Goal: Information Seeking & Learning: Learn about a topic

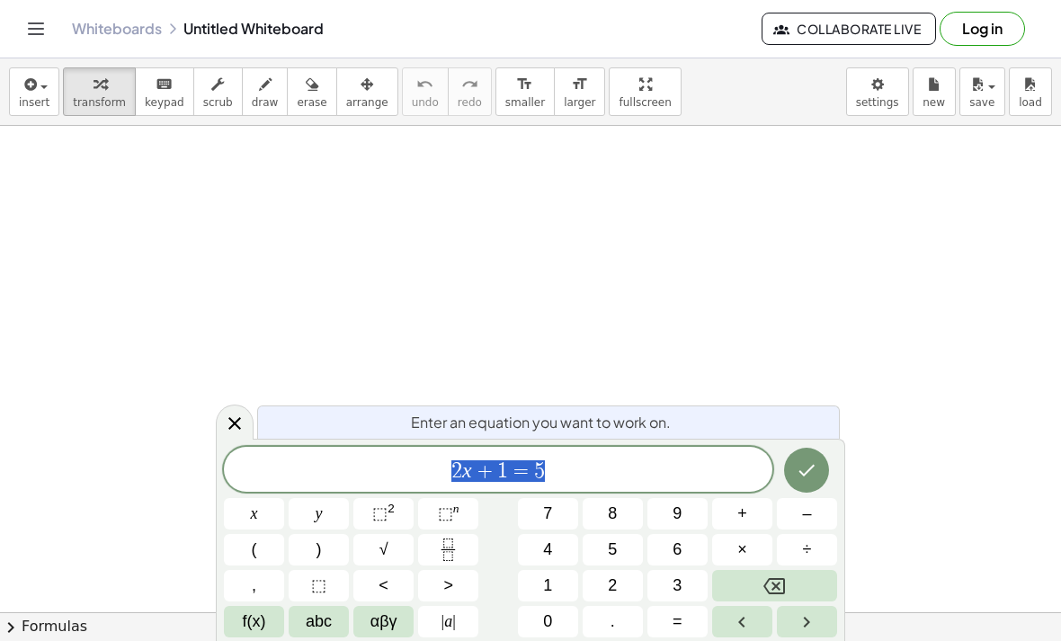
click at [42, 26] on icon "Toggle navigation" at bounding box center [36, 29] width 22 height 22
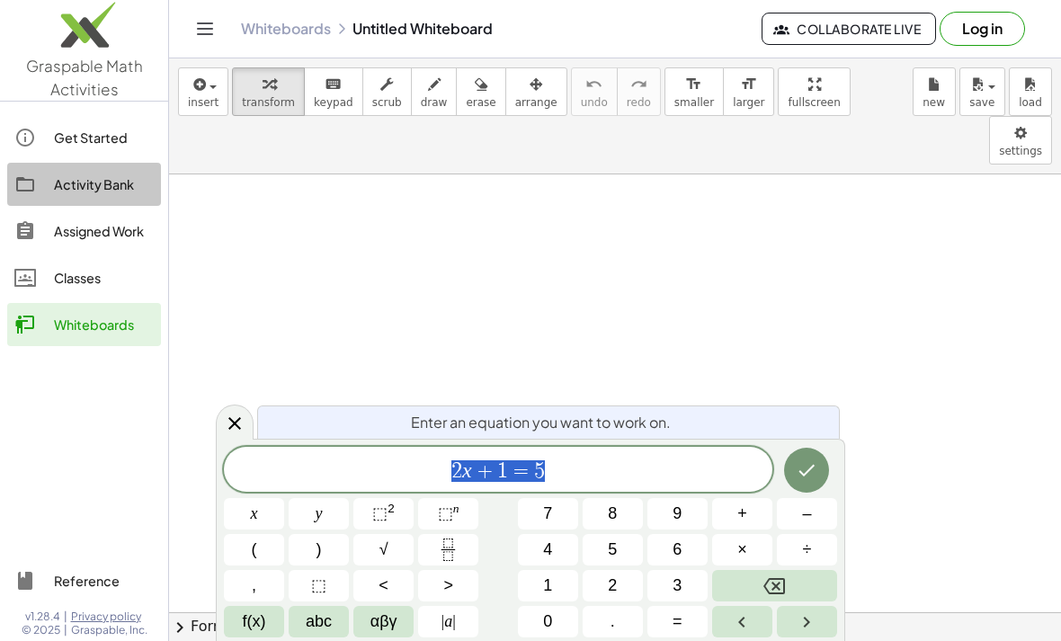
click at [126, 184] on div "Activity Bank" at bounding box center [104, 185] width 100 height 22
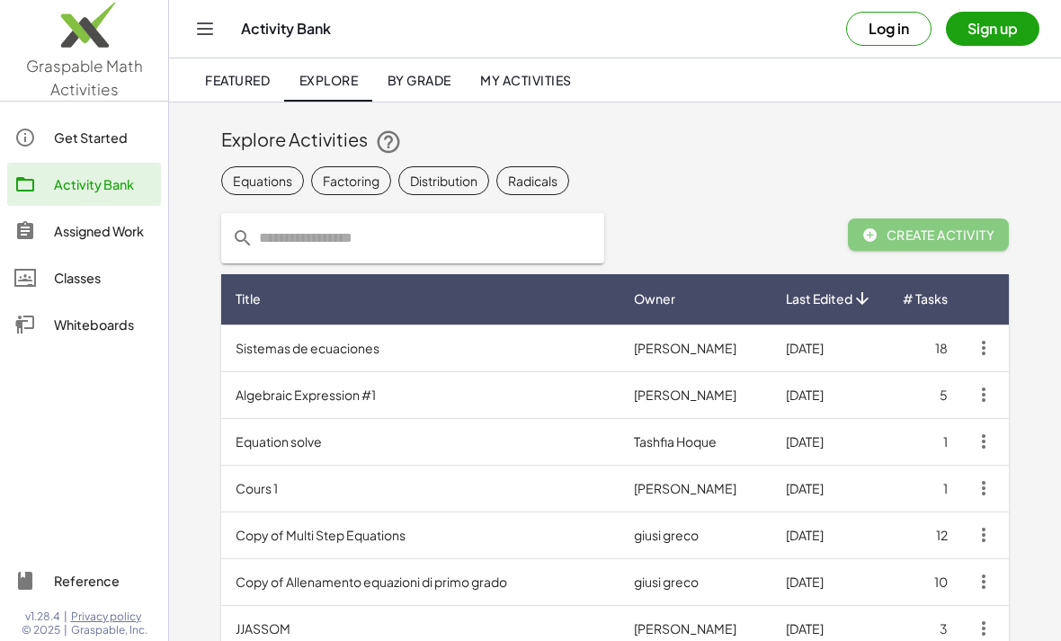
click at [310, 433] on td "Equation solve" at bounding box center [420, 441] width 399 height 47
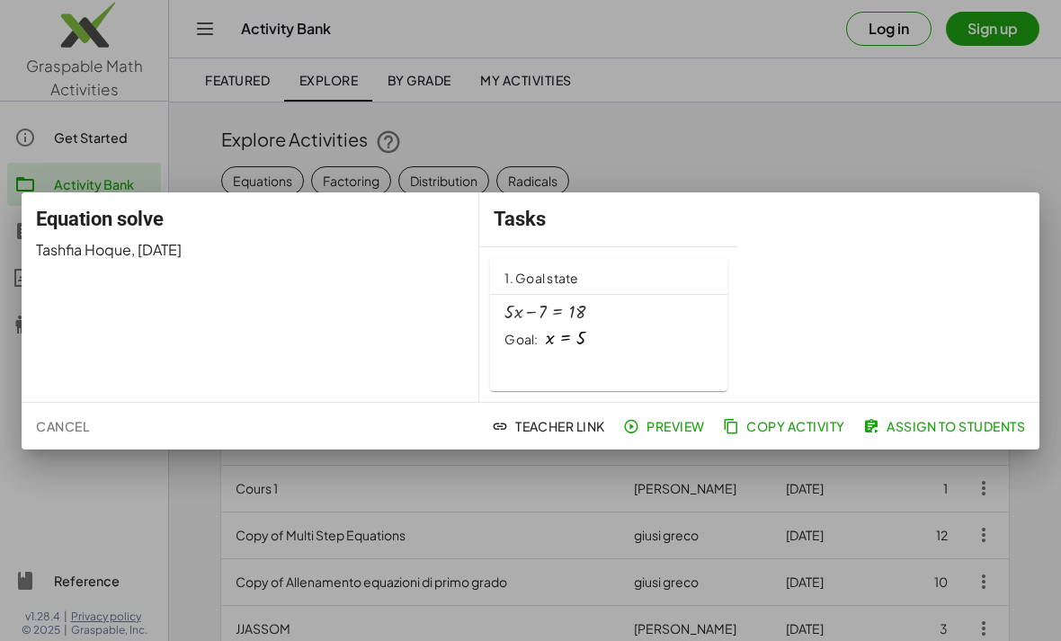
click at [624, 309] on div "+ · 5 · x − 7 = 18" at bounding box center [609, 312] width 209 height 20
click at [909, 104] on div at bounding box center [530, 320] width 1061 height 641
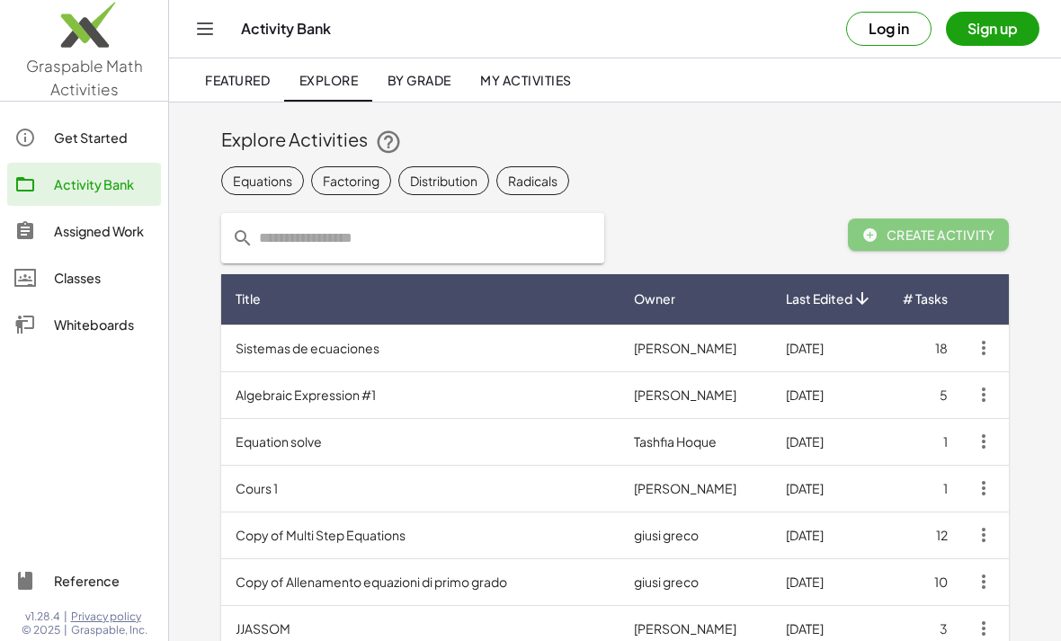
click at [271, 172] on div "Equations" at bounding box center [262, 181] width 59 height 19
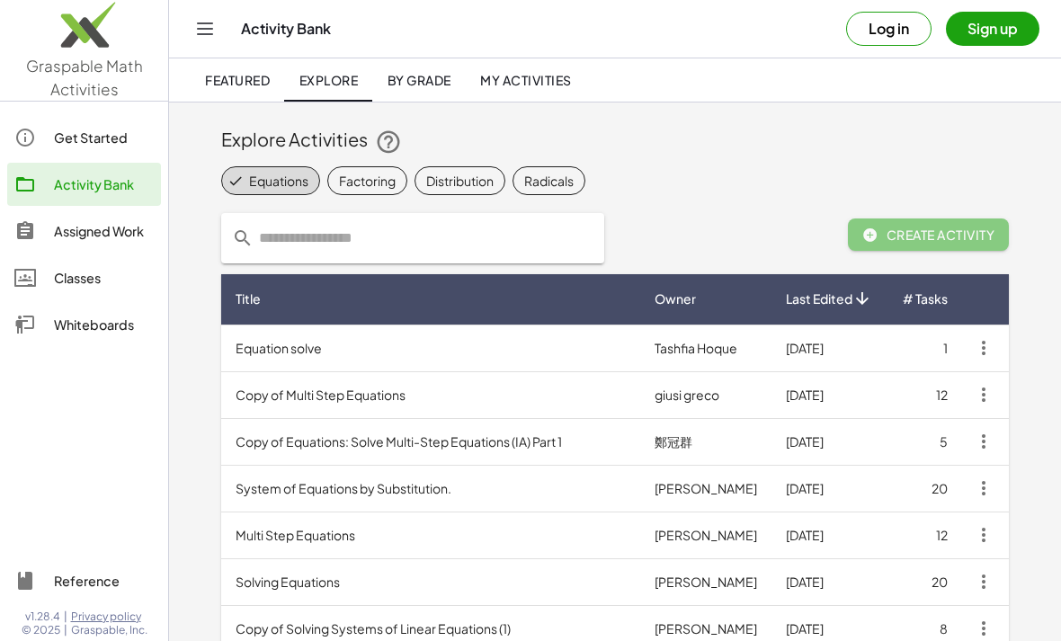
click at [324, 533] on td "Multi Step Equations" at bounding box center [430, 535] width 419 height 47
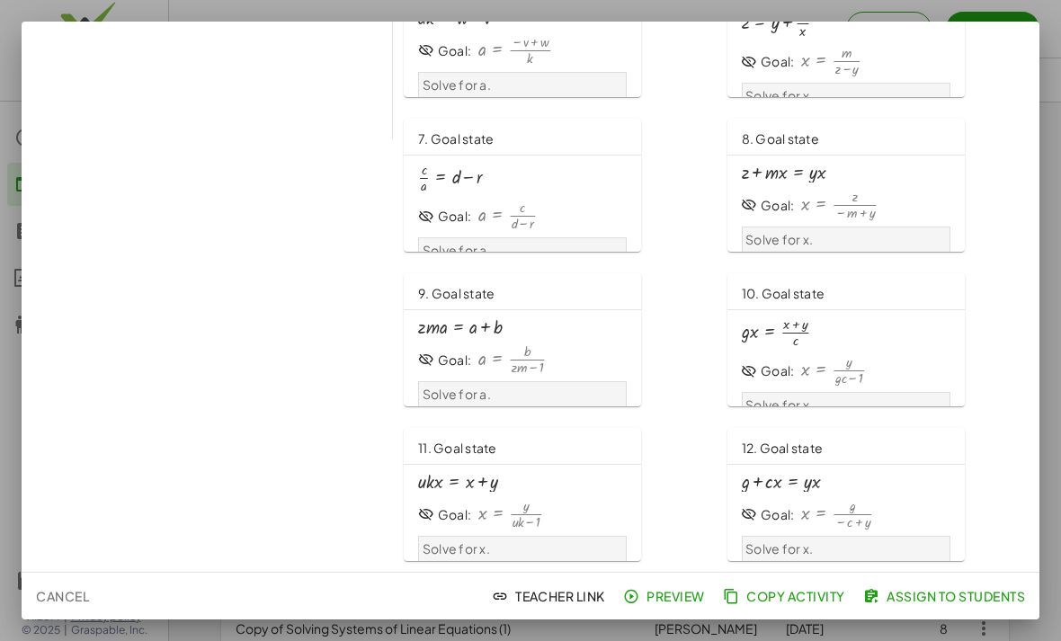
scroll to position [433, 0]
click at [1054, 183] on div at bounding box center [530, 320] width 1061 height 641
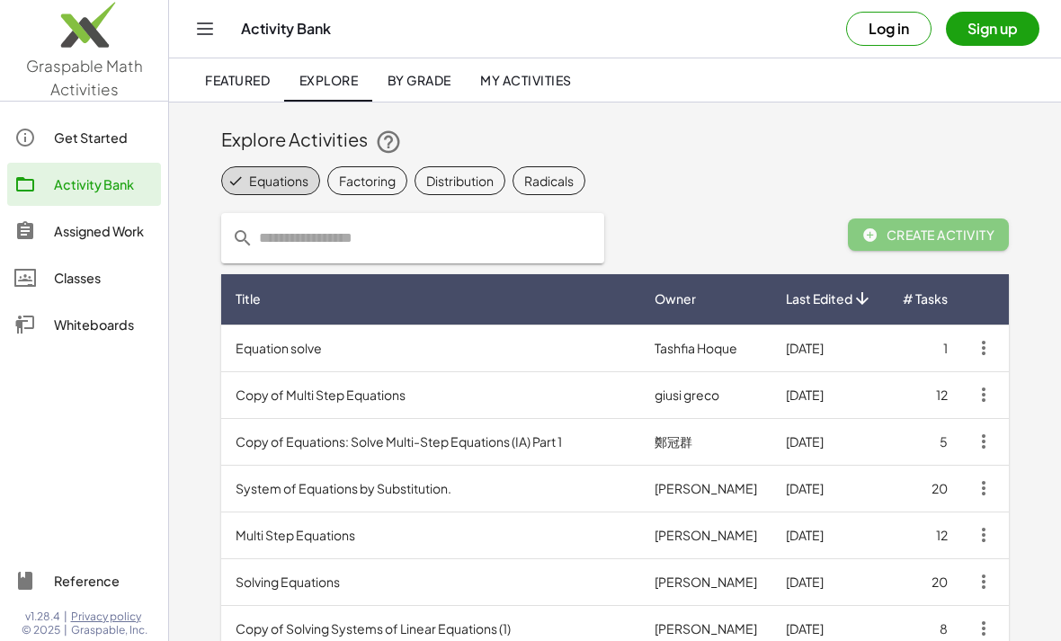
click at [1041, 19] on header "Activity Bank Log in Sign up Featured Explore By Grade My Activities" at bounding box center [615, 51] width 892 height 103
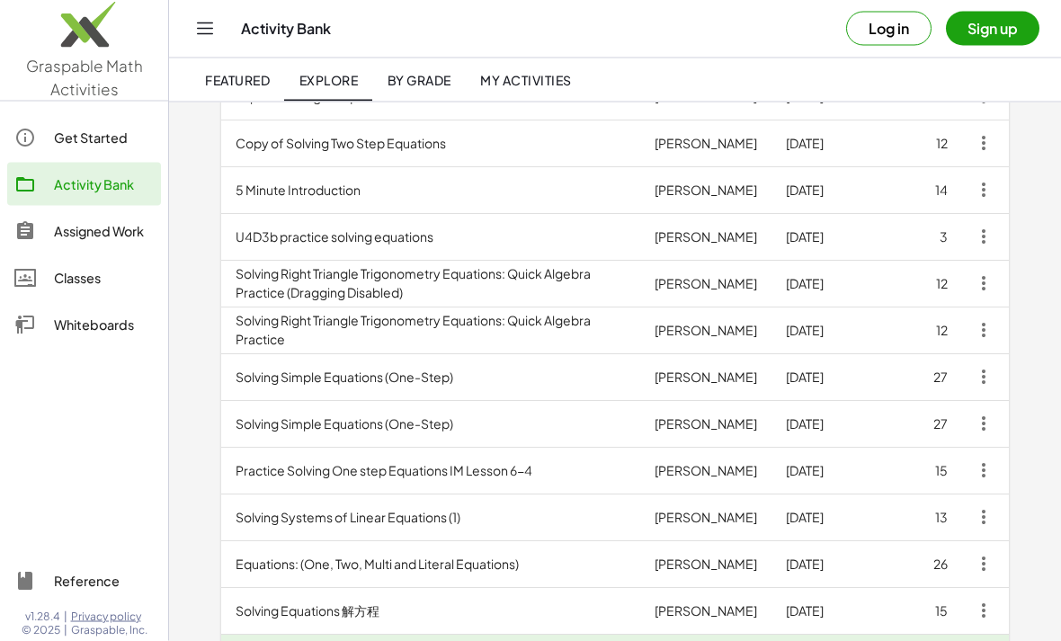
scroll to position [579, 0]
click at [354, 391] on td "Solving Simple Equations (One-Step)" at bounding box center [430, 377] width 419 height 47
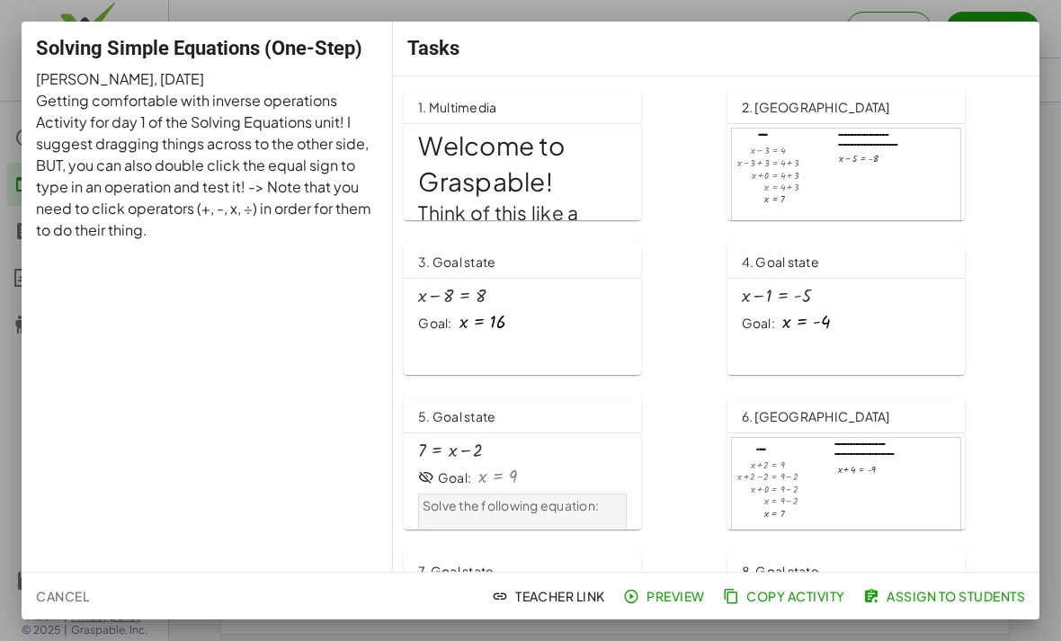
click at [1056, 183] on div at bounding box center [530, 320] width 1061 height 641
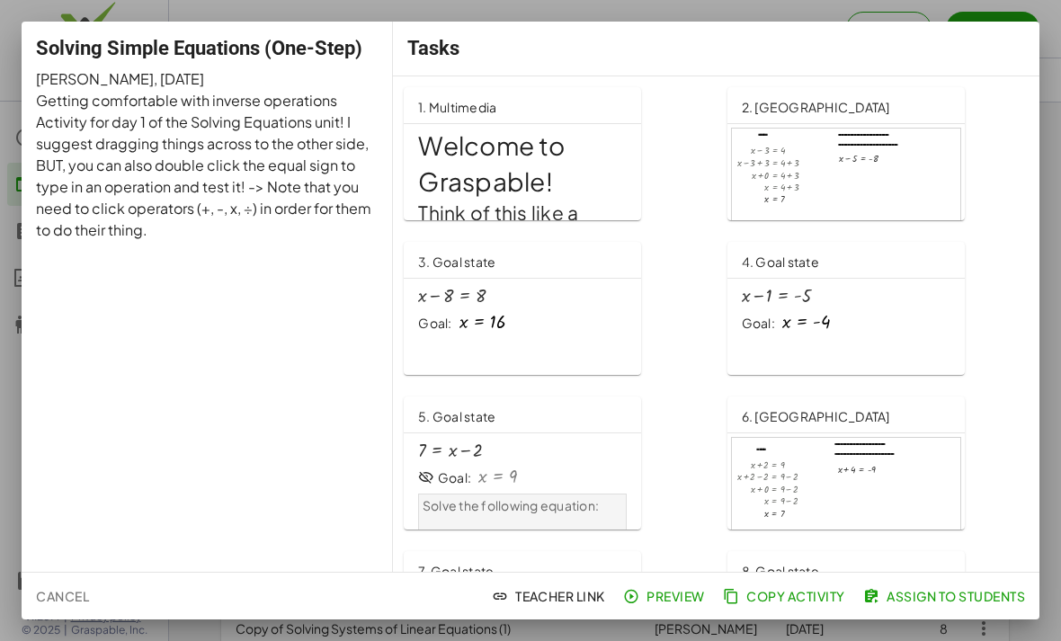
scroll to position [579, 0]
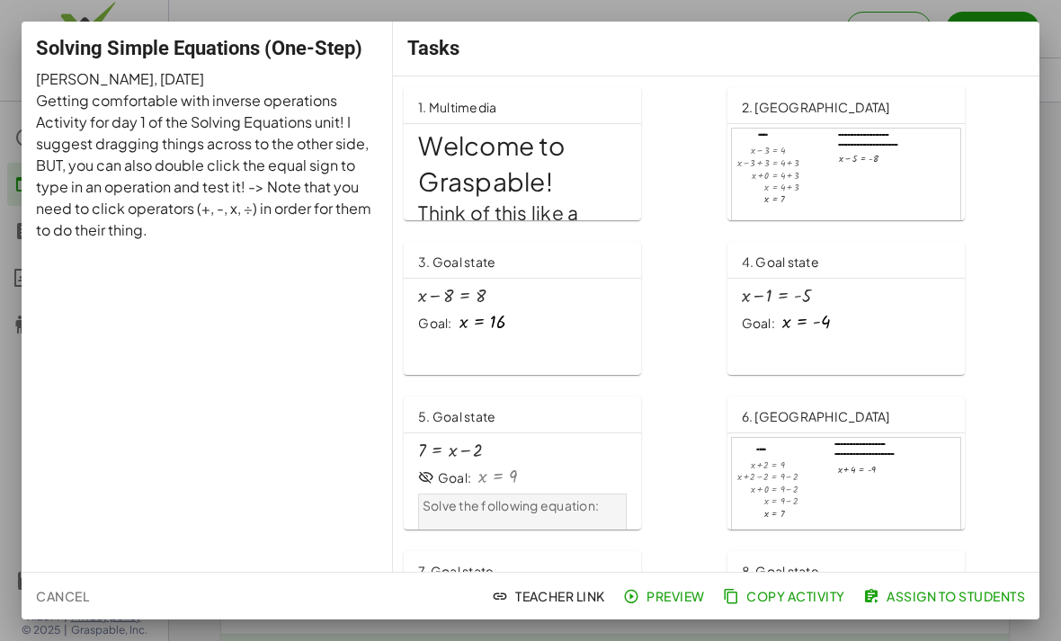
click at [1033, 41] on button "Sign up" at bounding box center [993, 29] width 94 height 34
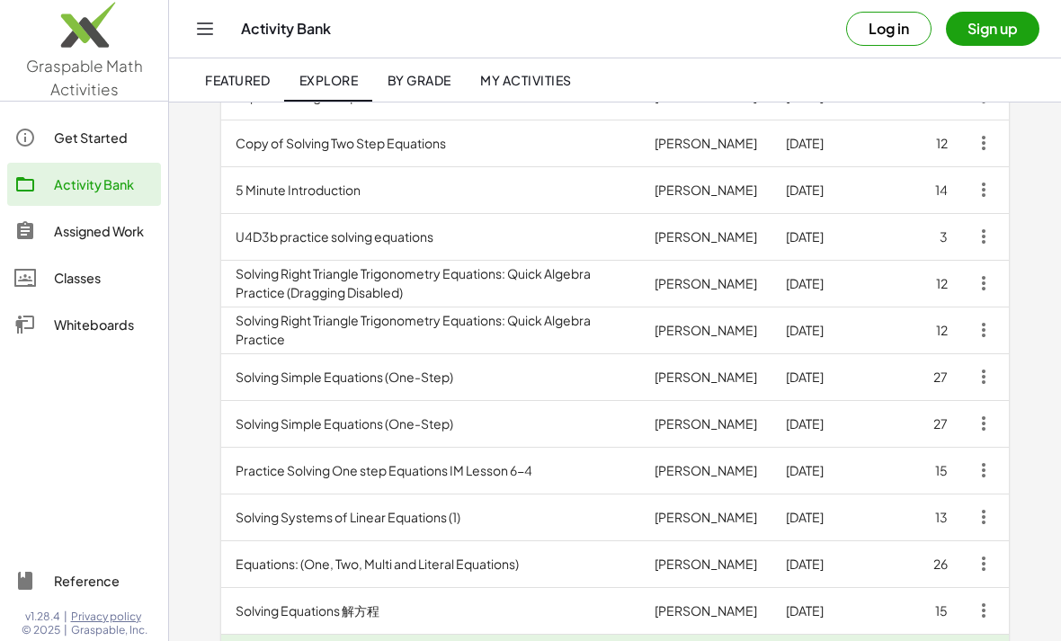
scroll to position [0, 0]
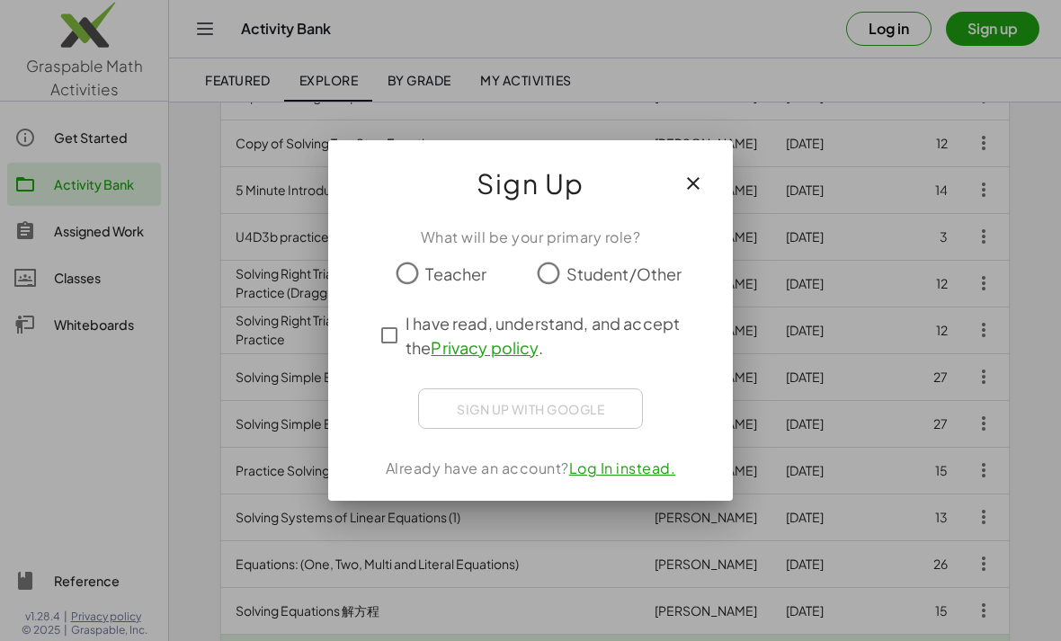
click at [713, 162] on div "Sign Up" at bounding box center [530, 176] width 405 height 72
click at [694, 181] on icon "button" at bounding box center [694, 184] width 22 height 22
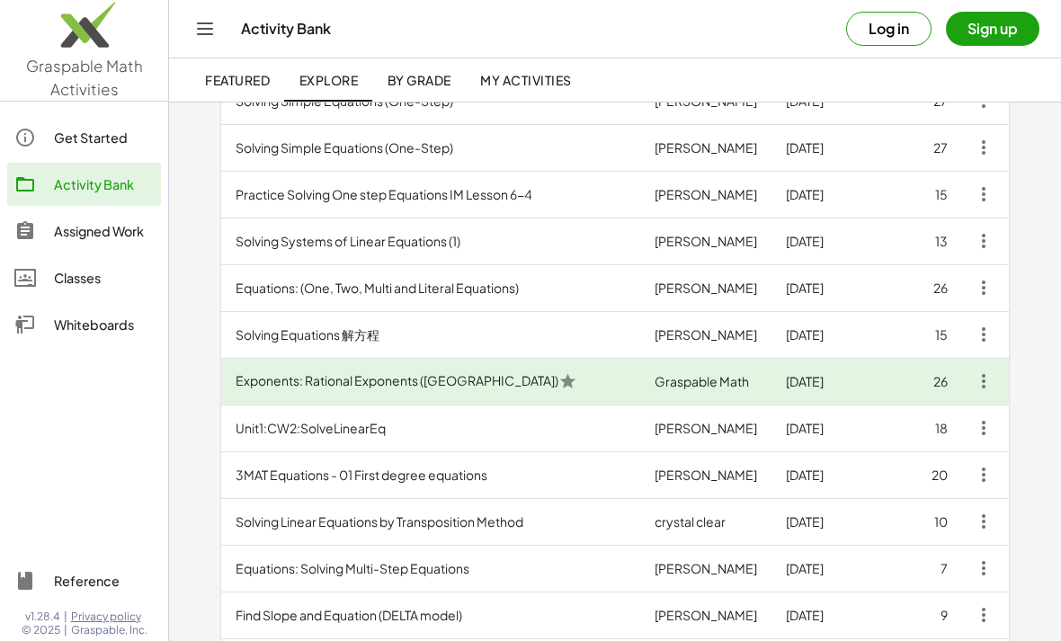
scroll to position [863, 0]
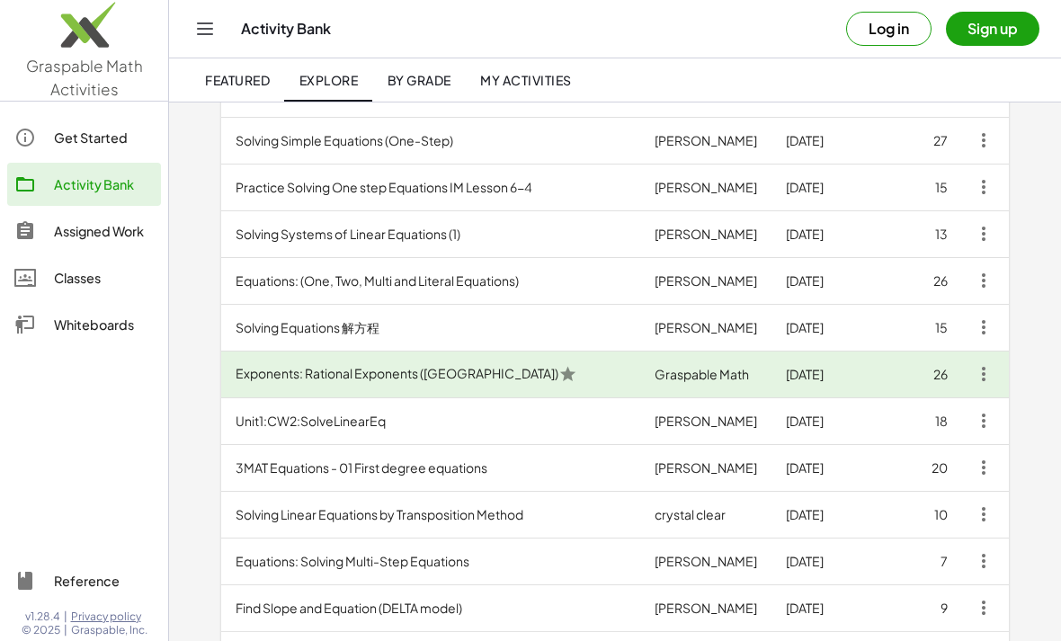
click at [425, 562] on td "Equations: Solving Multi-Step Equations" at bounding box center [430, 561] width 419 height 47
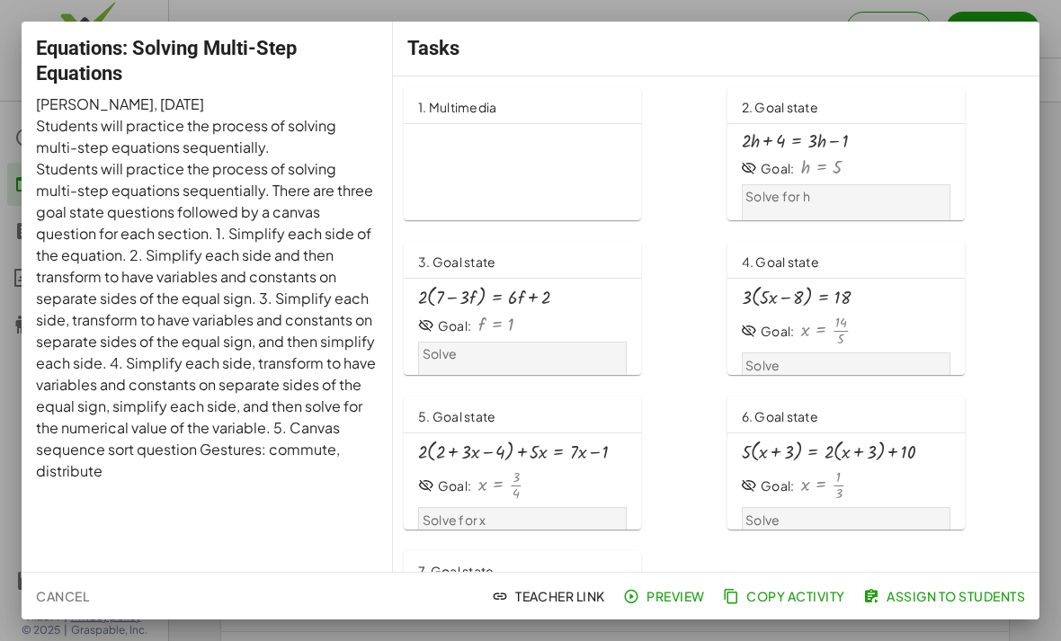
click at [716, 231] on div "2. Goal state + · 2 · h + 4 = + · 3 · h − 1 Goal: h = 5 Solve for h" at bounding box center [554, 308] width 323 height 155
click at [1058, 176] on div at bounding box center [530, 320] width 1061 height 641
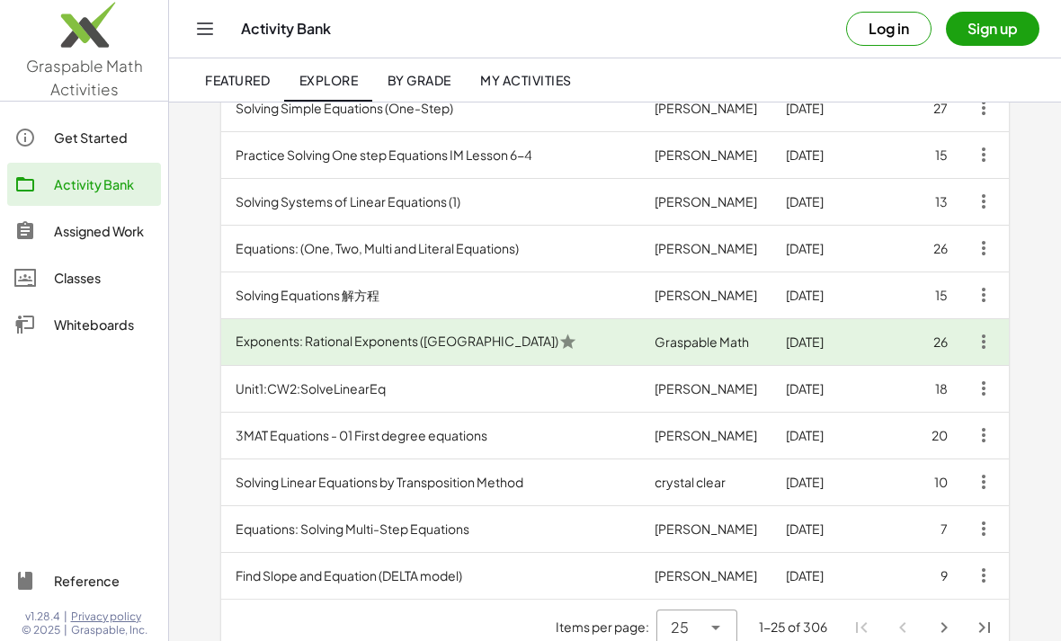
scroll to position [920, 0]
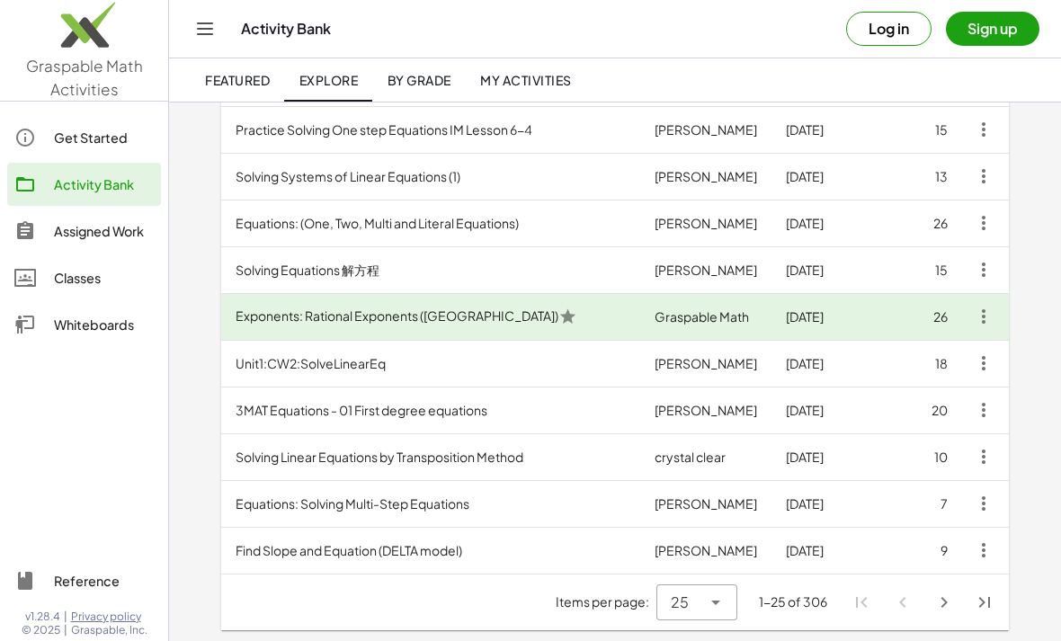
click at [534, 490] on td "Equations: Solving Multi-Step Equations" at bounding box center [430, 503] width 419 height 47
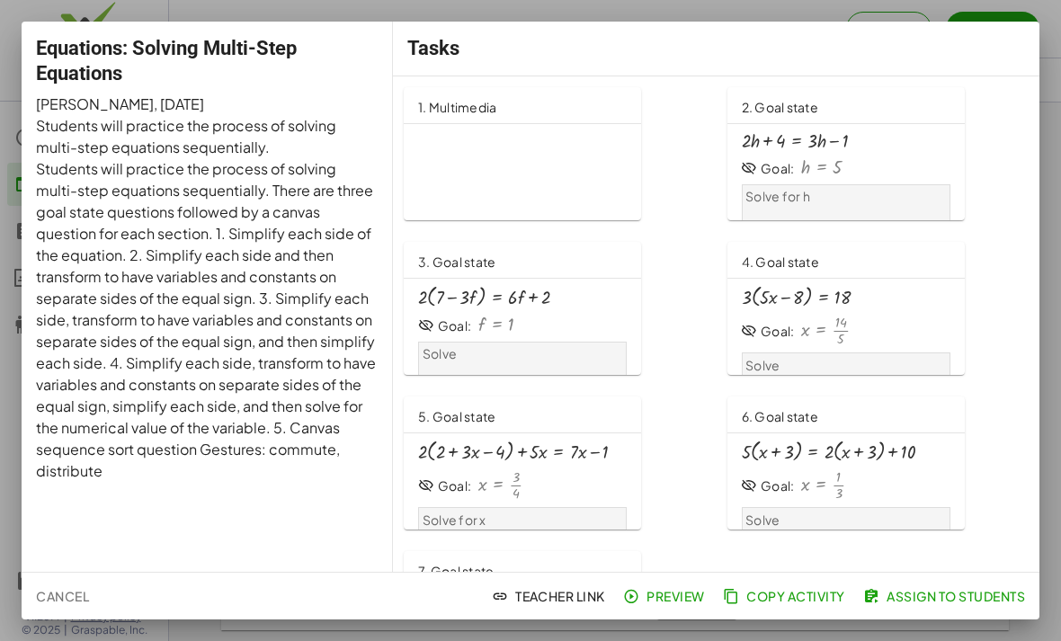
click at [1058, 351] on div at bounding box center [530, 320] width 1061 height 641
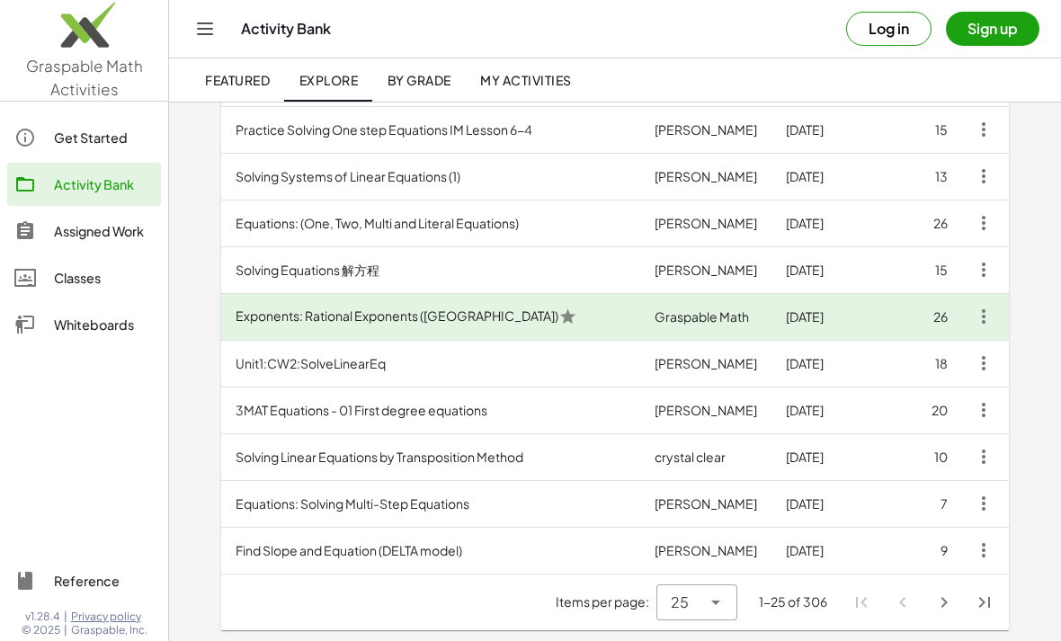
click at [109, 345] on link "Whiteboards" at bounding box center [84, 324] width 154 height 43
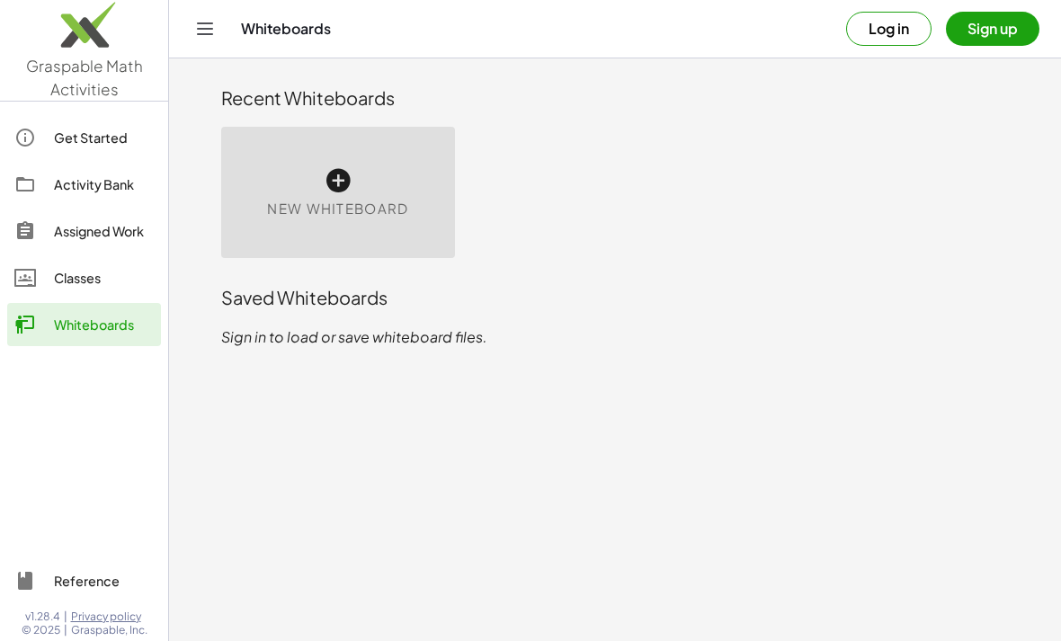
scroll to position [58, 0]
click at [314, 138] on div "New Whiteboard" at bounding box center [338, 192] width 234 height 131
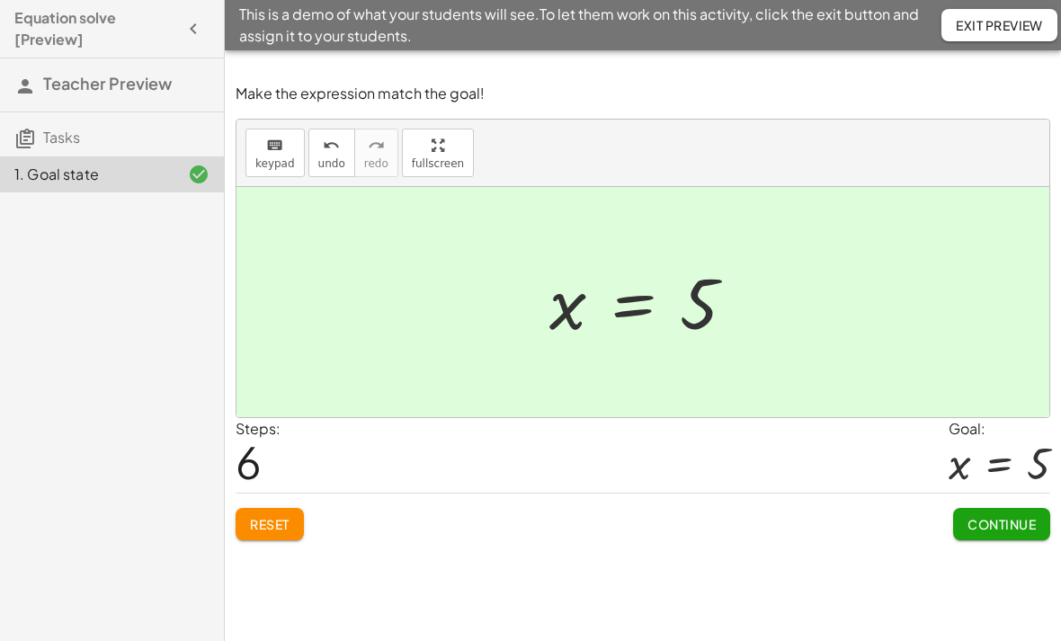
click at [1000, 530] on span "Continue" at bounding box center [1002, 524] width 68 height 16
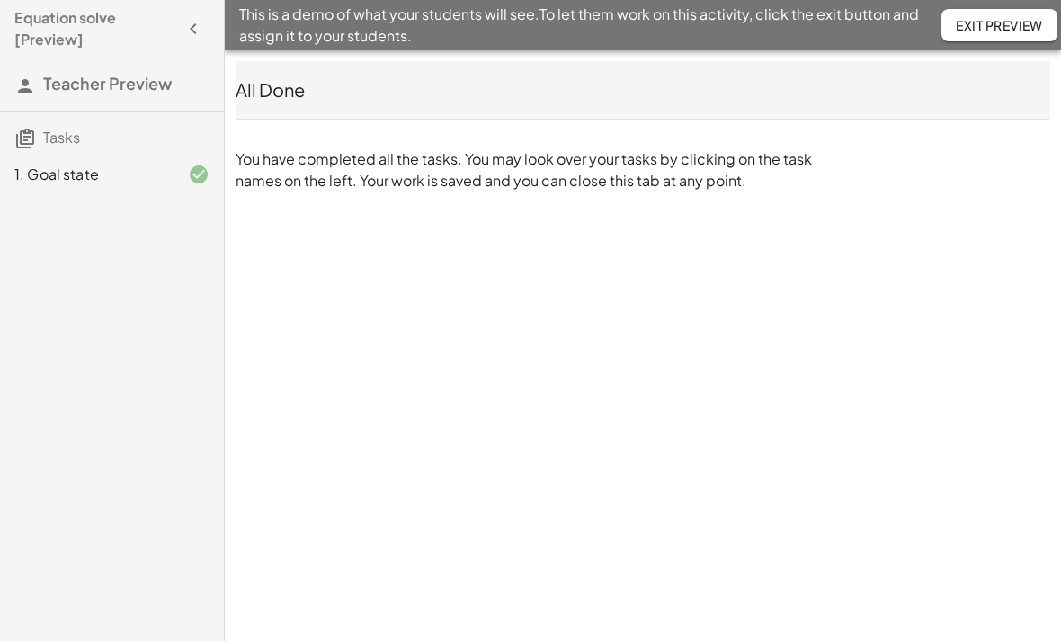
click at [202, 31] on icon "button" at bounding box center [194, 29] width 22 height 22
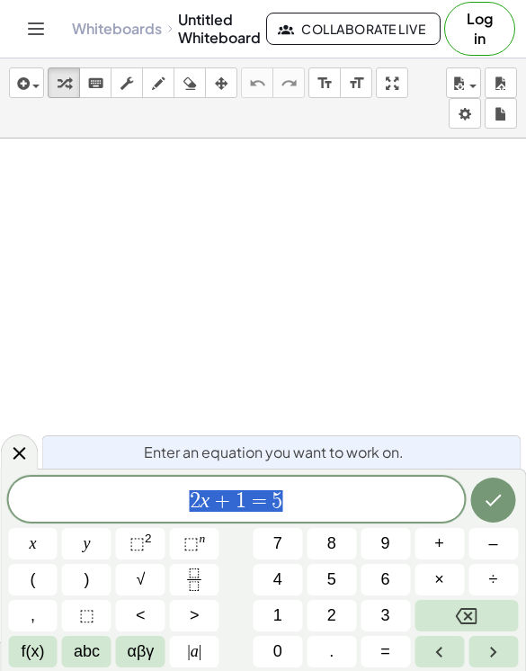
click at [331, 612] on span "2" at bounding box center [331, 616] width 9 height 24
click at [292, 613] on button "1" at bounding box center [277, 615] width 49 height 31
click at [41, 571] on button "(" at bounding box center [32, 579] width 49 height 31
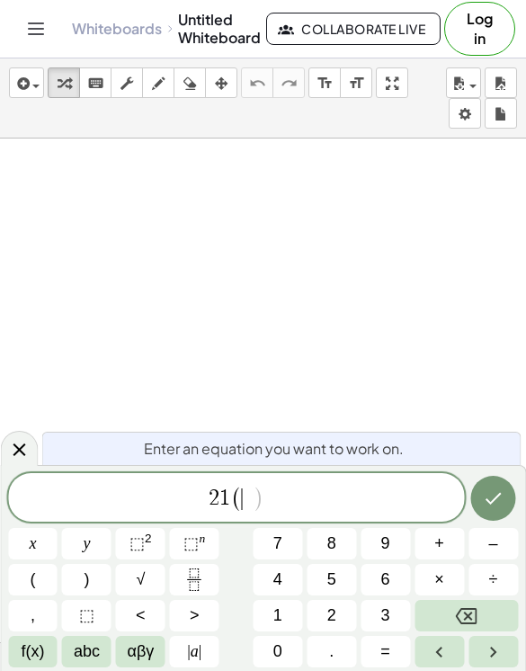
click at [474, 623] on icon "Backspace" at bounding box center [467, 616] width 22 height 16
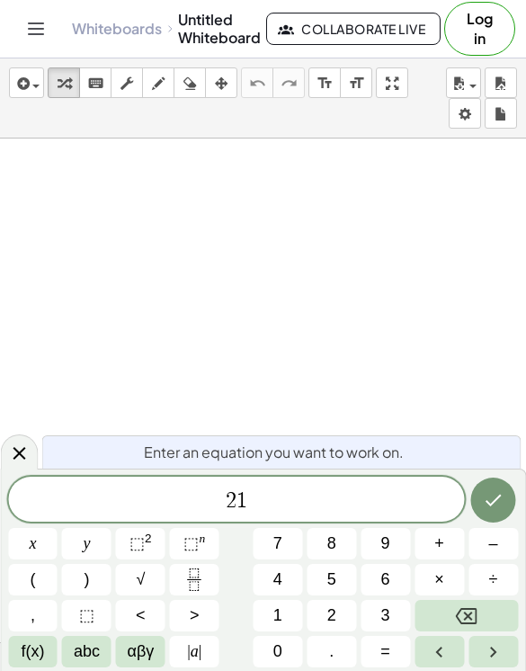
click at [43, 554] on button "x" at bounding box center [32, 543] width 49 height 31
click at [490, 616] on button "Backspace" at bounding box center [466, 615] width 103 height 31
click at [496, 612] on button "Backspace" at bounding box center [466, 615] width 103 height 31
click at [495, 611] on button "Backspace" at bounding box center [466, 615] width 103 height 31
click at [400, 542] on button "9" at bounding box center [385, 543] width 49 height 31
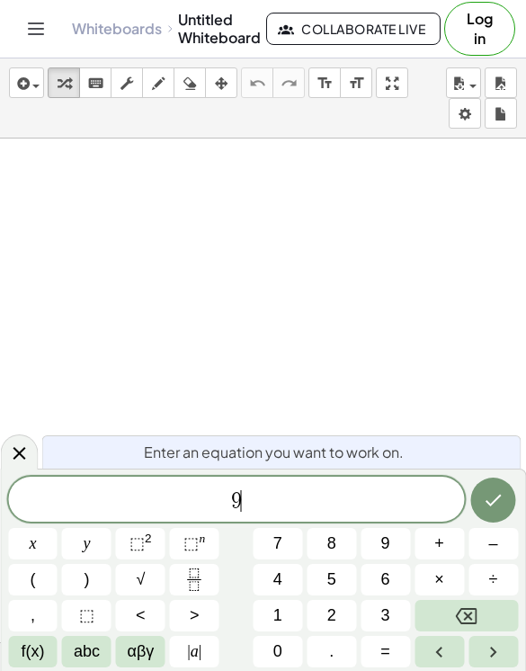
click at [46, 564] on button "(" at bounding box center [32, 579] width 49 height 31
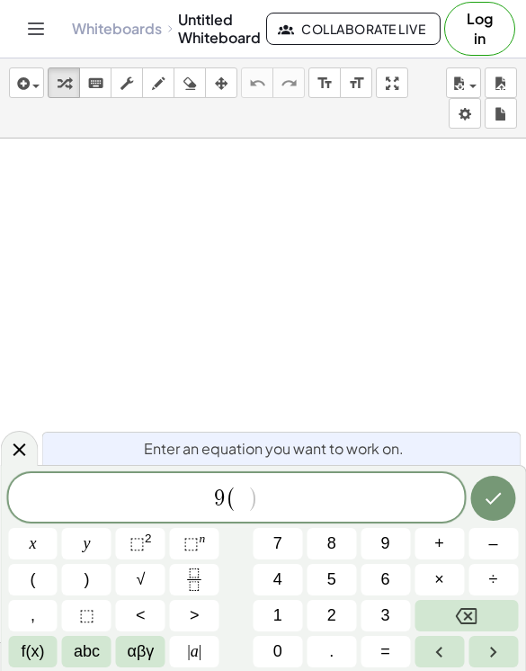
click at [446, 542] on button "+" at bounding box center [439, 543] width 49 height 31
click at [477, 616] on icon "Backspace" at bounding box center [467, 616] width 22 height 16
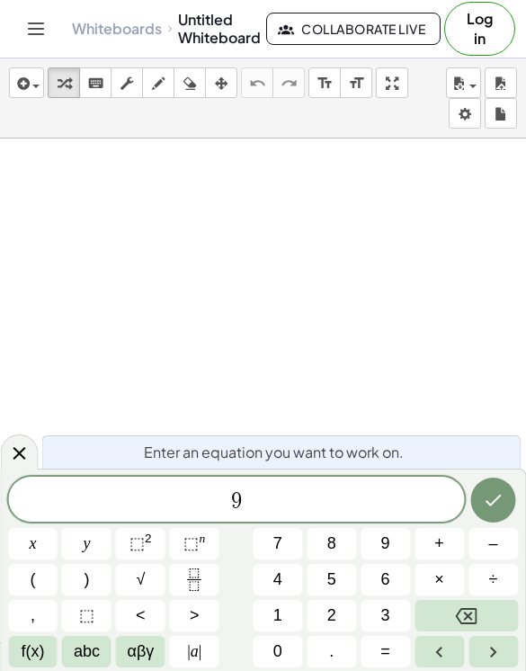
click at [451, 583] on button "×" at bounding box center [439, 579] width 49 height 31
click at [477, 608] on icon "Backspace" at bounding box center [467, 616] width 22 height 22
click at [446, 542] on button "+" at bounding box center [439, 543] width 49 height 31
click at [470, 604] on button "Backspace" at bounding box center [466, 615] width 103 height 31
click at [47, 536] on button "x" at bounding box center [32, 543] width 49 height 31
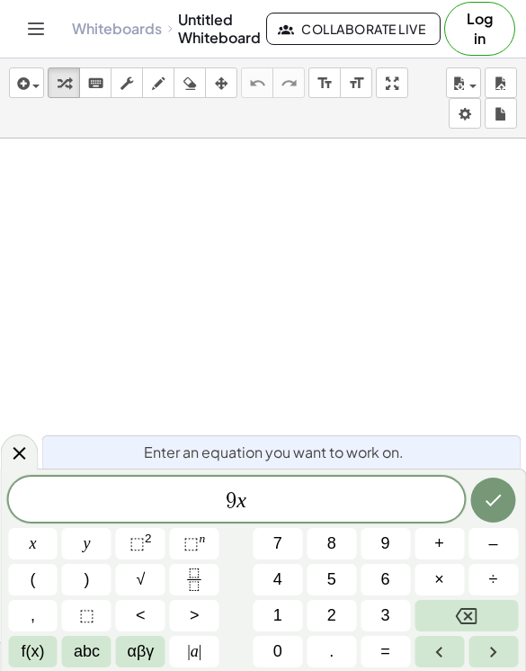
click at [444, 545] on span "+" at bounding box center [439, 544] width 10 height 24
click at [387, 618] on span "3" at bounding box center [385, 616] width 9 height 24
click at [399, 658] on button "=" at bounding box center [385, 651] width 49 height 31
click at [331, 617] on span "2" at bounding box center [331, 616] width 9 height 24
click at [278, 620] on span "1" at bounding box center [277, 616] width 9 height 24
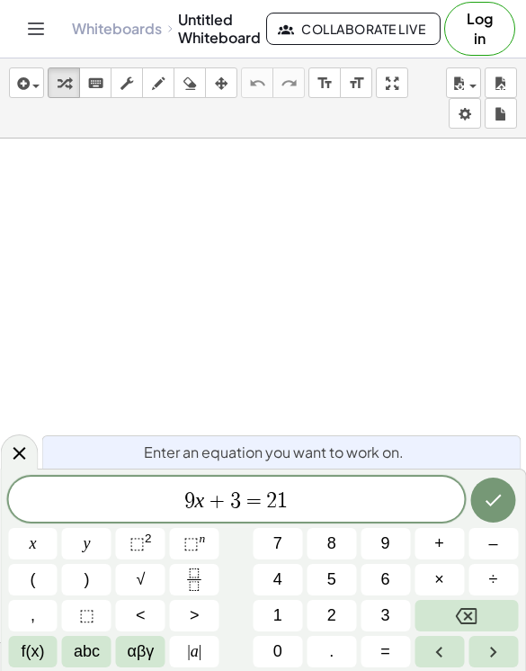
click at [499, 501] on icon "Done" at bounding box center [494, 500] width 22 height 22
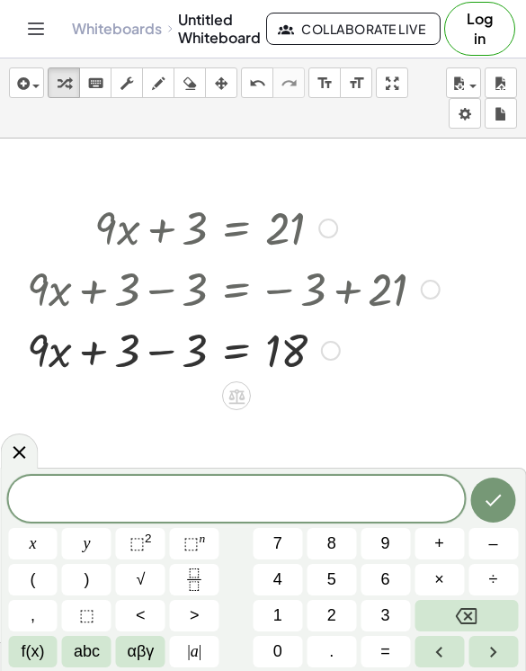
click at [26, 467] on div at bounding box center [19, 451] width 38 height 35
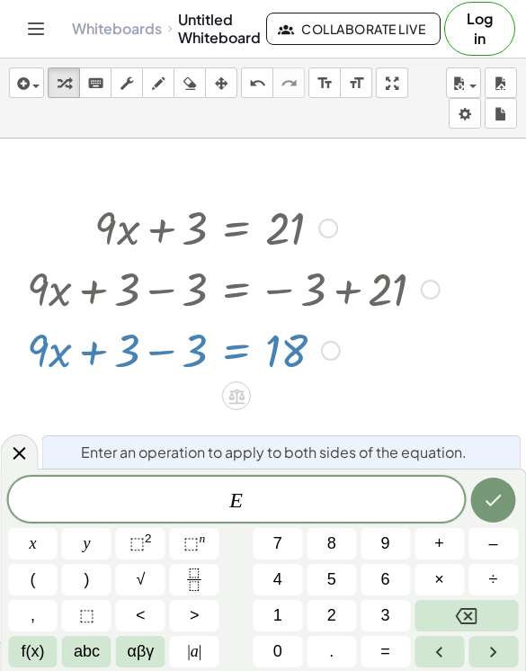
click at [22, 457] on icon at bounding box center [19, 453] width 13 height 13
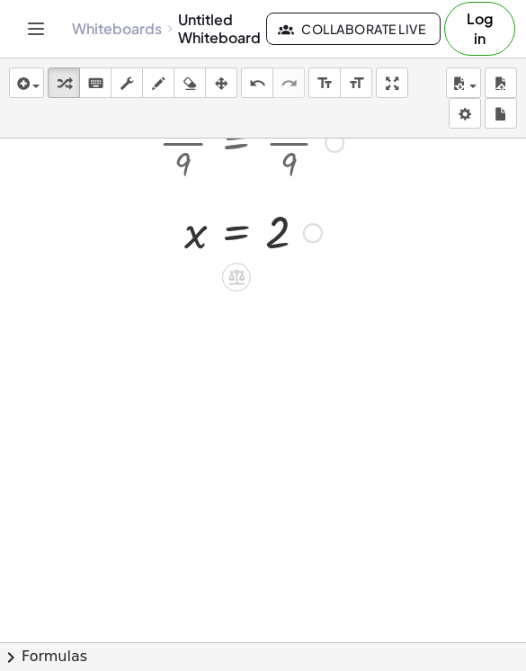
scroll to position [285, 0]
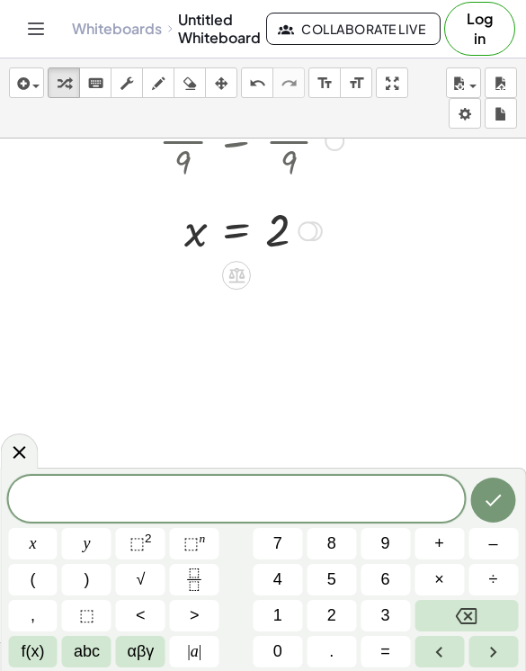
click at [290, 573] on button "4" at bounding box center [277, 579] width 49 height 31
click at [39, 551] on button "x" at bounding box center [32, 543] width 49 height 31
click at [443, 544] on span "+" at bounding box center [439, 544] width 10 height 24
click at [383, 535] on span "9" at bounding box center [385, 544] width 9 height 24
click at [381, 645] on span "=" at bounding box center [386, 652] width 10 height 24
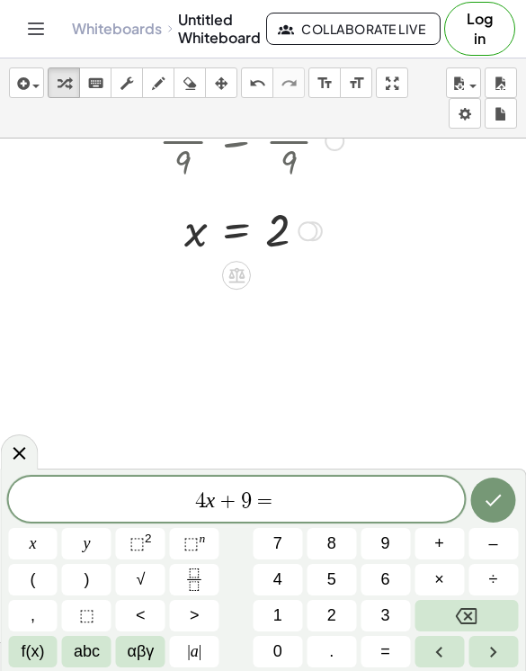
click at [496, 539] on span "–" at bounding box center [493, 544] width 9 height 24
click at [274, 610] on span "1" at bounding box center [277, 616] width 9 height 24
click at [501, 505] on icon "Done" at bounding box center [494, 500] width 22 height 22
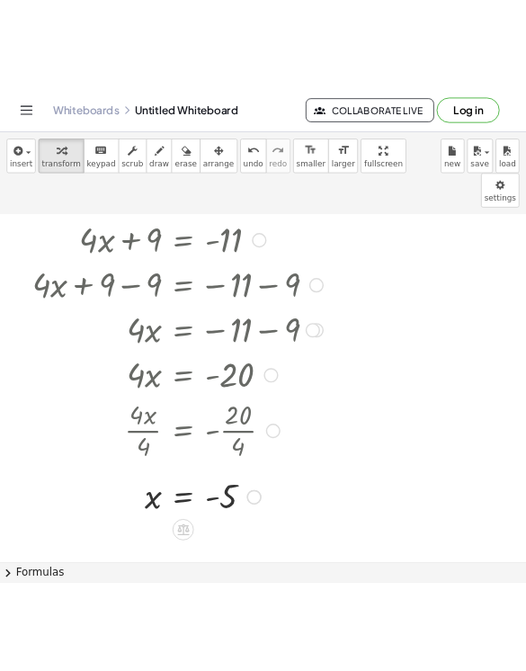
scroll to position [494, 0]
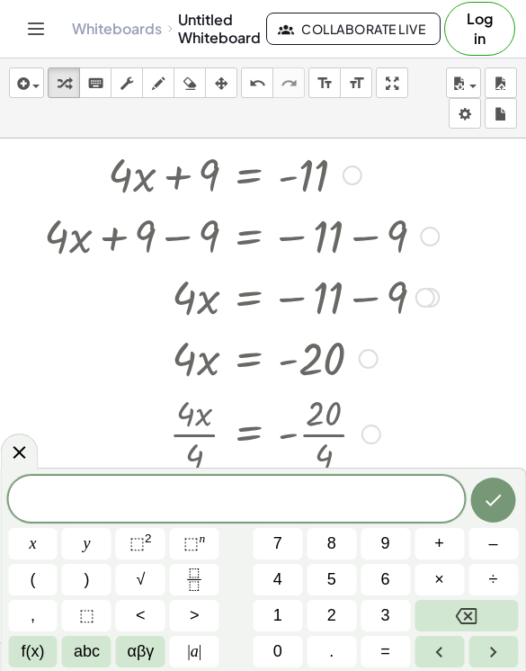
click at [290, 496] on span at bounding box center [236, 500] width 456 height 27
click at [337, 617] on button "2" at bounding box center [331, 615] width 49 height 31
click at [35, 552] on span "x" at bounding box center [32, 544] width 7 height 24
click at [435, 553] on span "+" at bounding box center [439, 544] width 10 height 24
click at [331, 570] on span "5" at bounding box center [331, 580] width 9 height 24
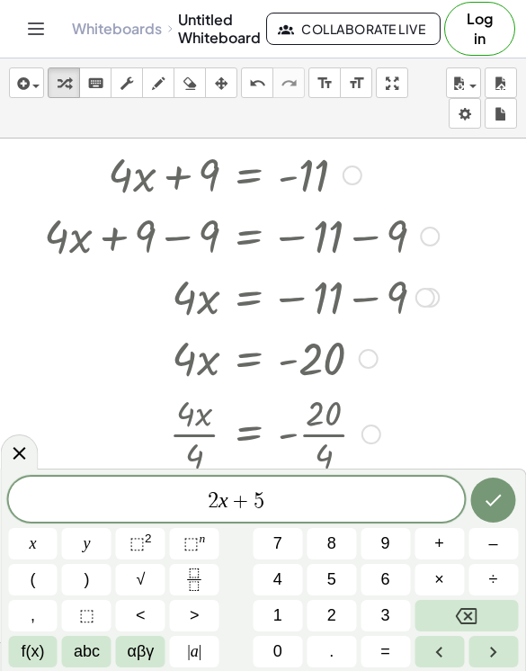
click at [385, 645] on span "=" at bounding box center [386, 652] width 10 height 24
click at [291, 610] on button "1" at bounding box center [277, 615] width 49 height 31
click at [340, 620] on button "2" at bounding box center [331, 615] width 49 height 31
click at [503, 500] on icon "Done" at bounding box center [494, 500] width 22 height 22
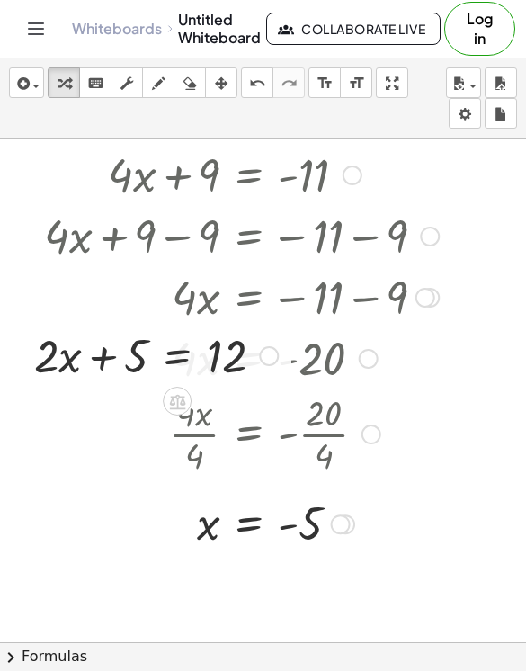
click at [357, 24] on span "Collaborate Live" at bounding box center [354, 29] width 144 height 16
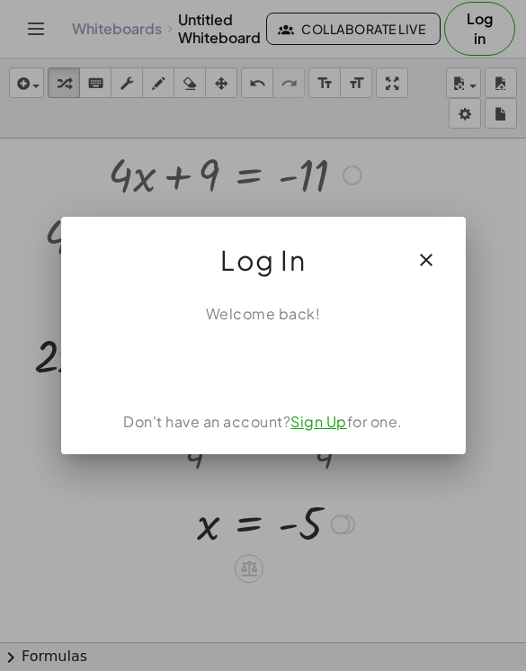
click at [274, 372] on div "Sign in with Google. Opens in new tab" at bounding box center [264, 365] width 166 height 40
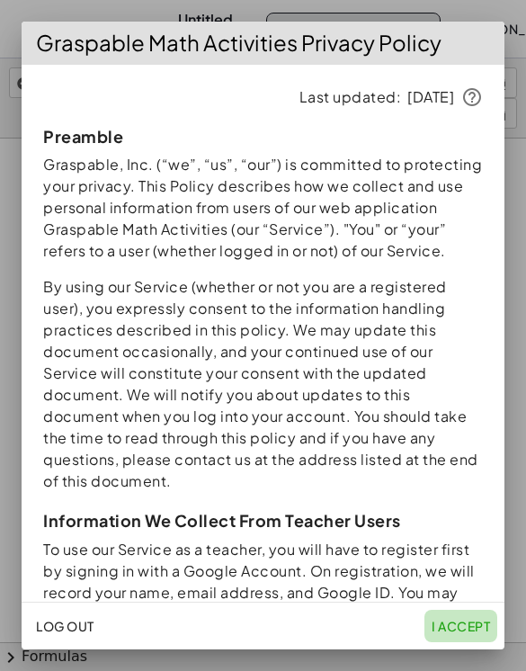
click at [455, 630] on span "I accept" at bounding box center [461, 626] width 58 height 16
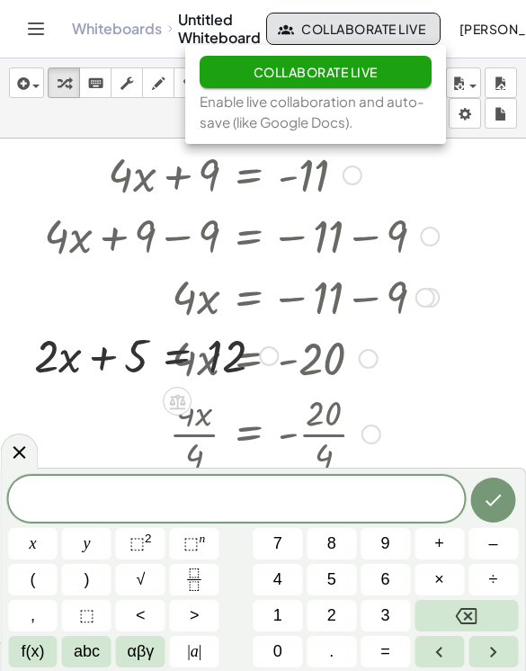
click at [46, 31] on icon "Toggle navigation" at bounding box center [36, 29] width 22 height 22
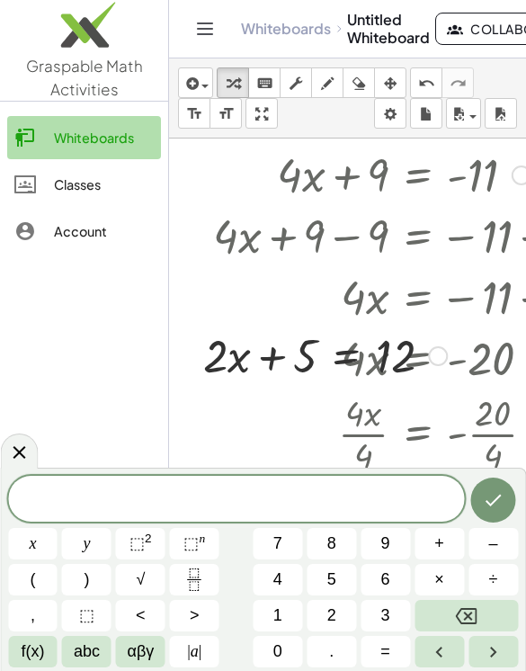
click at [100, 193] on div "Classes" at bounding box center [104, 185] width 100 height 22
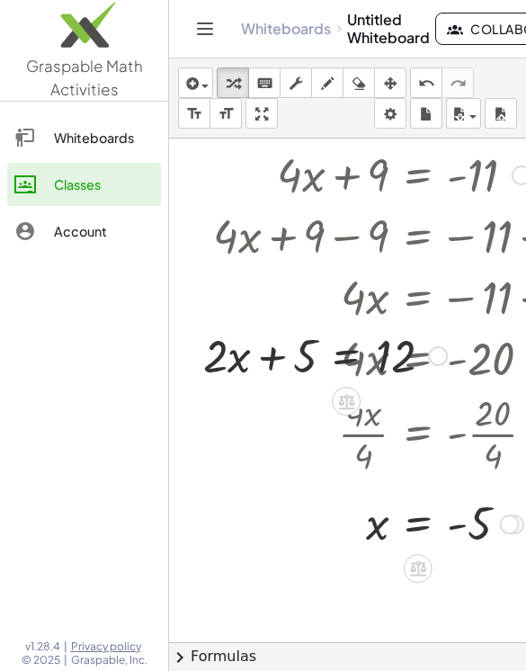
click at [99, 201] on link "Classes" at bounding box center [84, 184] width 154 height 43
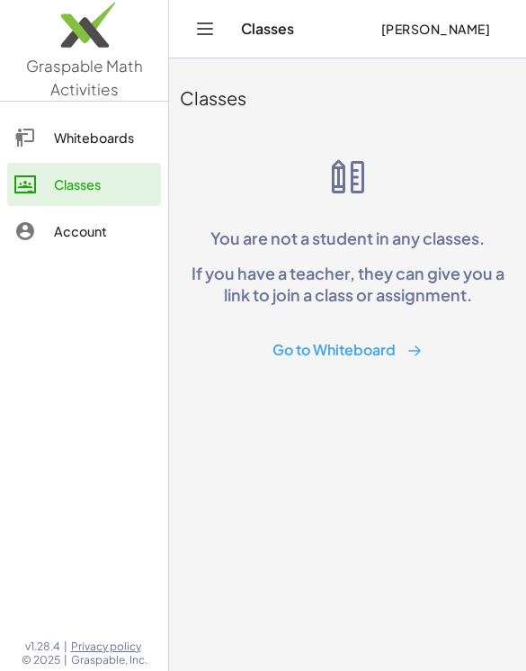
click at [61, 117] on link "Whiteboards" at bounding box center [84, 137] width 154 height 43
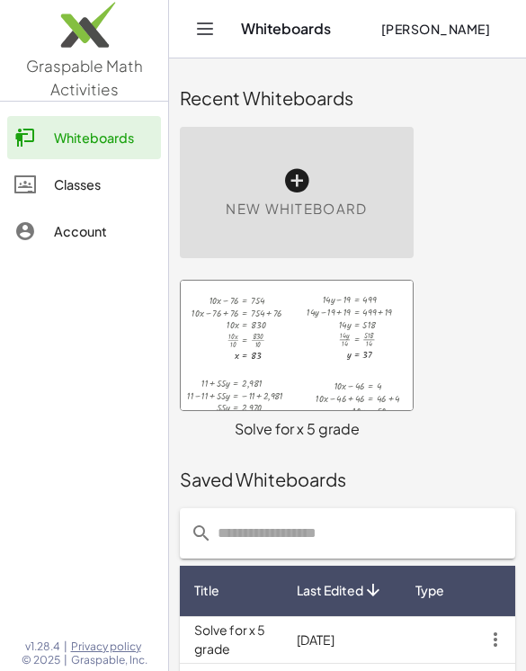
click at [475, 460] on div "Saved Whiteboards" at bounding box center [348, 480] width 336 height 58
click at [479, 418] on div "+ · 10 · x − 76 = 754 + · 10 · x − 76 + 76 = + 754 + 76 · 10 · x = 830 · 10 · x…" at bounding box center [347, 360] width 357 height 182
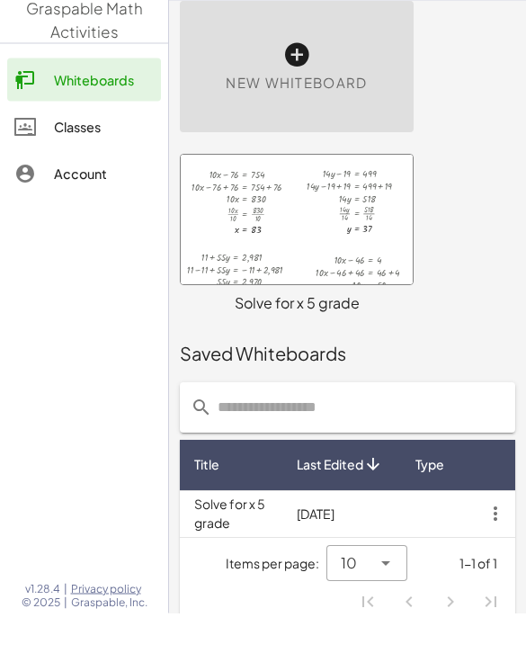
scroll to position [67, 0]
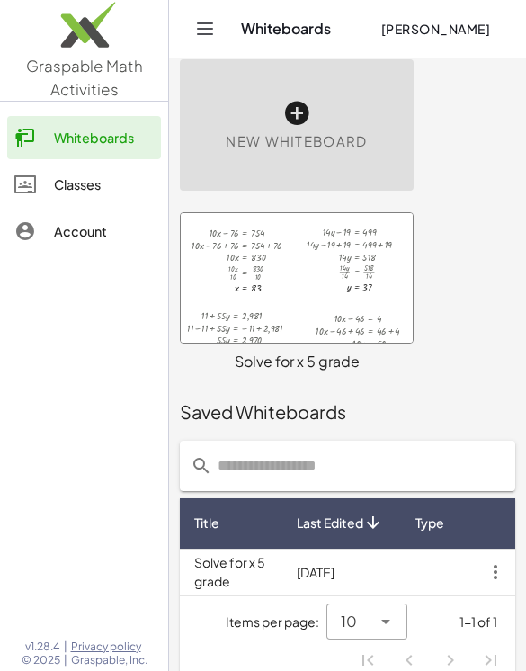
click at [291, 127] on icon at bounding box center [296, 113] width 29 height 29
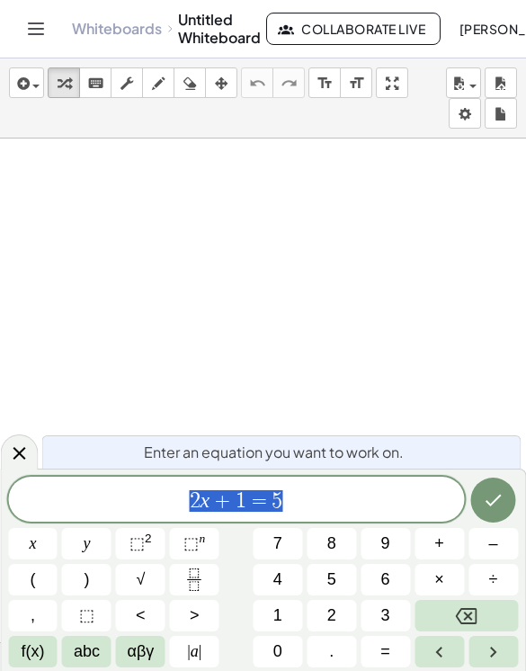
click at [339, 500] on div "Enter an equation you want to work on. 2 x + 1 = 5 x y ⬚ 2 ⬚ n 7 8 9 + – ( ) √ …" at bounding box center [263, 570] width 526 height 202
click at [342, 514] on span "2 x + 1 = 5" at bounding box center [236, 500] width 456 height 25
click at [348, 514] on span "2 x + 1 = 5 ​" at bounding box center [236, 500] width 456 height 25
click at [503, 631] on button "Backspace" at bounding box center [466, 615] width 103 height 31
click at [509, 631] on button "Backspace" at bounding box center [466, 615] width 103 height 31
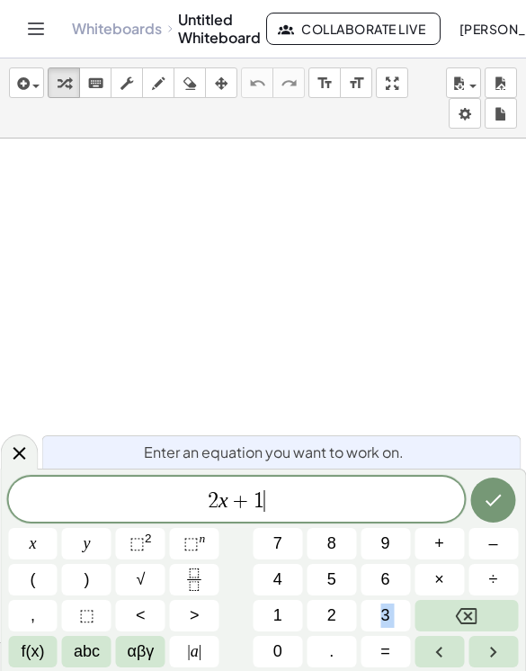
click at [509, 631] on button "Backspace" at bounding box center [466, 615] width 103 height 31
click at [495, 631] on button "Backspace" at bounding box center [466, 615] width 103 height 31
click at [494, 631] on button "Backspace" at bounding box center [466, 615] width 103 height 31
click at [483, 631] on button "Backspace" at bounding box center [466, 615] width 103 height 31
click at [282, 514] on span "​" at bounding box center [236, 500] width 456 height 25
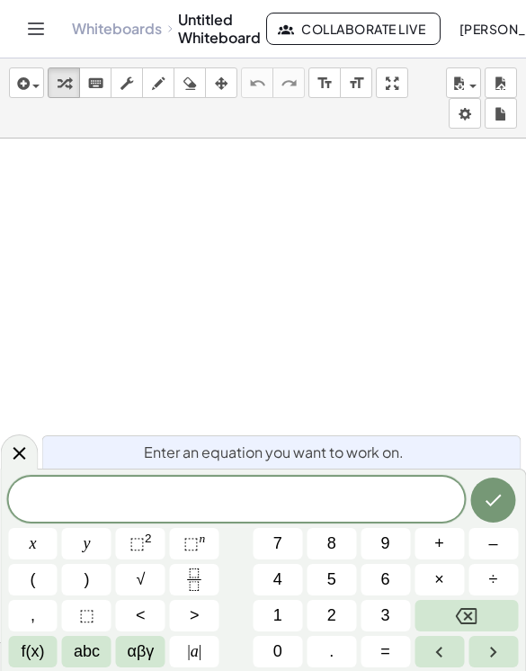
click at [246, 514] on span "​" at bounding box center [236, 500] width 456 height 25
click at [235, 514] on span "​" at bounding box center [236, 500] width 456 height 25
click at [245, 514] on span "​" at bounding box center [236, 500] width 456 height 25
click at [254, 514] on span "​" at bounding box center [236, 500] width 456 height 25
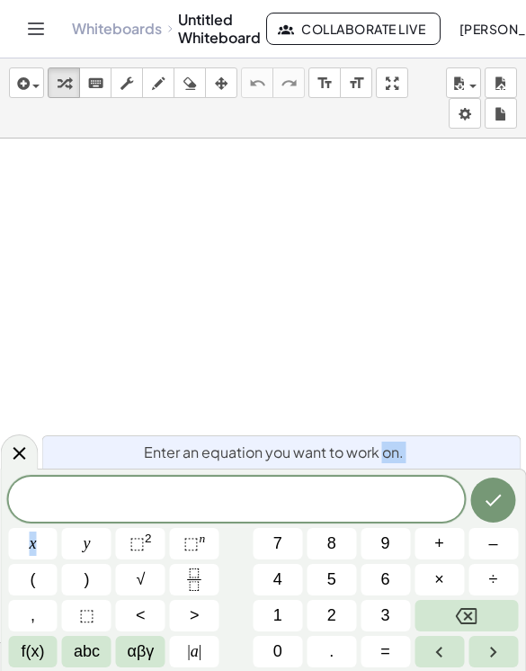
click at [345, 514] on span "​" at bounding box center [236, 500] width 456 height 25
click at [255, 514] on span "​" at bounding box center [236, 500] width 456 height 25
click at [262, 558] on button "7" at bounding box center [277, 543] width 49 height 31
click at [474, 631] on button "Backspace" at bounding box center [466, 615] width 103 height 31
click at [108, 667] on button "abc" at bounding box center [86, 651] width 49 height 31
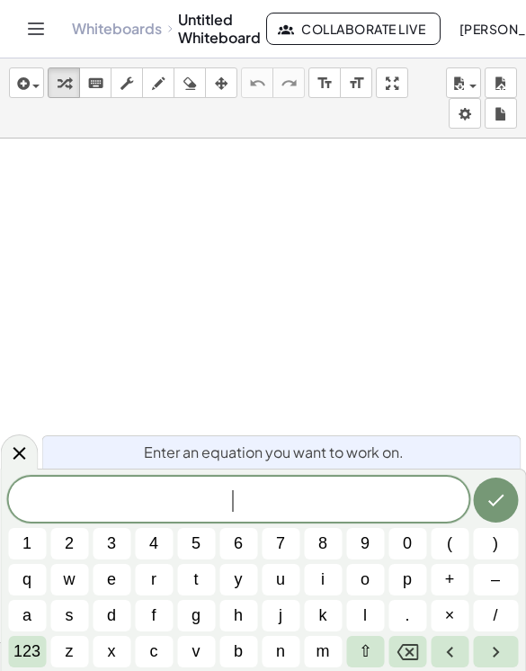
click at [96, 667] on button "x" at bounding box center [112, 651] width 38 height 31
click at [502, 631] on button "/" at bounding box center [495, 615] width 45 height 31
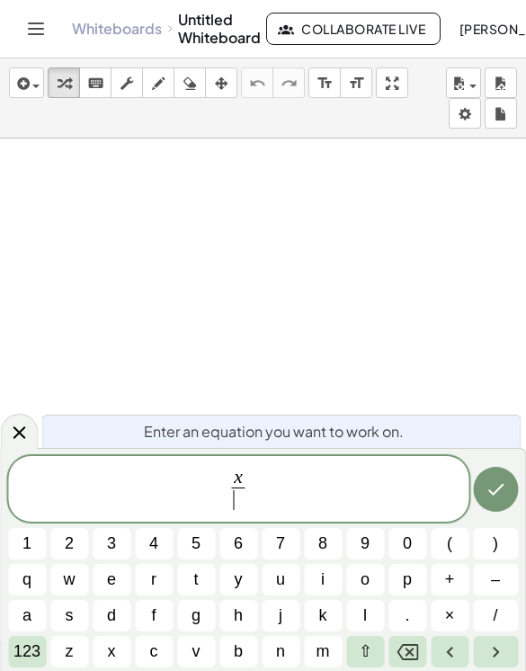
click at [417, 660] on icon "Backspace" at bounding box center [408, 652] width 22 height 16
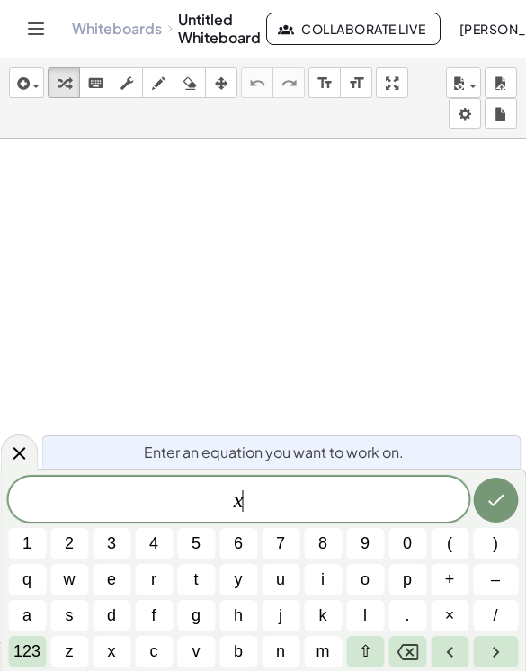
click at [417, 660] on icon "Backspace" at bounding box center [408, 652] width 22 height 16
click at [346, 514] on span "​" at bounding box center [238, 500] width 461 height 25
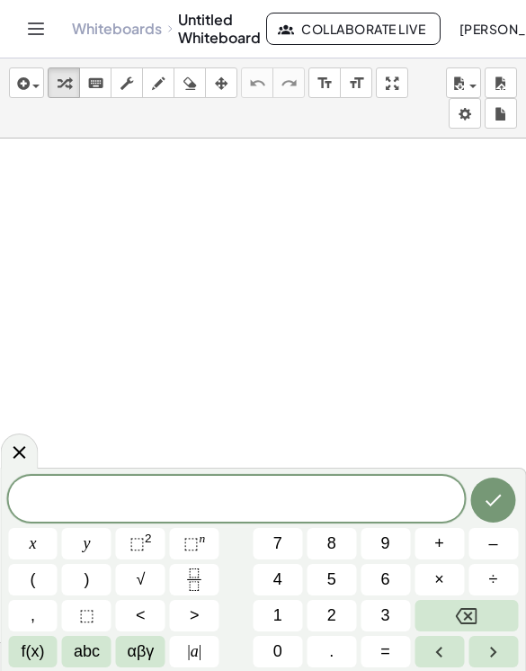
click at [228, 514] on span at bounding box center [236, 500] width 456 height 27
click at [257, 514] on span "​" at bounding box center [236, 500] width 456 height 25
click at [335, 628] on span "2" at bounding box center [331, 616] width 9 height 24
click at [38, 560] on button "x" at bounding box center [32, 543] width 49 height 31
click at [429, 560] on button "+" at bounding box center [439, 543] width 49 height 31
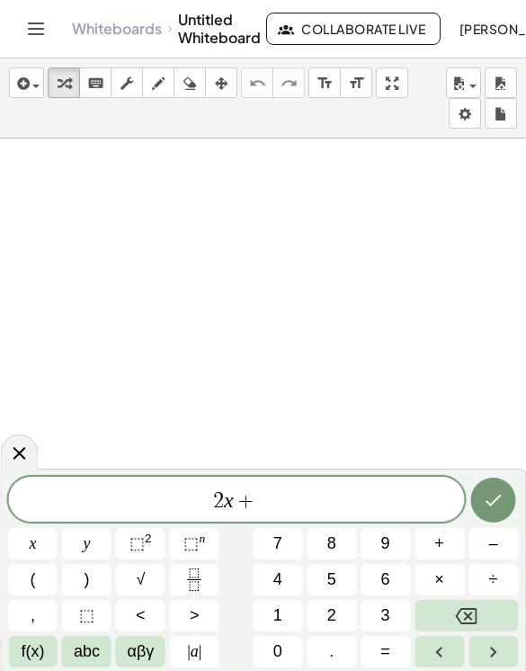
click at [387, 628] on span "3" at bounding box center [385, 616] width 9 height 24
click at [381, 664] on span "=" at bounding box center [386, 652] width 10 height 24
click at [338, 560] on button "8" at bounding box center [331, 543] width 49 height 31
click at [512, 521] on button "Done" at bounding box center [493, 500] width 45 height 45
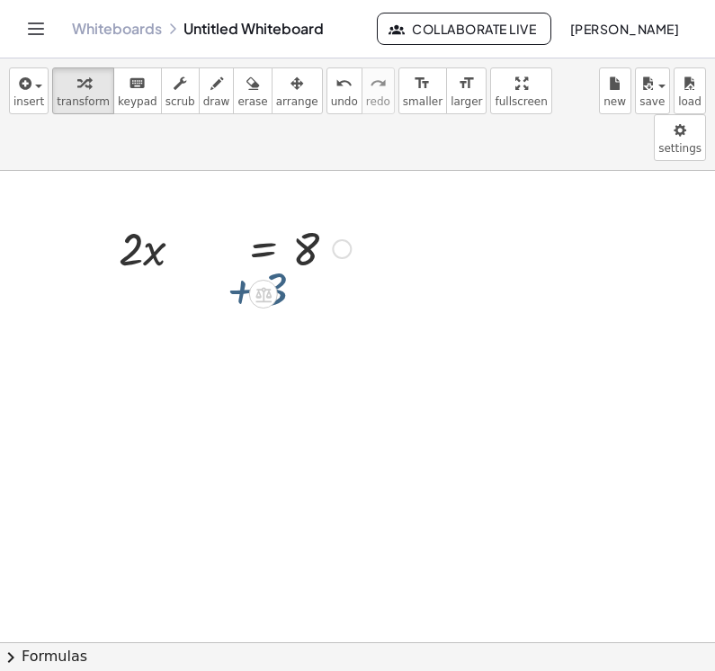
scroll to position [55, 0]
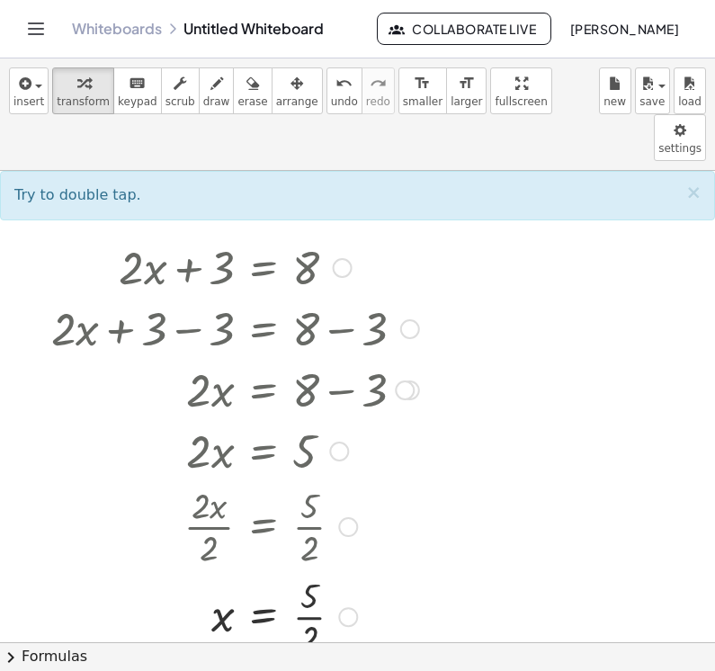
click at [324, 491] on div at bounding box center [221, 525] width 413 height 90
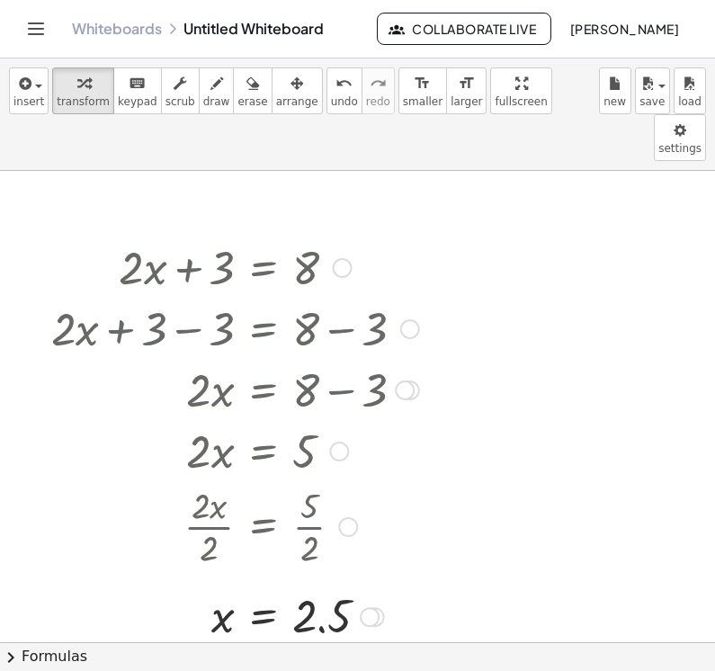
click at [278, 647] on div at bounding box center [263, 661] width 29 height 29
click at [346, 647] on div at bounding box center [335, 661] width 29 height 29
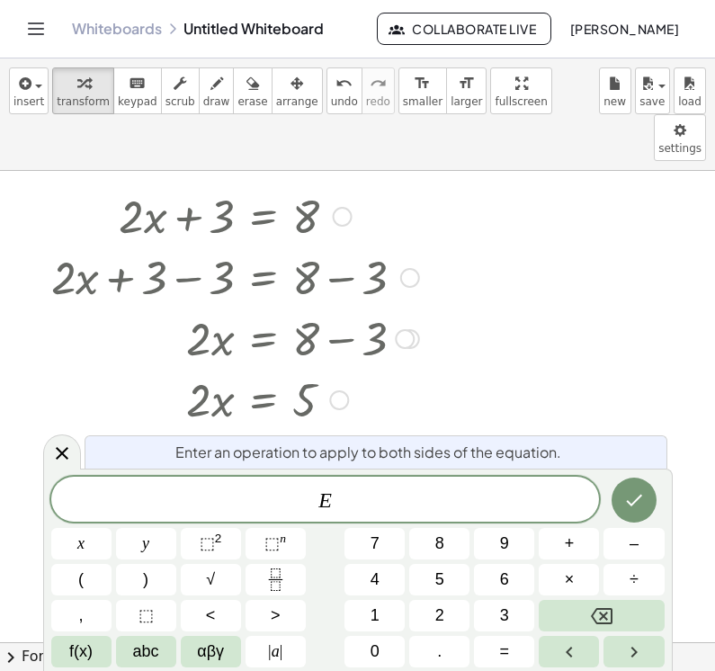
click at [57, 464] on icon at bounding box center [62, 454] width 22 height 22
click at [470, 514] on span "x = 2 . 5" at bounding box center [325, 500] width 549 height 25
click at [525, 624] on icon "Backspace" at bounding box center [602, 616] width 22 height 16
click at [525, 631] on button "Backspace" at bounding box center [601, 615] width 125 height 31
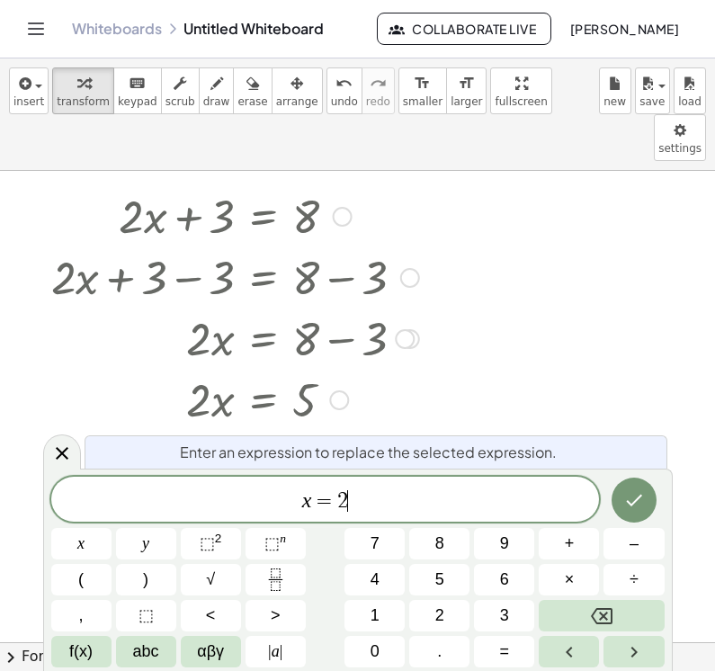
click at [525, 631] on button "Backspace" at bounding box center [601, 615] width 125 height 31
click at [282, 591] on icon "Fraction" at bounding box center [275, 580] width 22 height 22
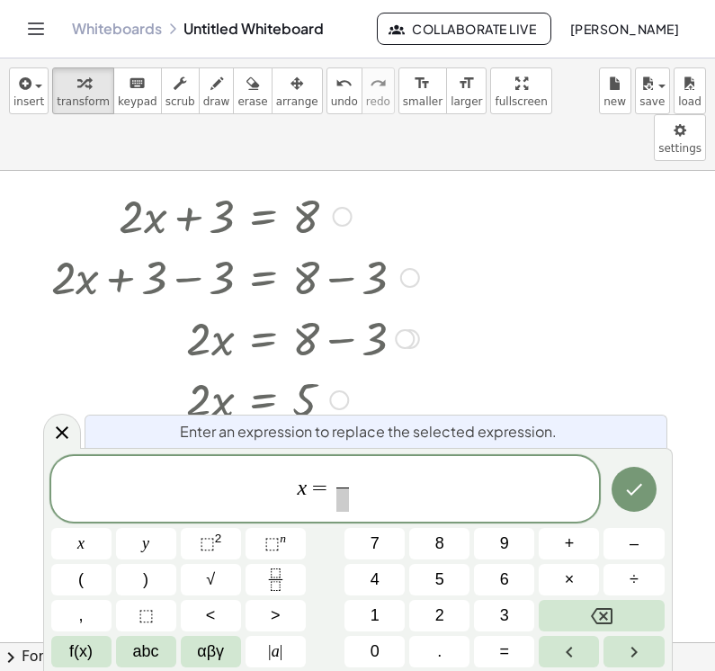
click at [438, 592] on span "5" at bounding box center [439, 580] width 9 height 24
click at [347, 512] on span at bounding box center [342, 500] width 13 height 24
click at [447, 631] on button "2" at bounding box center [439, 615] width 60 height 31
click at [525, 506] on button "Done" at bounding box center [634, 489] width 45 height 45
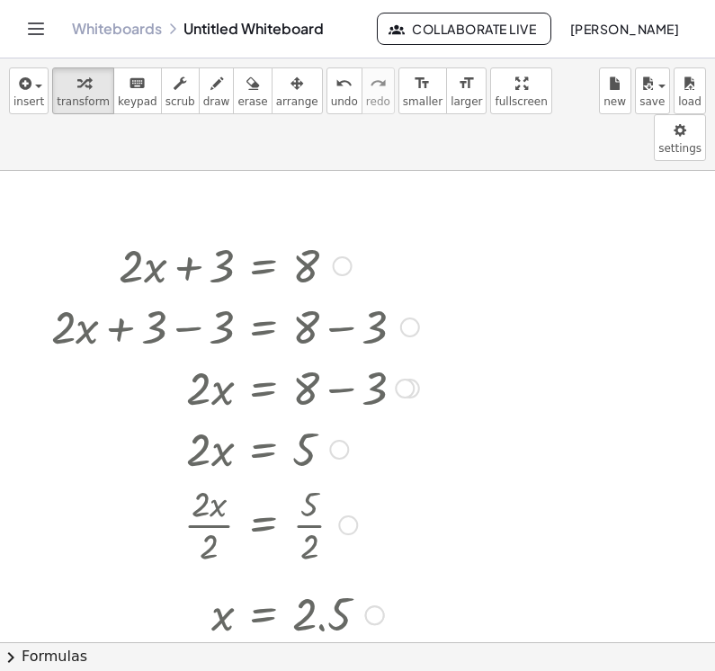
scroll to position [0, 0]
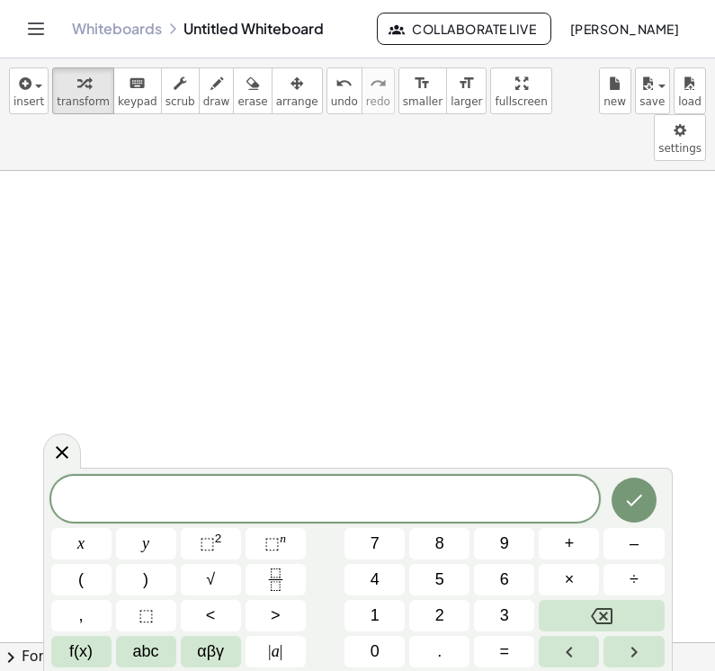
click at [515, 631] on button "3" at bounding box center [504, 615] width 60 height 31
click at [520, 631] on button "3" at bounding box center [504, 615] width 60 height 31
click at [85, 557] on button "x" at bounding box center [81, 543] width 60 height 31
click at [525, 560] on button "–" at bounding box center [634, 543] width 60 height 31
click at [510, 560] on button "9" at bounding box center [504, 543] width 60 height 31
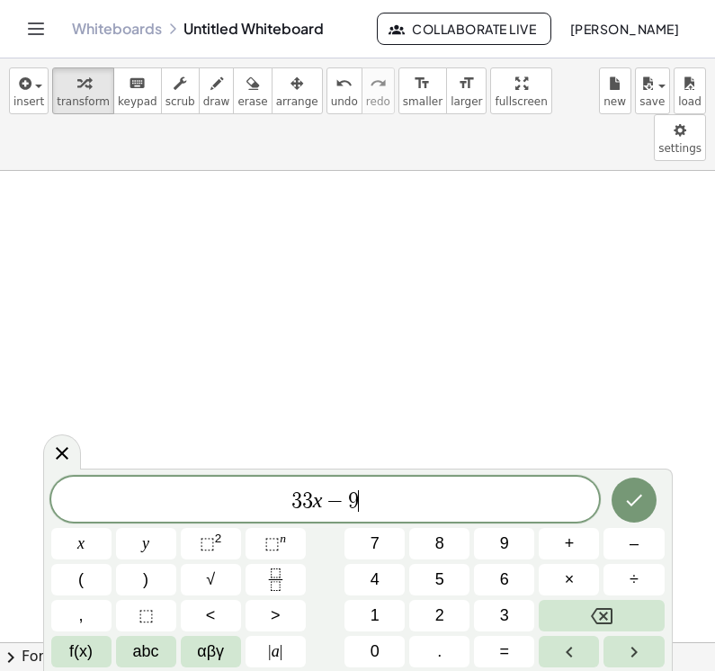
click at [510, 560] on button "9" at bounding box center [504, 543] width 60 height 31
click at [510, 664] on span "=" at bounding box center [505, 652] width 10 height 24
click at [390, 667] on button "0" at bounding box center [375, 651] width 60 height 31
click at [525, 663] on icon "Right arrow" at bounding box center [634, 652] width 22 height 22
click at [525, 523] on button "Done" at bounding box center [634, 500] width 45 height 45
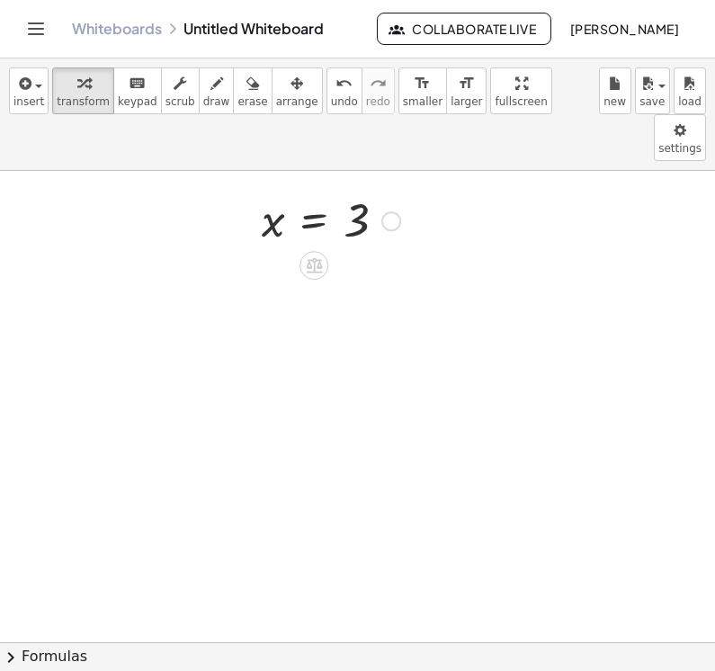
scroll to position [380, 0]
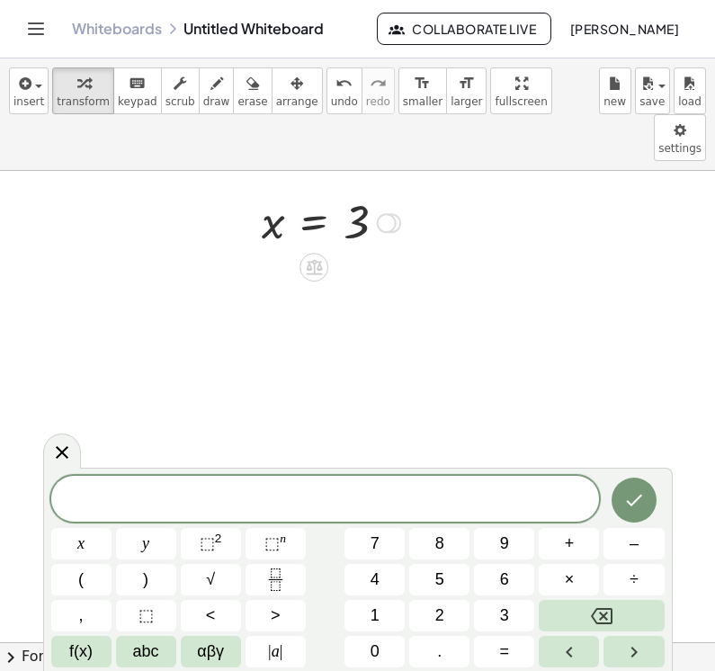
click at [379, 628] on span "1" at bounding box center [375, 616] width 9 height 24
click at [378, 628] on span "1" at bounding box center [375, 616] width 9 height 24
click at [525, 596] on button "÷" at bounding box center [634, 579] width 60 height 31
click at [525, 631] on button "Backspace" at bounding box center [601, 615] width 125 height 31
click at [525, 624] on icon "Backspace" at bounding box center [602, 616] width 22 height 16
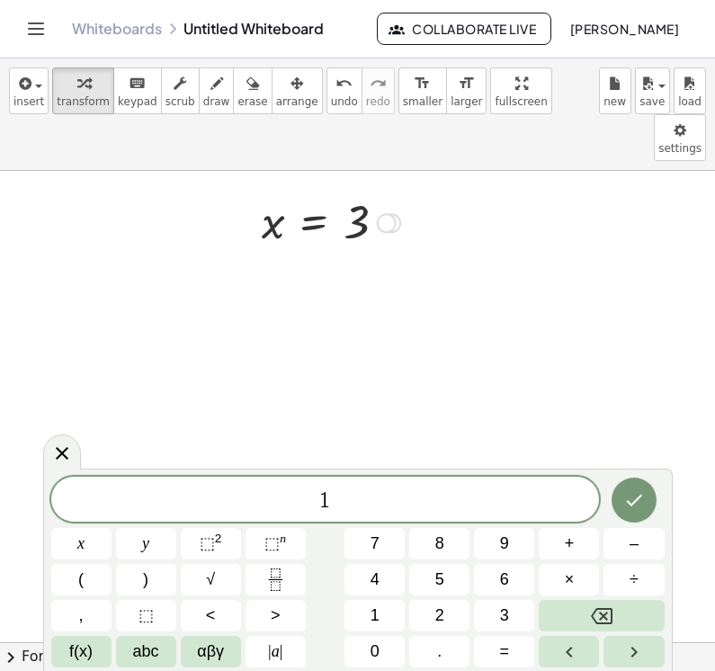
click at [383, 667] on button "0" at bounding box center [375, 651] width 60 height 31
click at [118, 596] on button ")" at bounding box center [146, 579] width 60 height 31
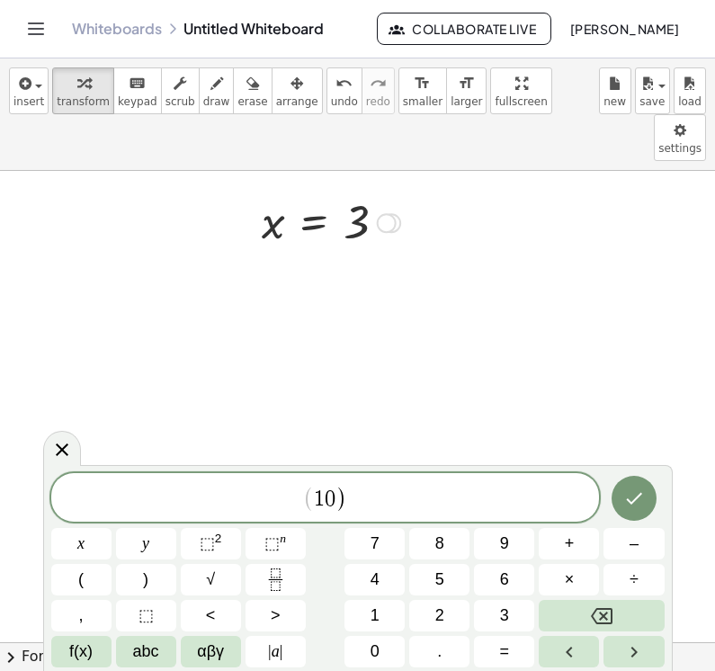
click at [525, 624] on icon "Backspace" at bounding box center [602, 616] width 22 height 16
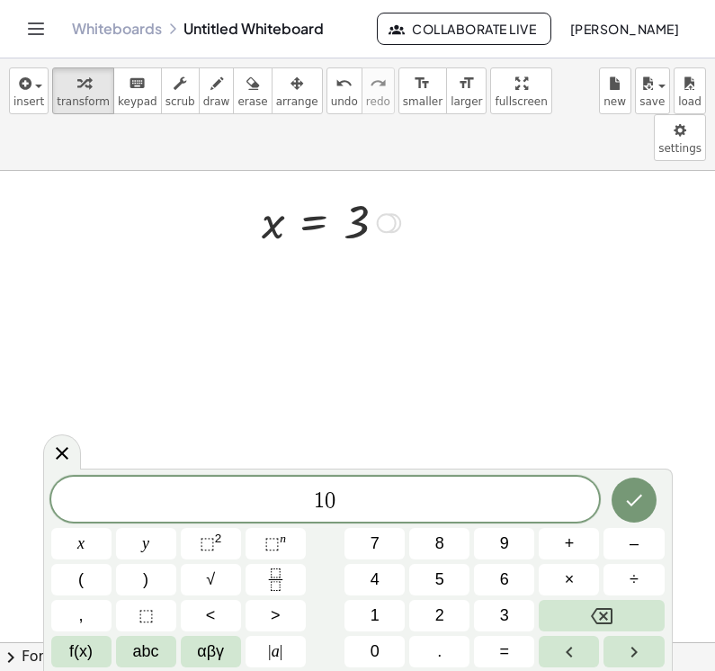
click at [98, 596] on button "(" at bounding box center [81, 579] width 60 height 31
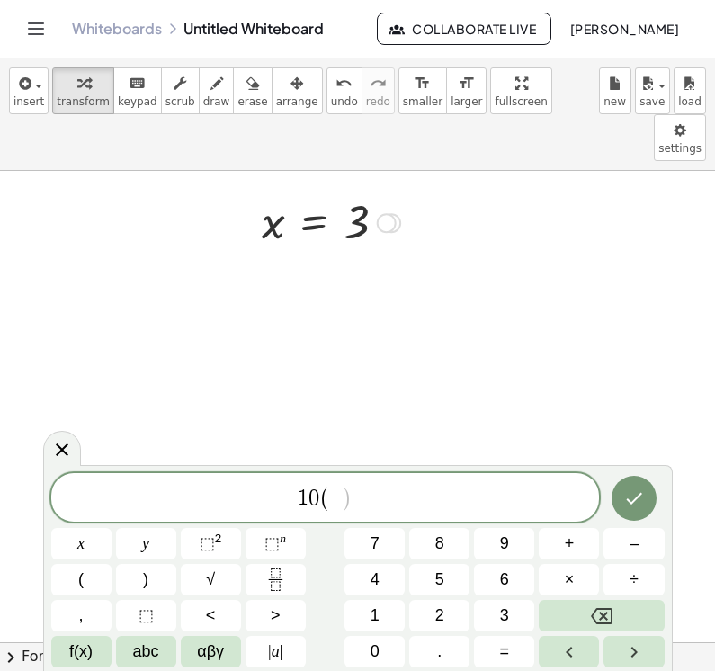
click at [159, 560] on button "y" at bounding box center [146, 543] width 60 height 31
click at [525, 560] on button "+" at bounding box center [569, 543] width 60 height 31
click at [443, 592] on span "5" at bounding box center [439, 580] width 9 height 24
click at [371, 514] on span "1 0 ( y + 5 ​ )" at bounding box center [325, 499] width 549 height 30
click at [156, 596] on button ")" at bounding box center [146, 579] width 60 height 31
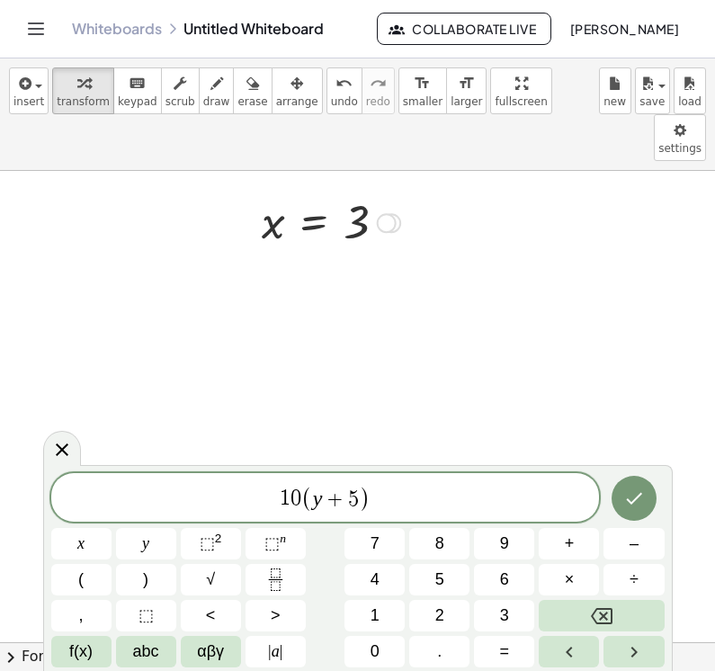
click at [513, 667] on button "=" at bounding box center [504, 651] width 60 height 31
click at [398, 631] on button "1" at bounding box center [375, 615] width 60 height 31
click at [384, 667] on button "0" at bounding box center [375, 651] width 60 height 31
click at [525, 509] on icon "Done" at bounding box center [634, 499] width 22 height 22
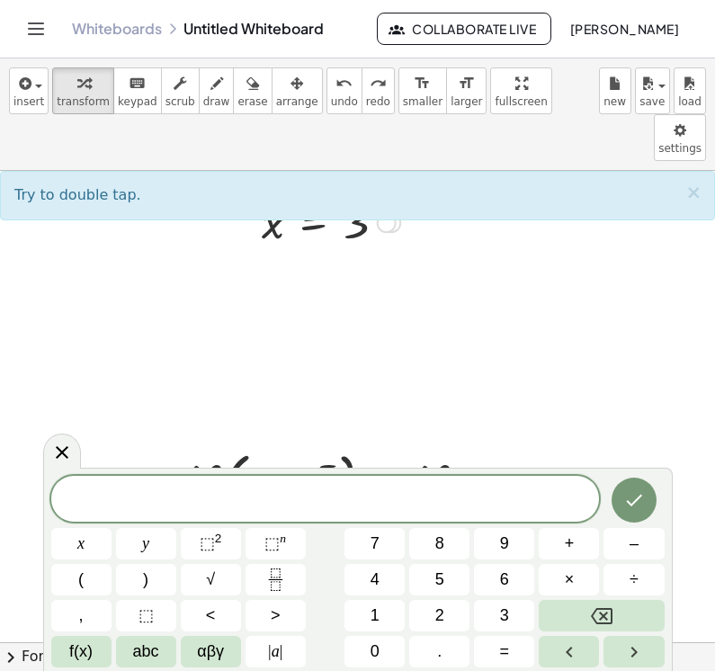
click at [68, 463] on icon at bounding box center [62, 453] width 22 height 22
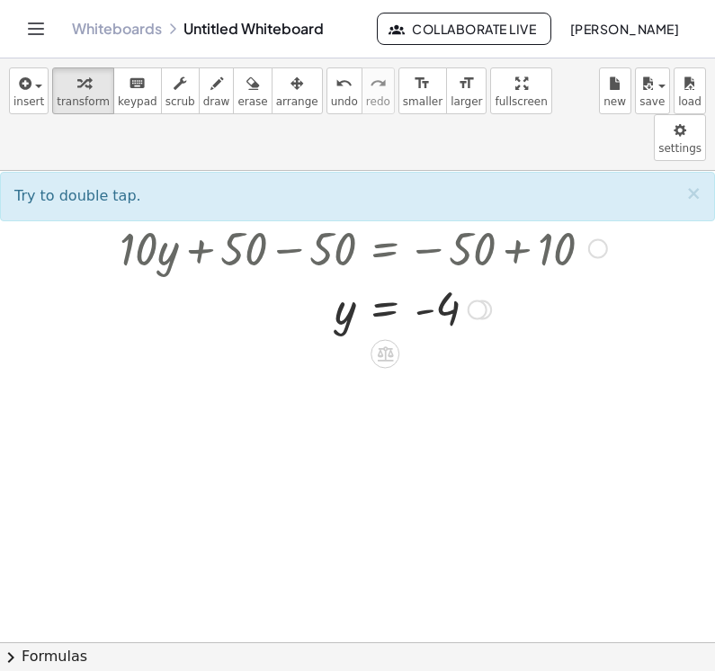
scroll to position [739, 0]
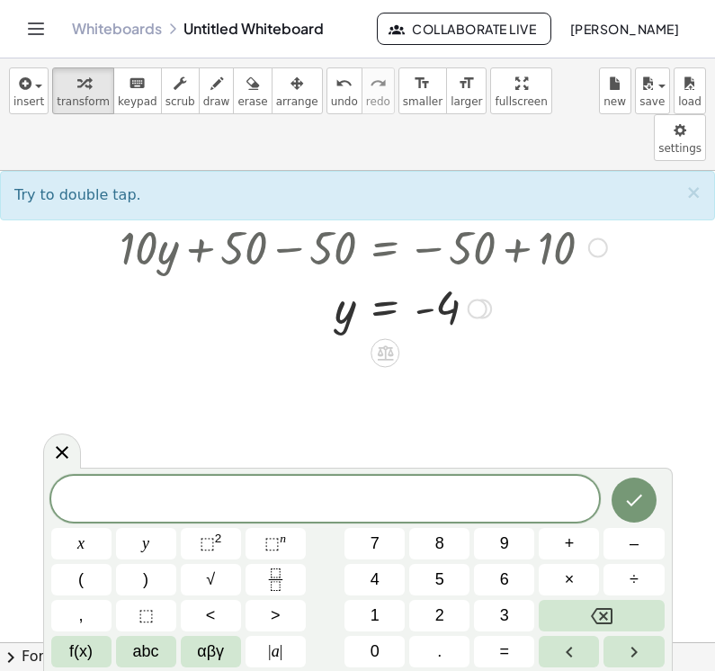
click at [367, 596] on button "4" at bounding box center [375, 579] width 60 height 31
click at [81, 560] on button "x" at bounding box center [81, 543] width 60 height 31
click at [525, 624] on icon "Backspace" at bounding box center [602, 616] width 22 height 16
click at [525, 556] on span "+" at bounding box center [570, 544] width 10 height 24
click at [445, 631] on button "2" at bounding box center [439, 615] width 60 height 31
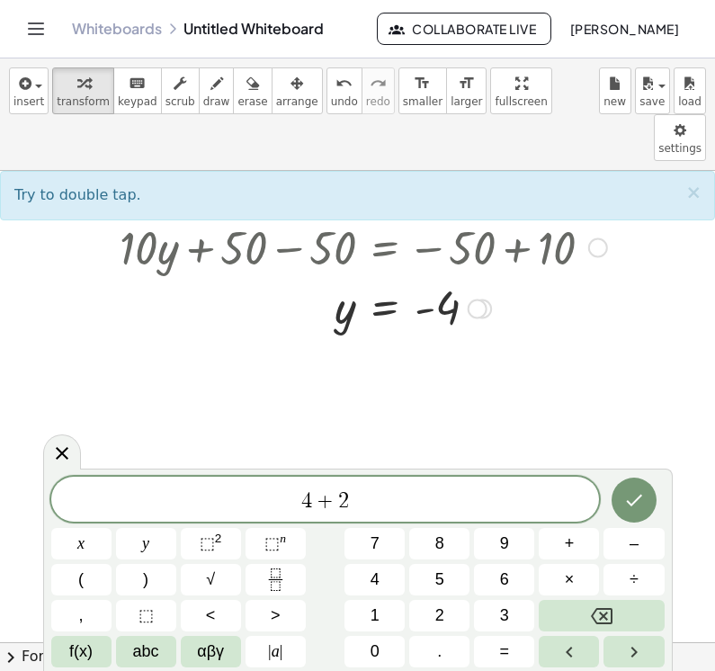
click at [502, 664] on span "=" at bounding box center [505, 652] width 10 height 24
click at [384, 631] on button "1" at bounding box center [375, 615] width 60 height 31
click at [382, 596] on button "4" at bounding box center [375, 579] width 60 height 31
click at [525, 511] on icon "Done" at bounding box center [634, 500] width 22 height 22
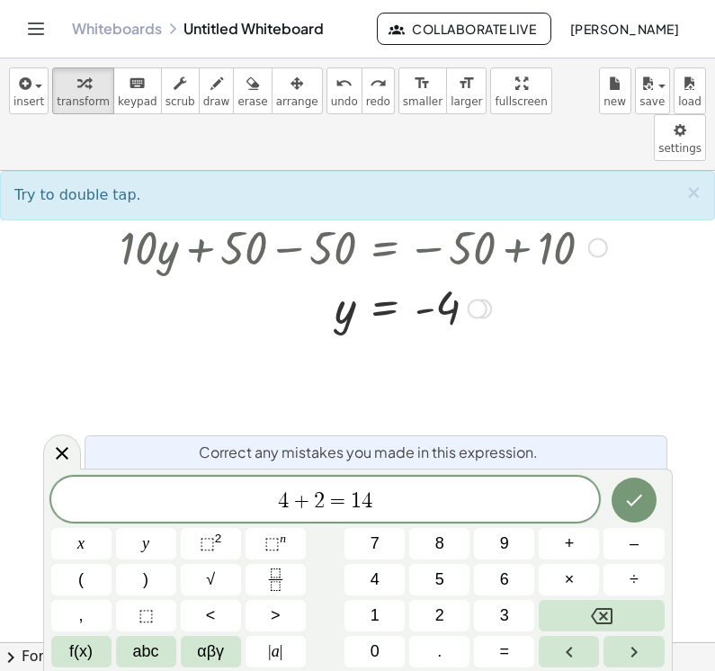
click at [303, 515] on div "4 + 2 = 1 4" at bounding box center [325, 499] width 549 height 45
click at [281, 512] on span "4" at bounding box center [283, 501] width 11 height 22
click at [282, 512] on span "4" at bounding box center [283, 501] width 11 height 22
click at [295, 512] on span "+" at bounding box center [302, 501] width 26 height 22
click at [88, 560] on button "x" at bounding box center [81, 543] width 60 height 31
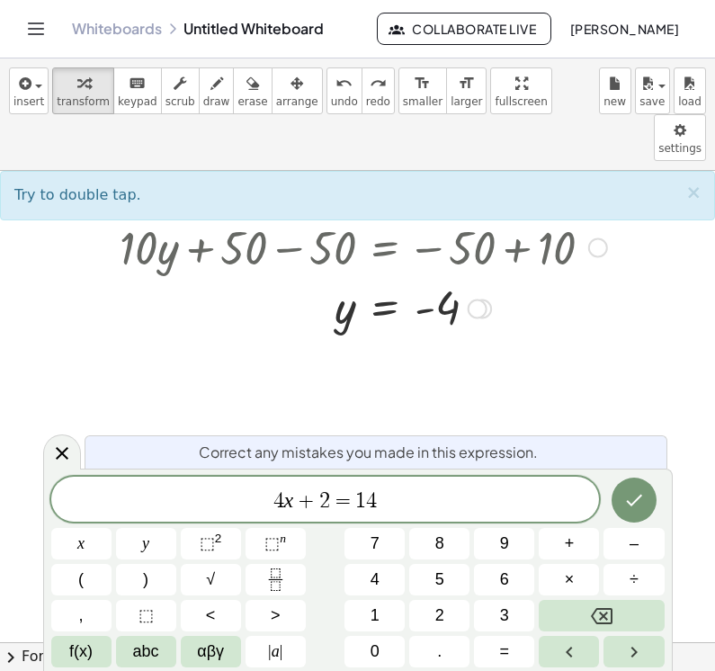
click at [525, 511] on icon "Done" at bounding box center [634, 500] width 22 height 22
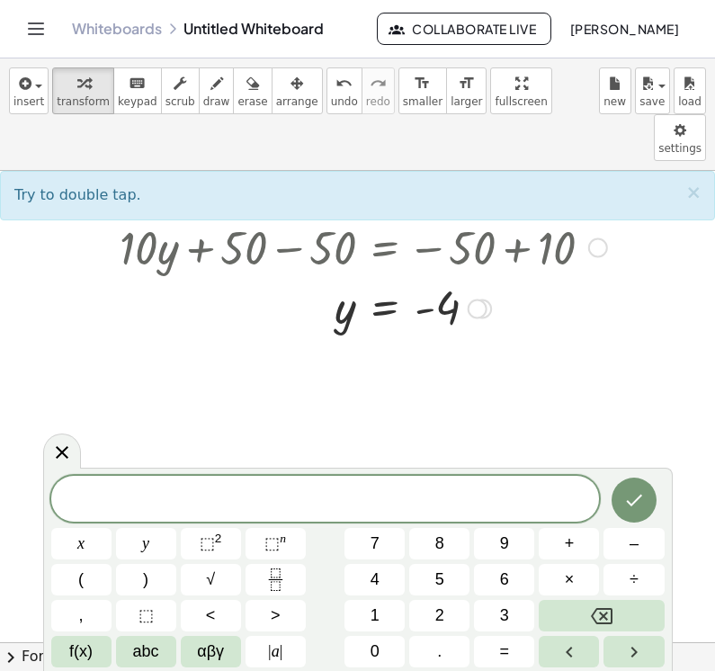
click at [525, 663] on icon "Right arrow" at bounding box center [634, 652] width 22 height 22
click at [67, 464] on icon at bounding box center [62, 454] width 22 height 22
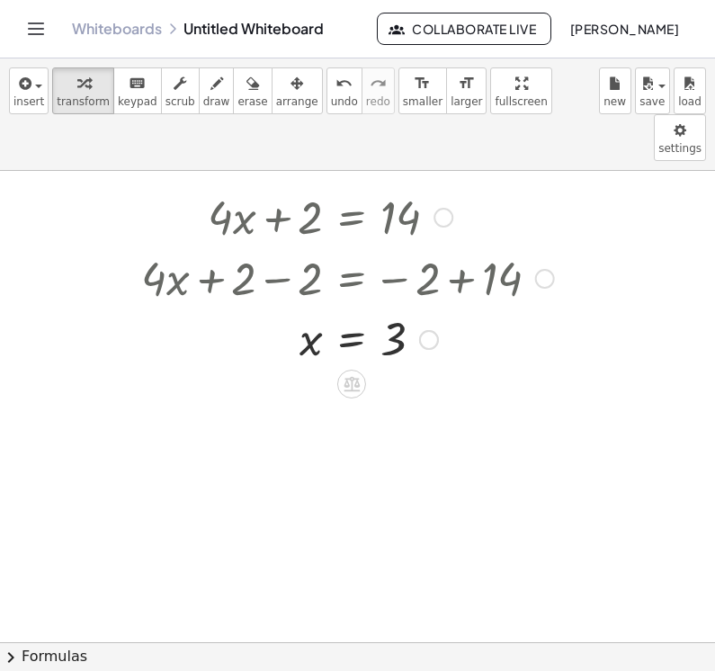
scroll to position [1033, 0]
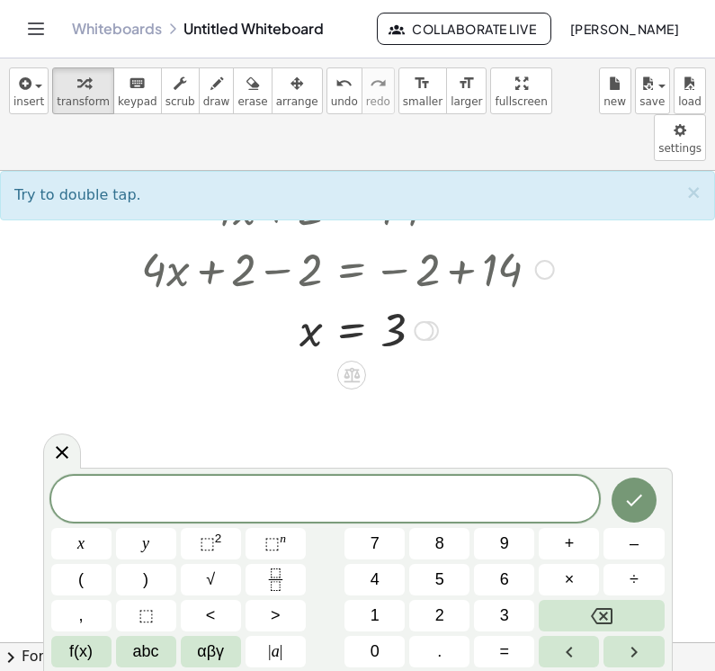
click at [375, 556] on span "7" at bounding box center [375, 544] width 9 height 24
click at [88, 560] on button "x" at bounding box center [81, 543] width 60 height 31
click at [525, 556] on span "+" at bounding box center [570, 544] width 10 height 24
click at [445, 631] on button "2" at bounding box center [439, 615] width 60 height 31
click at [502, 628] on span "3" at bounding box center [504, 616] width 9 height 24
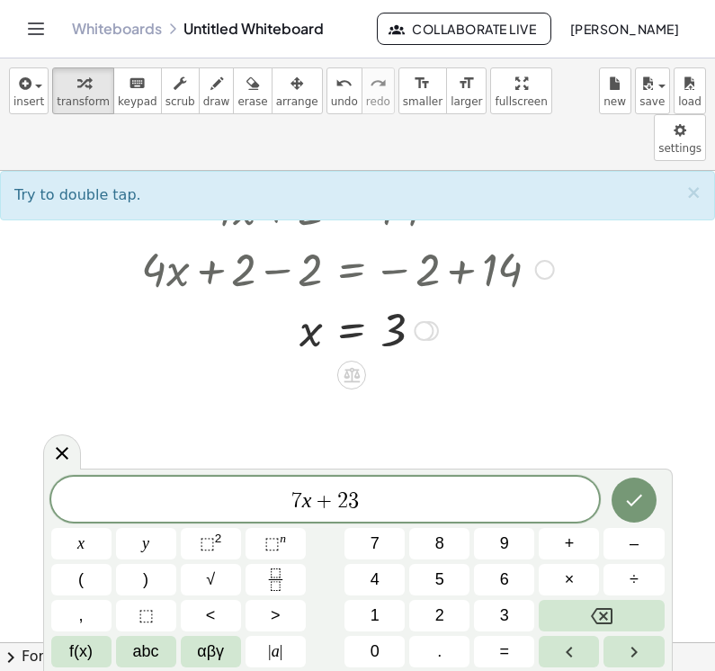
click at [525, 627] on icon "Backspace" at bounding box center [602, 616] width 22 height 22
click at [500, 664] on span "=" at bounding box center [505, 652] width 10 height 24
click at [514, 631] on button "3" at bounding box center [504, 615] width 60 height 31
click at [373, 665] on button "0" at bounding box center [375, 651] width 60 height 31
click at [525, 511] on icon "Done" at bounding box center [634, 500] width 22 height 22
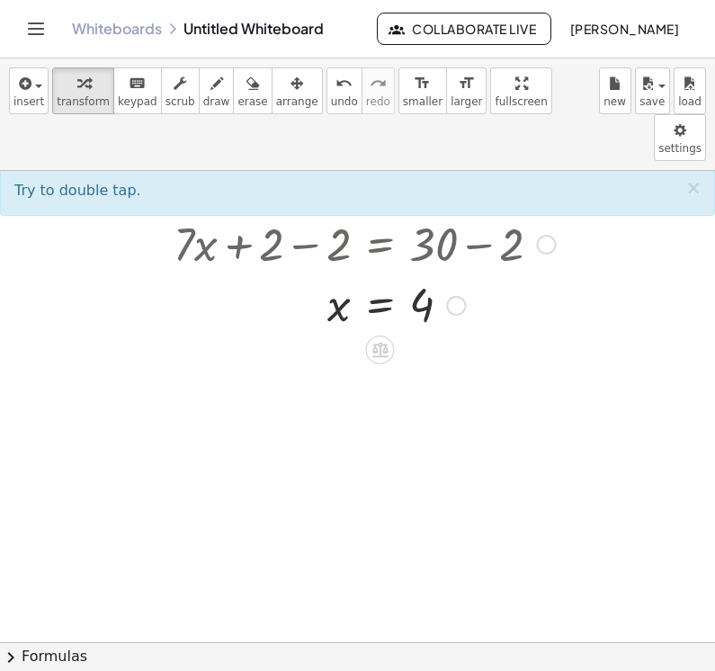
scroll to position [1371, 0]
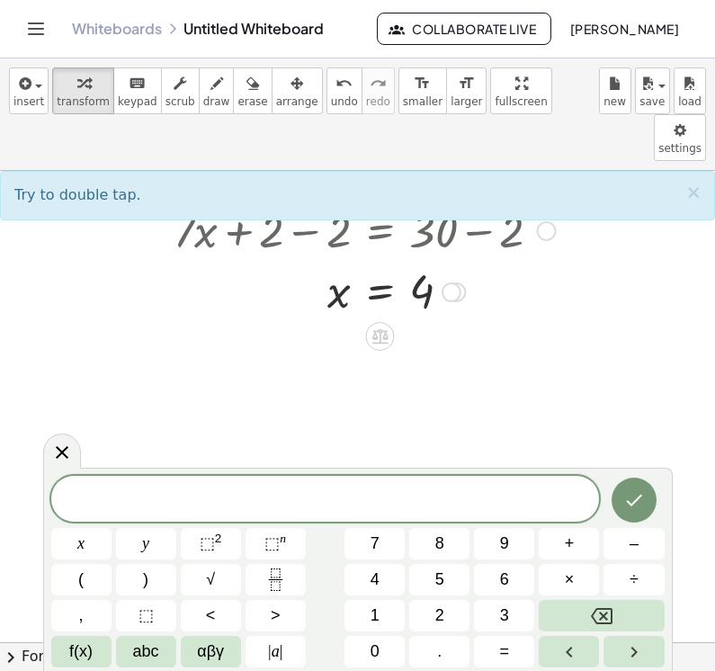
click at [272, 591] on icon "Fraction" at bounding box center [275, 580] width 22 height 22
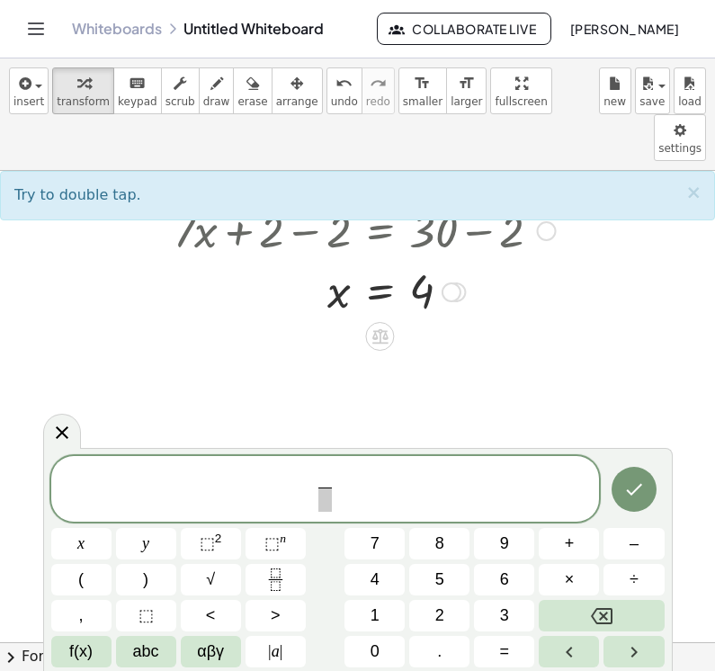
click at [85, 556] on span "x" at bounding box center [80, 544] width 7 height 24
click at [328, 512] on span at bounding box center [324, 500] width 13 height 24
click at [435, 592] on span "5" at bounding box center [439, 580] width 9 height 24
click at [364, 509] on span "x 5 ​ ​" at bounding box center [325, 491] width 549 height 48
click at [525, 560] on button "–" at bounding box center [634, 543] width 60 height 31
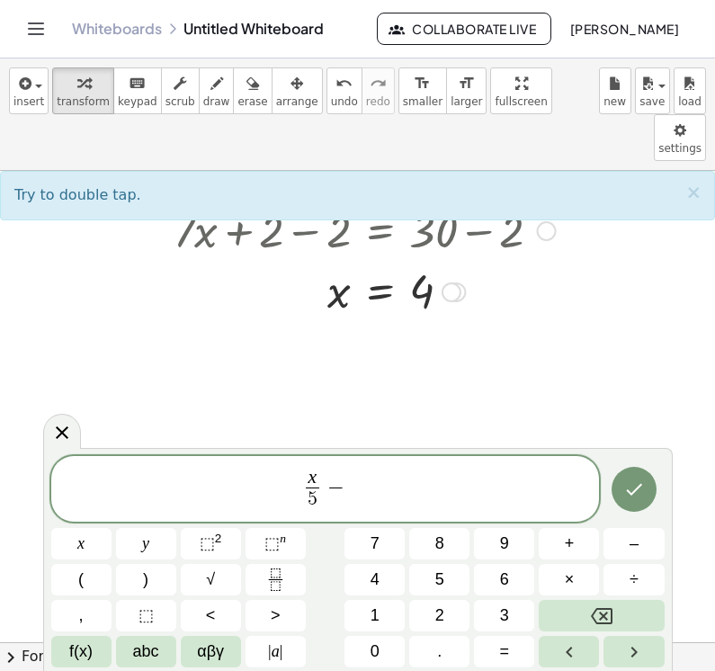
click at [438, 628] on span "2" at bounding box center [439, 616] width 9 height 24
click at [436, 556] on span "8" at bounding box center [439, 544] width 9 height 24
click at [509, 664] on span "=" at bounding box center [505, 652] width 10 height 24
click at [525, 560] on button "–" at bounding box center [634, 543] width 60 height 31
click at [450, 560] on button "8" at bounding box center [439, 543] width 60 height 31
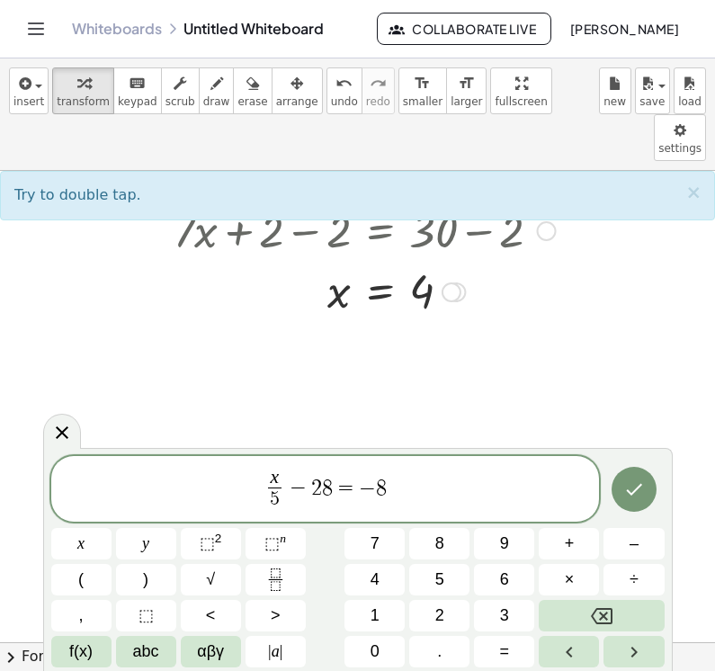
click at [525, 500] on icon "Done" at bounding box center [634, 490] width 22 height 22
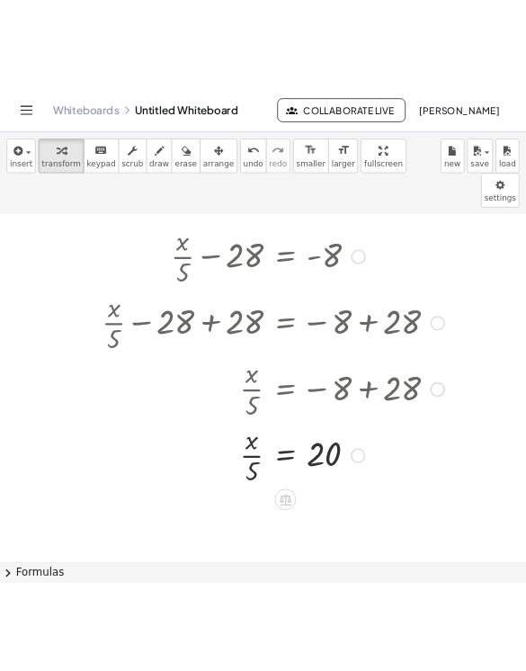
scroll to position [1731, 0]
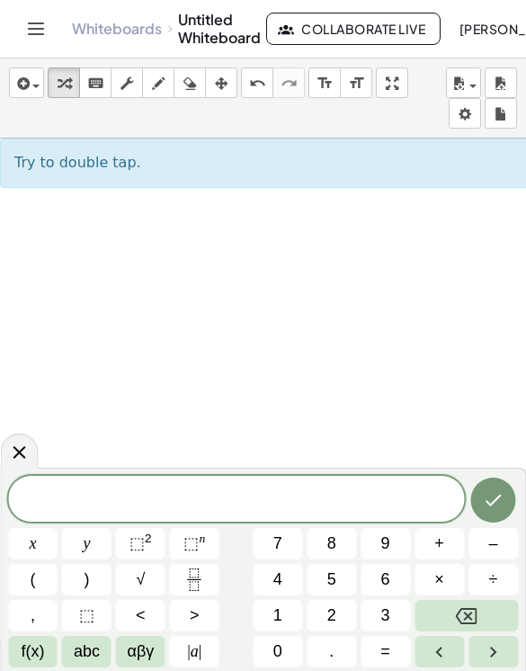
click at [335, 630] on button "2" at bounding box center [331, 615] width 49 height 31
click at [45, 560] on button "x" at bounding box center [32, 543] width 49 height 31
click at [421, 560] on button "+" at bounding box center [439, 543] width 49 height 31
click at [329, 592] on span "5" at bounding box center [331, 580] width 9 height 24
click at [379, 667] on button "=" at bounding box center [385, 651] width 49 height 31
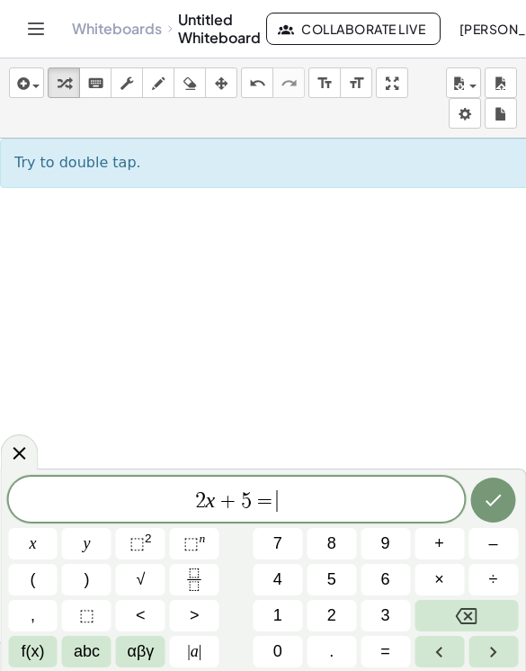
click at [334, 629] on button "2" at bounding box center [331, 615] width 49 height 31
click at [286, 631] on button "1" at bounding box center [277, 615] width 49 height 31
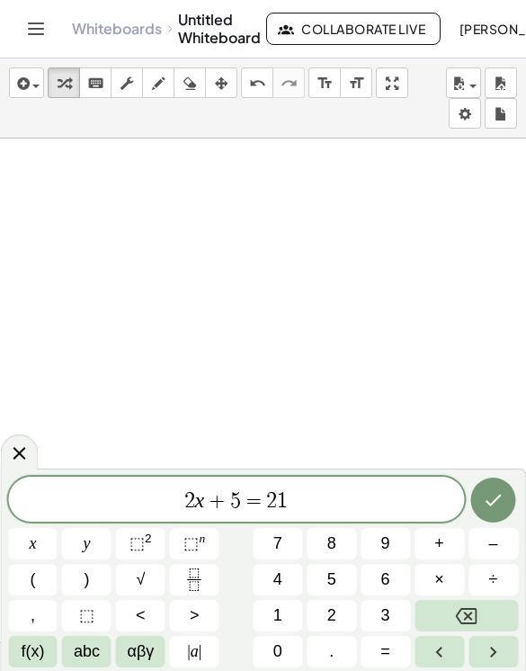
click at [488, 511] on icon "Done" at bounding box center [494, 500] width 22 height 22
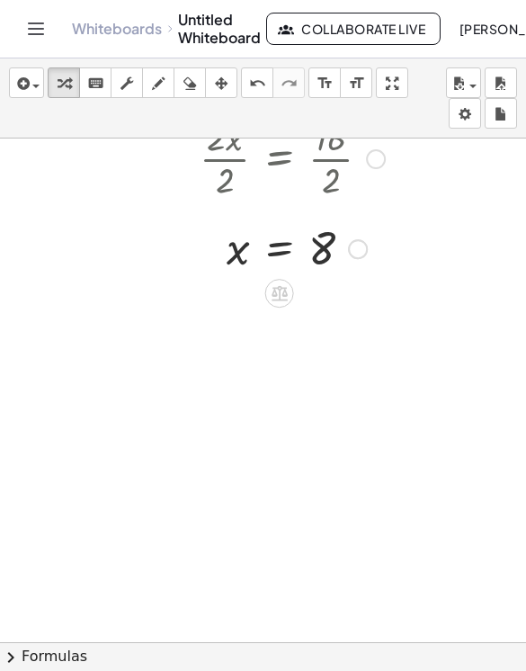
scroll to position [2122, 94]
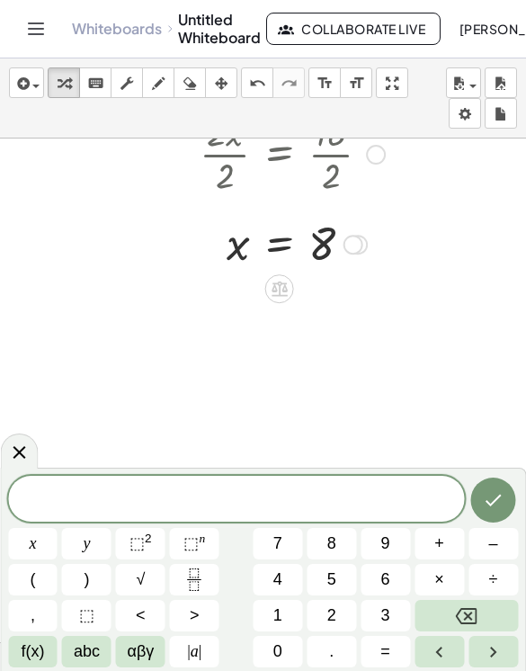
click at [387, 628] on span "3" at bounding box center [385, 616] width 9 height 24
click at [42, 560] on button "x" at bounding box center [32, 543] width 49 height 31
click at [490, 556] on span "–" at bounding box center [493, 544] width 9 height 24
click at [338, 596] on button "5" at bounding box center [331, 579] width 49 height 31
click at [386, 664] on span "=" at bounding box center [386, 652] width 10 height 24
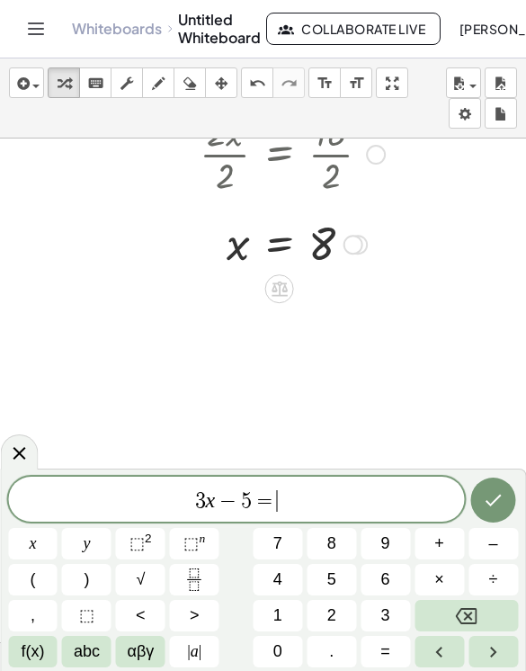
click at [499, 560] on button "–" at bounding box center [493, 543] width 49 height 31
click at [327, 628] on span "2" at bounding box center [331, 616] width 9 height 24
click at [392, 596] on button "6" at bounding box center [385, 579] width 49 height 31
click at [511, 516] on button "Done" at bounding box center [493, 500] width 45 height 45
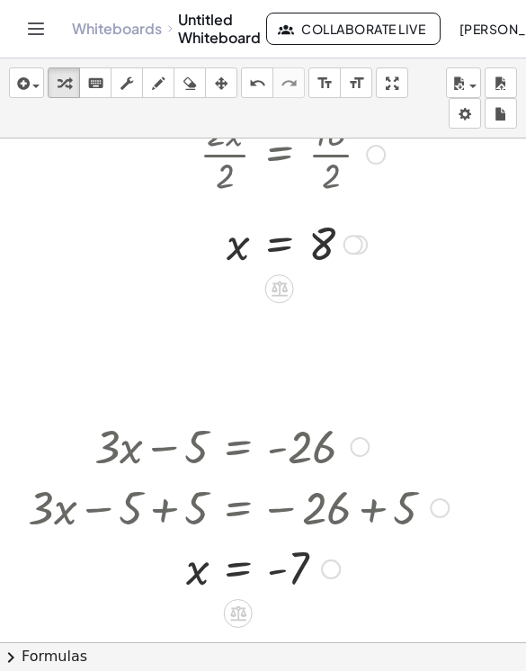
scroll to position [2150, 83]
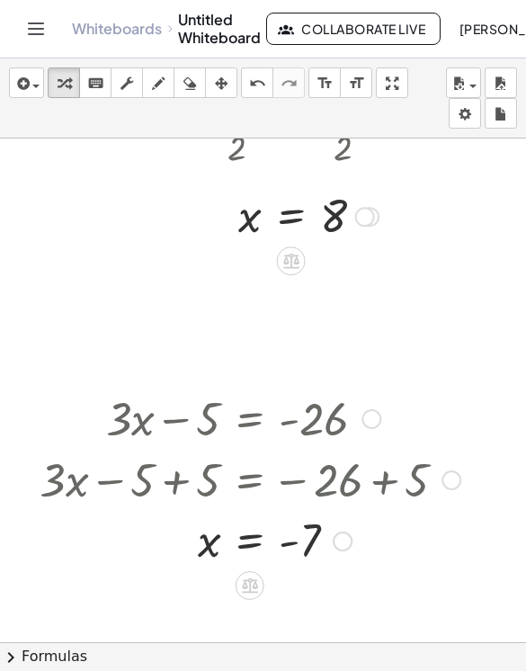
click at [302, 424] on div at bounding box center [250, 417] width 439 height 61
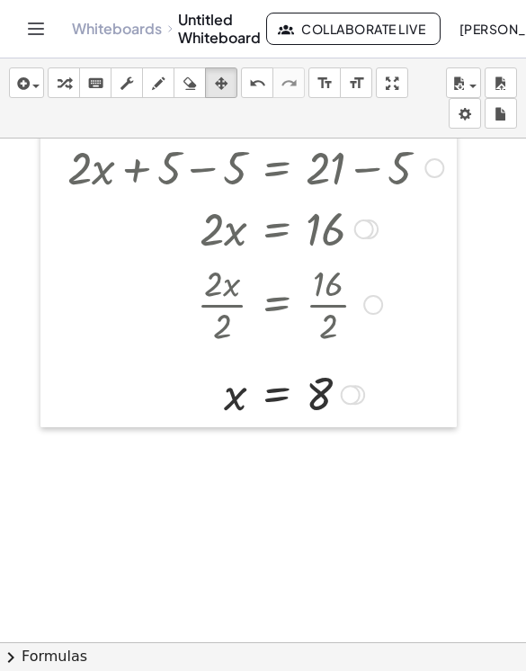
scroll to position [1917, 97]
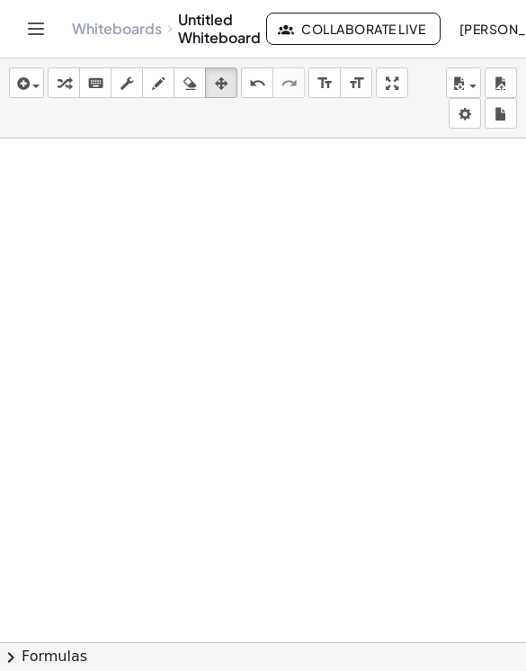
click at [300, 670] on button "chevron_right Formulas" at bounding box center [263, 656] width 526 height 29
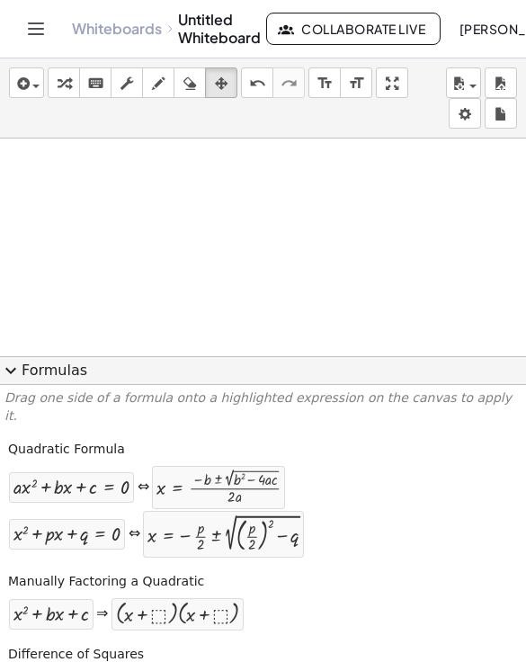
click at [67, 379] on button "expand_more Formulas" at bounding box center [263, 370] width 526 height 29
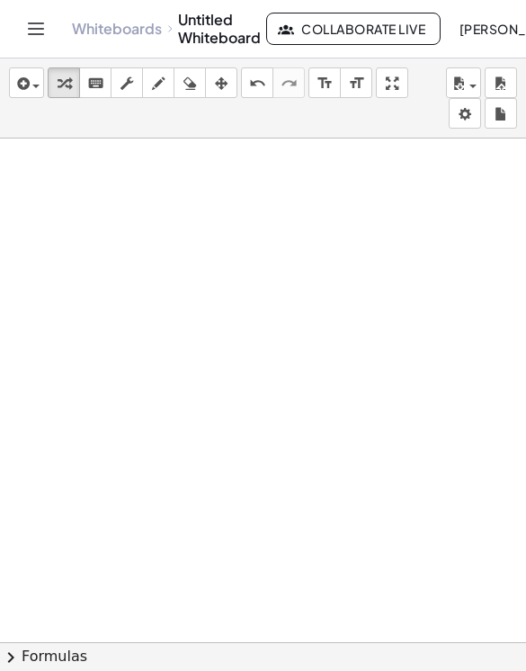
scroll to position [1917, 94]
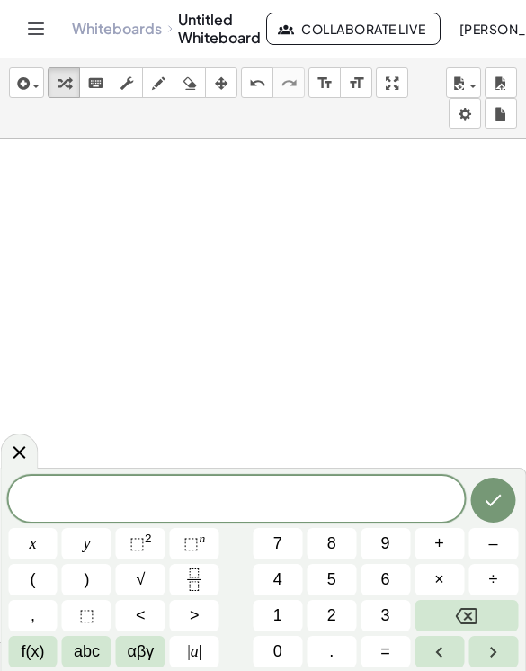
click at [388, 613] on span "3" at bounding box center [385, 616] width 9 height 24
click at [38, 545] on button "x" at bounding box center [32, 543] width 49 height 31
click at [443, 547] on span "+" at bounding box center [439, 544] width 10 height 24
click at [276, 614] on span "1" at bounding box center [277, 616] width 9 height 24
click at [276, 613] on span "1" at bounding box center [277, 616] width 9 height 24
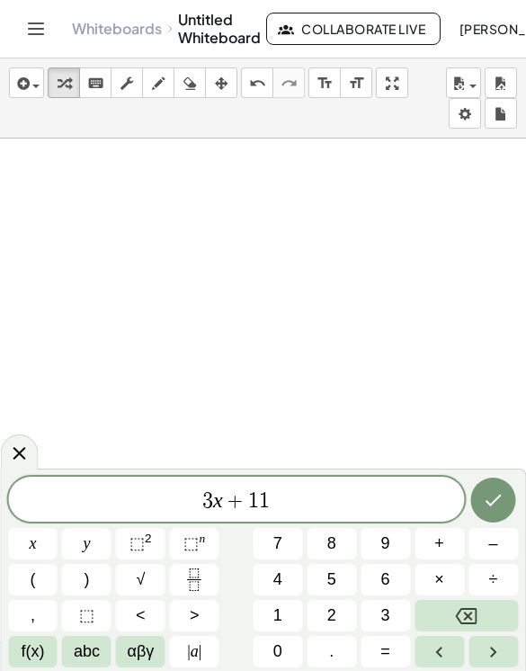
click at [391, 638] on button "=" at bounding box center [385, 651] width 49 height 31
click at [341, 611] on button "2" at bounding box center [331, 615] width 49 height 31
click at [495, 508] on icon "Done" at bounding box center [494, 500] width 22 height 22
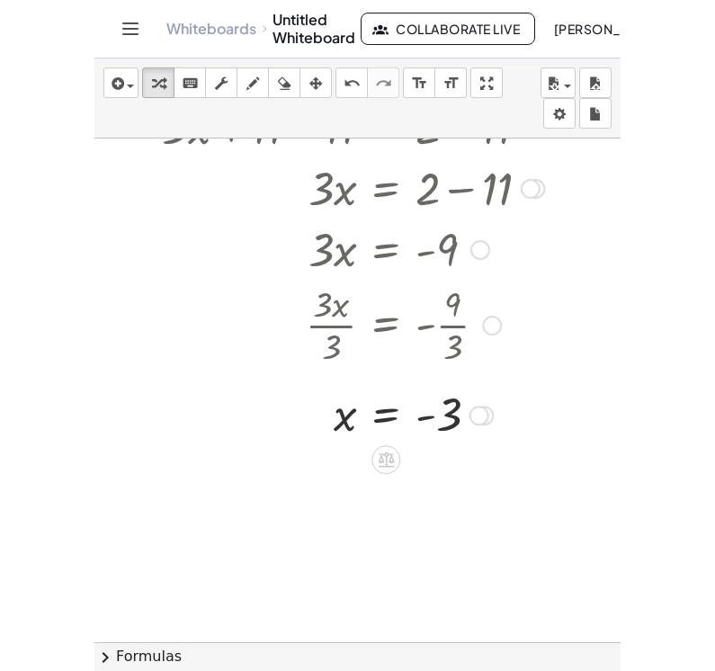
scroll to position [2154, 94]
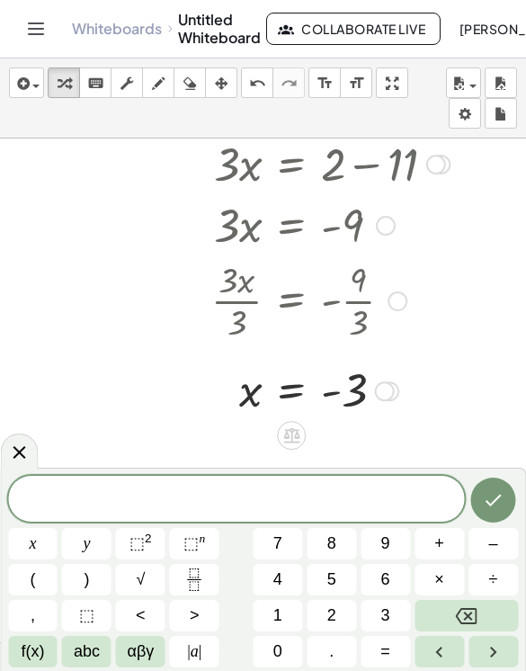
click at [514, 537] on button "–" at bounding box center [493, 543] width 49 height 31
click at [382, 620] on span "3" at bounding box center [385, 616] width 9 height 24
click at [33, 548] on span "x" at bounding box center [32, 544] width 7 height 24
click at [432, 546] on button "+" at bounding box center [439, 543] width 49 height 31
click at [276, 575] on span "4" at bounding box center [277, 580] width 9 height 24
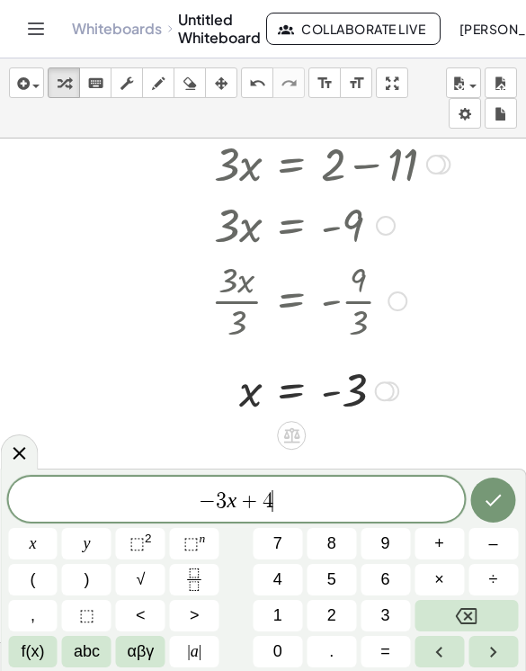
click at [391, 646] on button "=" at bounding box center [385, 651] width 49 height 31
click at [276, 616] on span "1" at bounding box center [277, 616] width 9 height 24
click at [390, 569] on span "6" at bounding box center [385, 580] width 9 height 24
click at [488, 494] on icon "Done" at bounding box center [494, 500] width 22 height 22
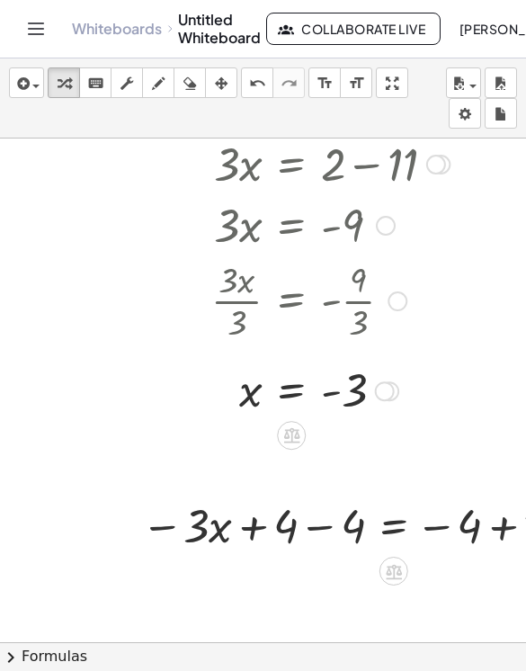
click at [425, 551] on div at bounding box center [364, 524] width 467 height 61
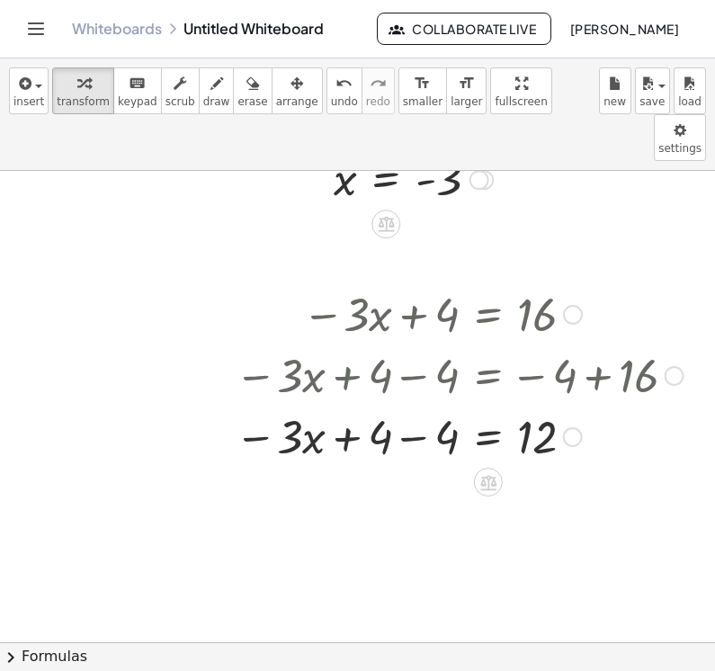
scroll to position [2404, 0]
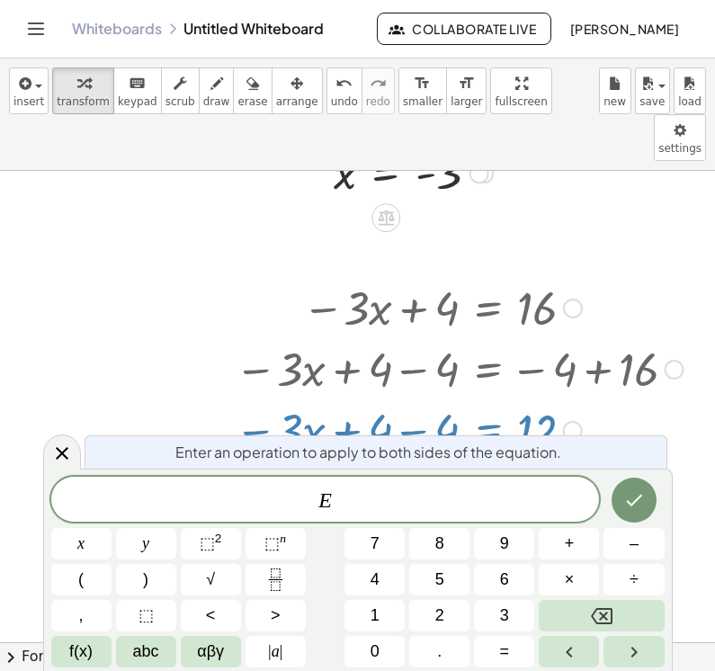
click at [59, 468] on div at bounding box center [62, 451] width 38 height 35
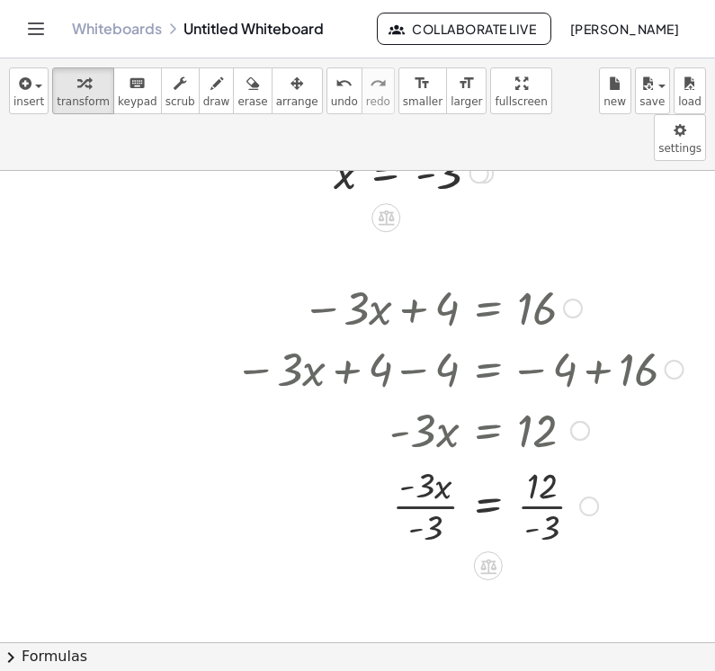
click at [434, 401] on div at bounding box center [453, 429] width 460 height 61
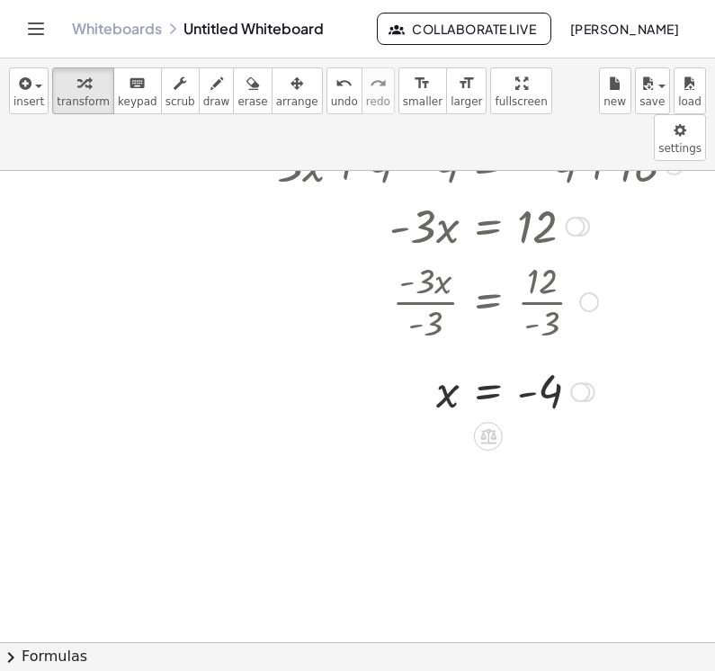
scroll to position [2607, 0]
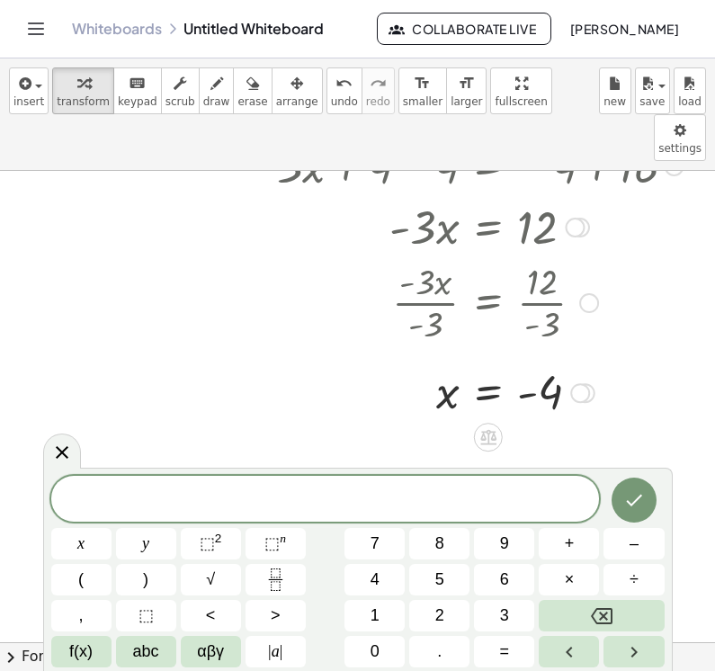
click at [507, 617] on span "3" at bounding box center [504, 616] width 9 height 24
click at [525, 575] on button "×" at bounding box center [569, 579] width 60 height 31
click at [525, 622] on icon "Backspace" at bounding box center [602, 616] width 22 height 16
click at [91, 552] on button "x" at bounding box center [81, 543] width 60 height 31
click at [525, 537] on button "–" at bounding box center [634, 543] width 60 height 31
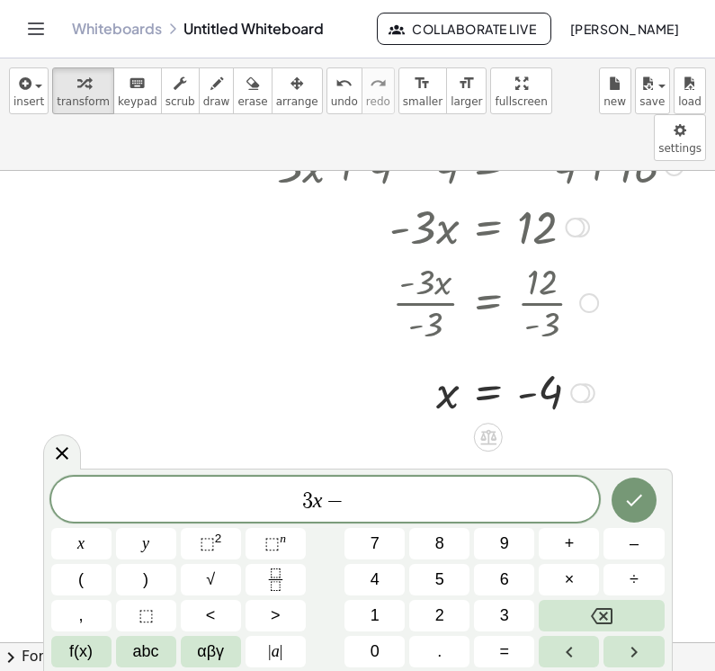
click at [391, 613] on button "1" at bounding box center [375, 615] width 60 height 31
click at [386, 657] on button "0" at bounding box center [375, 651] width 60 height 31
click at [510, 648] on span "=" at bounding box center [505, 652] width 10 height 24
click at [449, 619] on button "2" at bounding box center [439, 615] width 60 height 31
click at [378, 628] on button "1" at bounding box center [375, 615] width 60 height 31
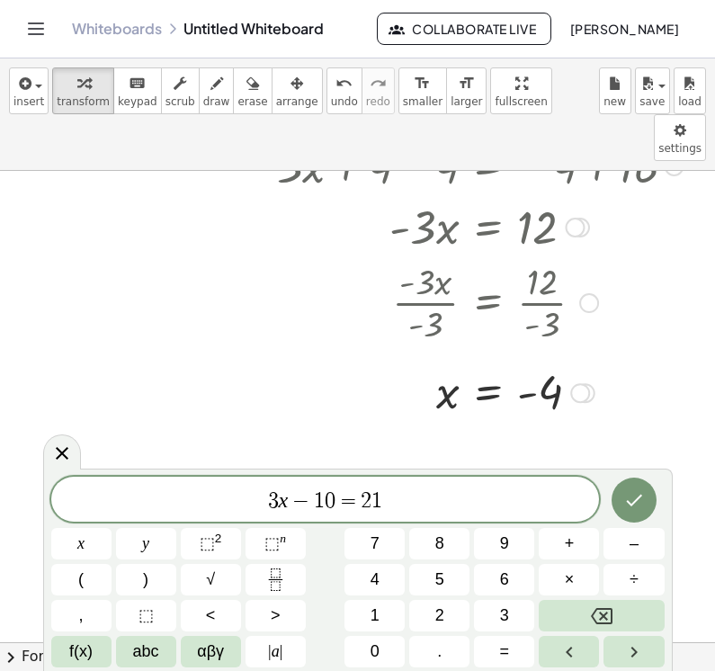
click at [372, 645] on span "0" at bounding box center [375, 652] width 9 height 24
click at [525, 621] on button "Backspace" at bounding box center [601, 615] width 125 height 31
click at [380, 646] on span "0" at bounding box center [375, 652] width 9 height 24
click at [525, 506] on icon "Done" at bounding box center [634, 500] width 22 height 22
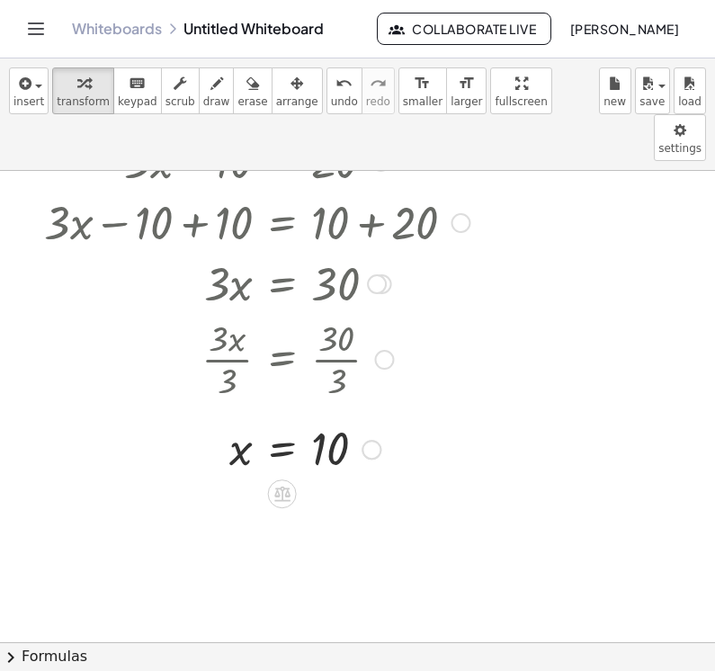
scroll to position [2950, 0]
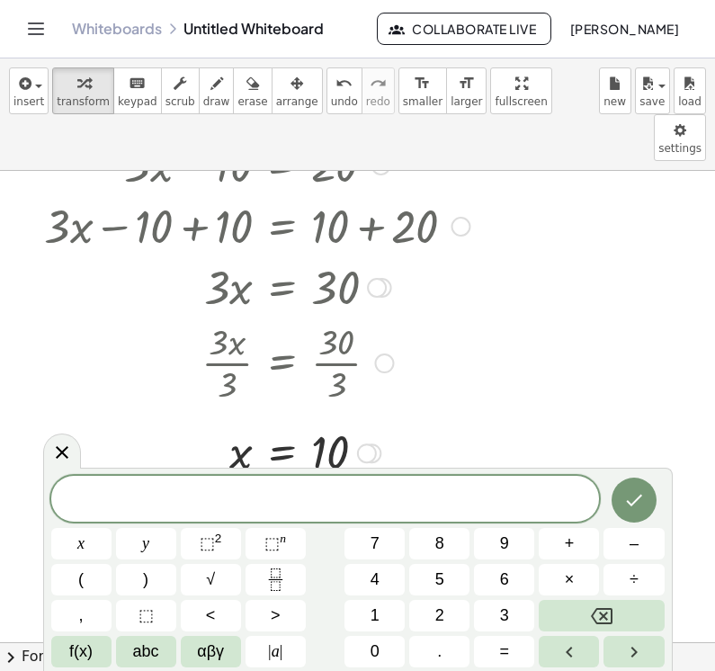
click at [525, 545] on button "–" at bounding box center [634, 543] width 60 height 31
click at [452, 616] on button "2" at bounding box center [439, 615] width 60 height 31
click at [387, 559] on button "7" at bounding box center [375, 543] width 60 height 31
click at [525, 536] on span "–" at bounding box center [634, 544] width 9 height 24
click at [369, 573] on button "4" at bounding box center [375, 579] width 60 height 31
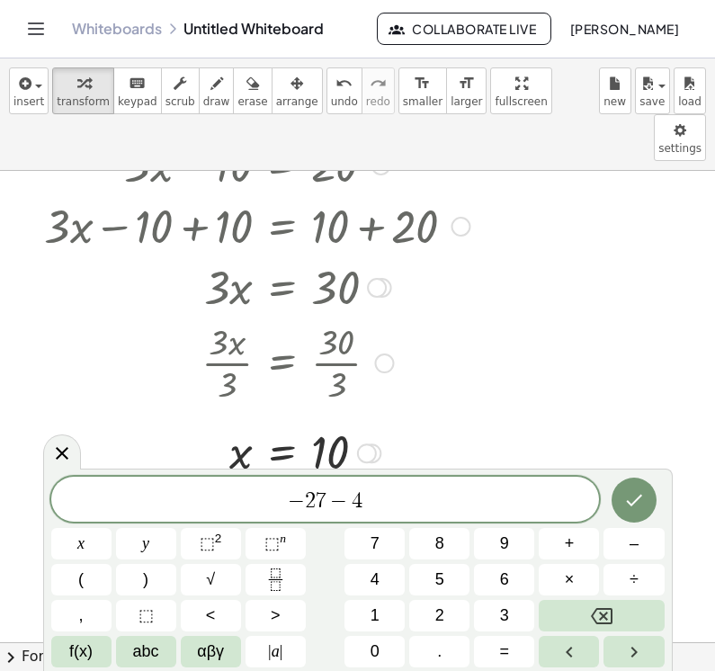
click at [80, 544] on span "x" at bounding box center [80, 544] width 7 height 24
click at [520, 656] on button "=" at bounding box center [504, 651] width 60 height 31
click at [525, 542] on span "–" at bounding box center [634, 544] width 9 height 24
click at [377, 533] on span "7" at bounding box center [375, 544] width 9 height 24
click at [525, 500] on icon "Done" at bounding box center [634, 500] width 22 height 22
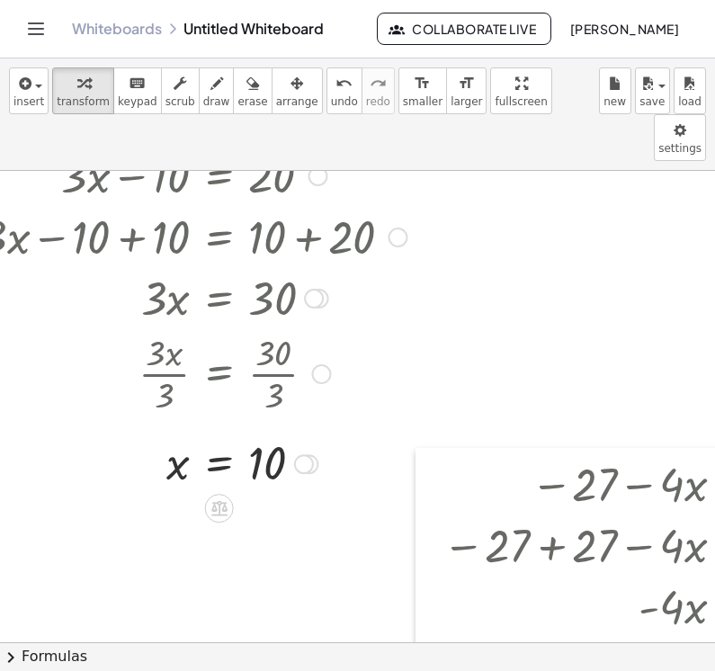
scroll to position [2913, 80]
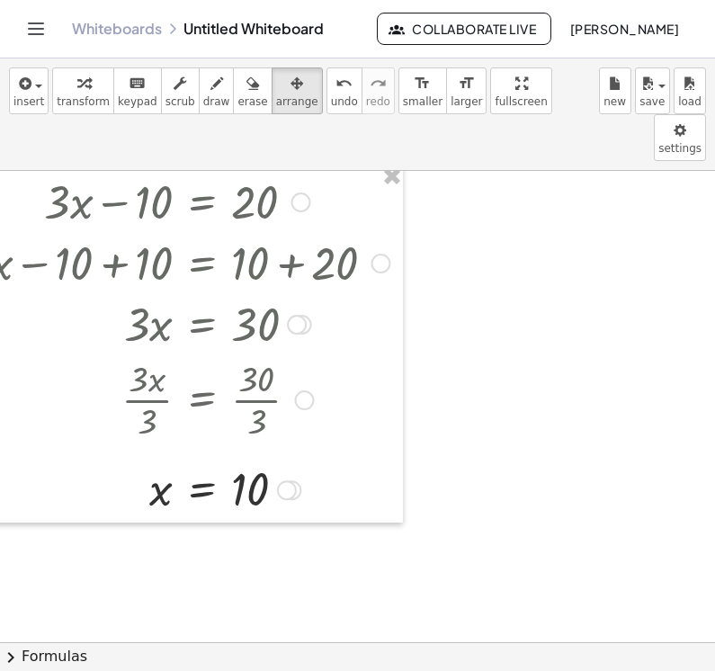
click at [399, 111] on button "format_size smaller" at bounding box center [423, 90] width 49 height 47
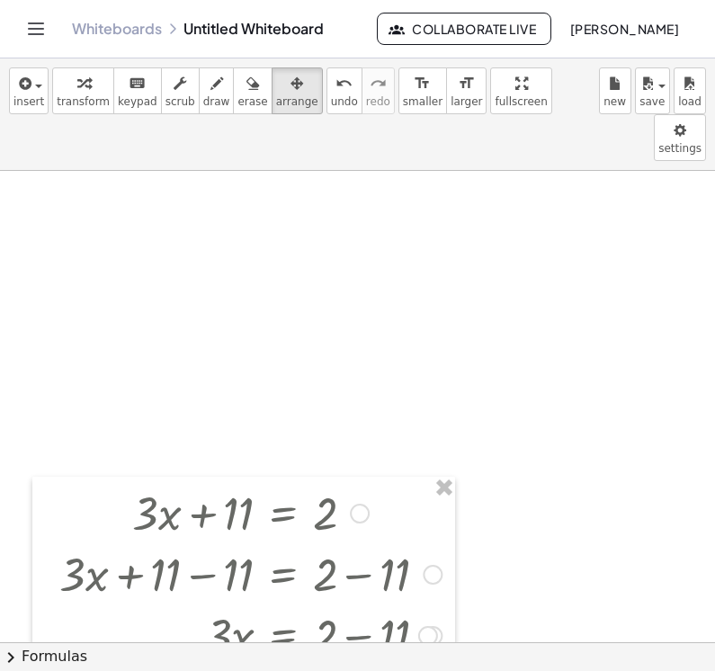
scroll to position [1719, 107]
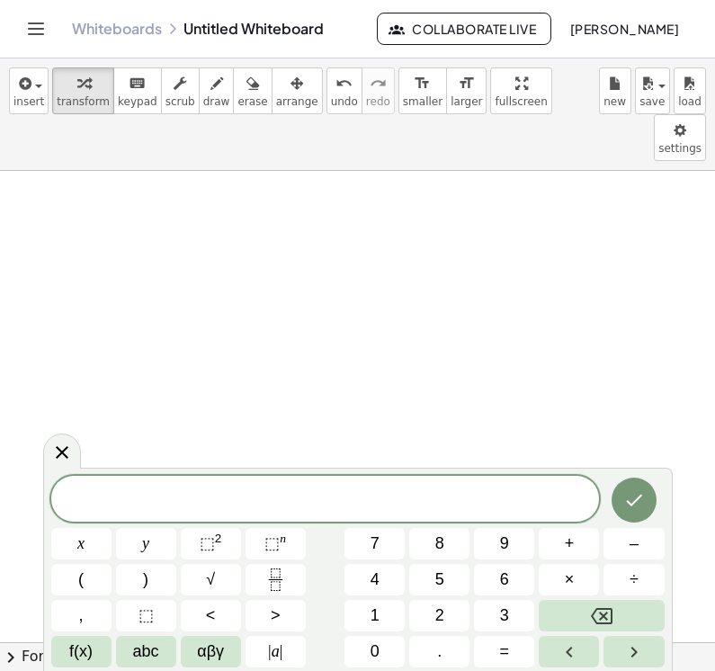
click at [445, 610] on button "2" at bounding box center [439, 615] width 60 height 31
click at [96, 538] on button "x" at bounding box center [81, 543] width 60 height 31
click at [525, 541] on span "+" at bounding box center [570, 544] width 10 height 24
click at [510, 606] on button "3" at bounding box center [504, 615] width 60 height 31
click at [486, 657] on button "=" at bounding box center [504, 651] width 60 height 31
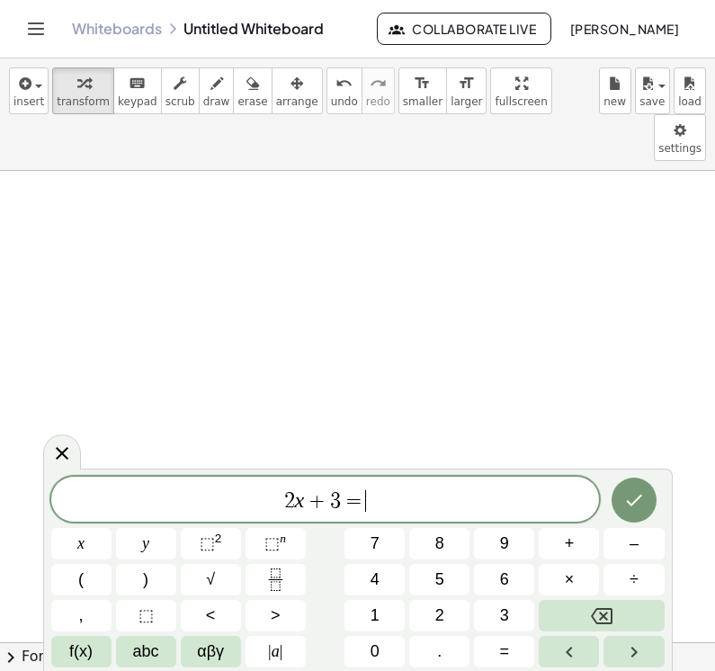
click at [385, 605] on button "1" at bounding box center [375, 615] width 60 height 31
click at [461, 570] on button "5" at bounding box center [439, 579] width 60 height 31
click at [525, 502] on icon "Done" at bounding box center [634, 500] width 22 height 22
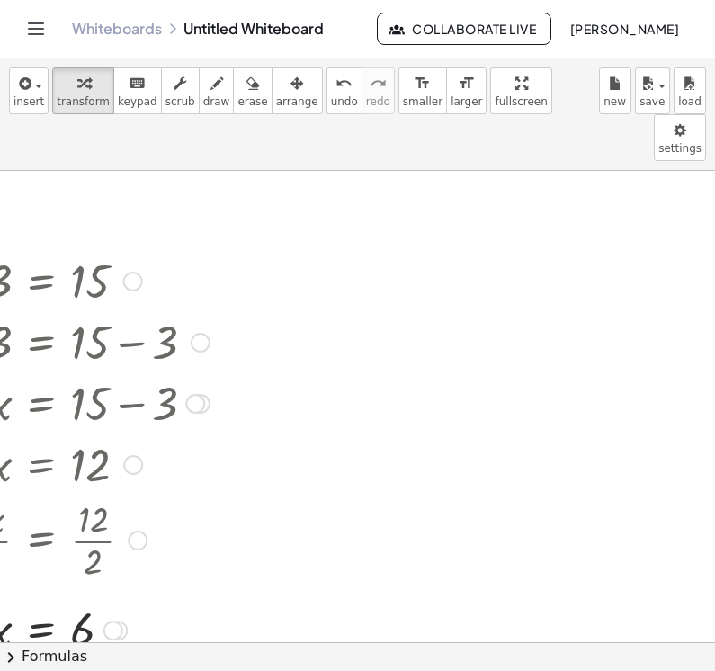
scroll to position [1699, 297]
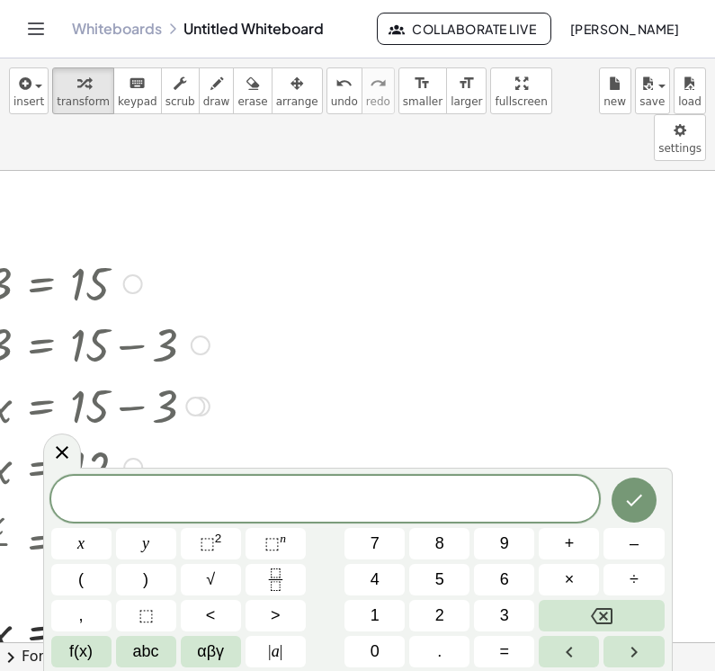
click at [503, 579] on span "6" at bounding box center [504, 580] width 9 height 24
click at [99, 538] on button "x" at bounding box center [81, 543] width 60 height 31
click at [525, 538] on button "–" at bounding box center [634, 543] width 60 height 31
click at [446, 606] on button "2" at bounding box center [439, 615] width 60 height 31
click at [503, 656] on span "=" at bounding box center [505, 652] width 10 height 24
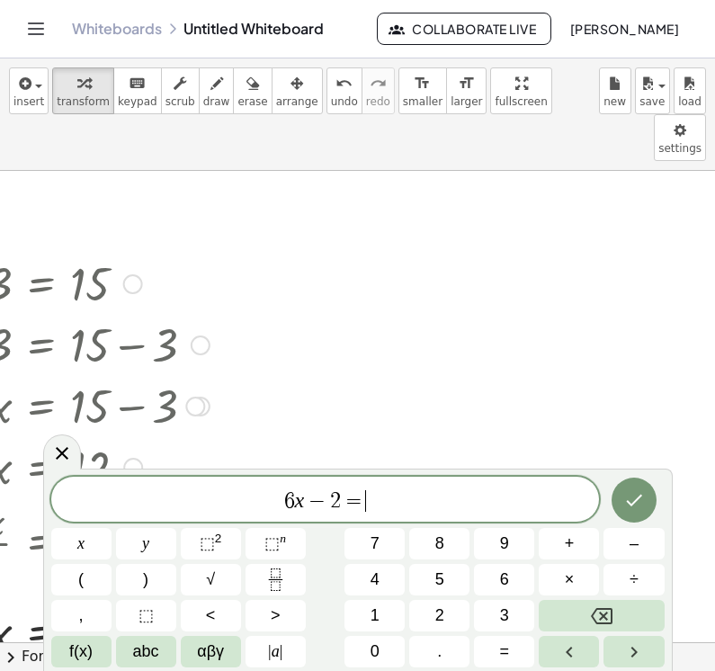
click at [378, 613] on span "1" at bounding box center [375, 616] width 9 height 24
click at [377, 612] on span "1" at bounding box center [375, 616] width 9 height 24
click at [525, 612] on icon "Backspace" at bounding box center [602, 616] width 22 height 22
click at [369, 656] on button "0" at bounding box center [375, 651] width 60 height 31
click at [525, 502] on icon "Done" at bounding box center [634, 500] width 22 height 22
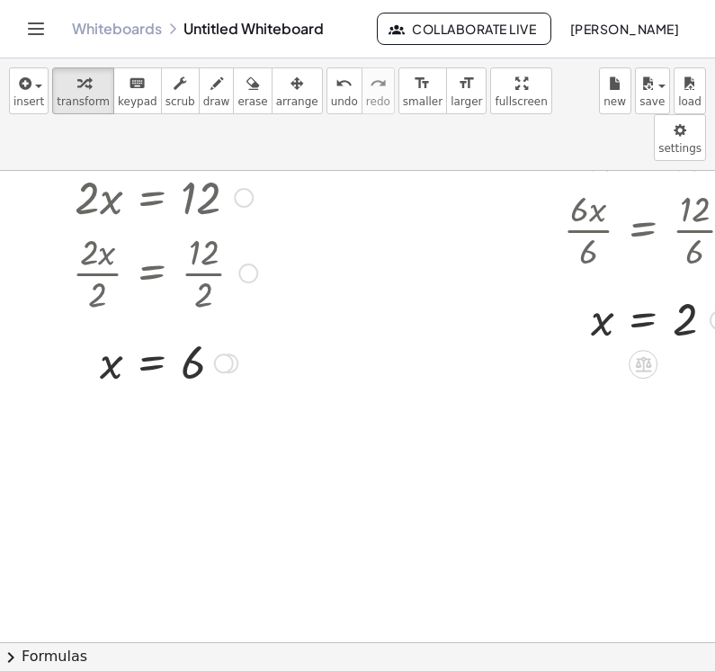
scroll to position [1971, 185]
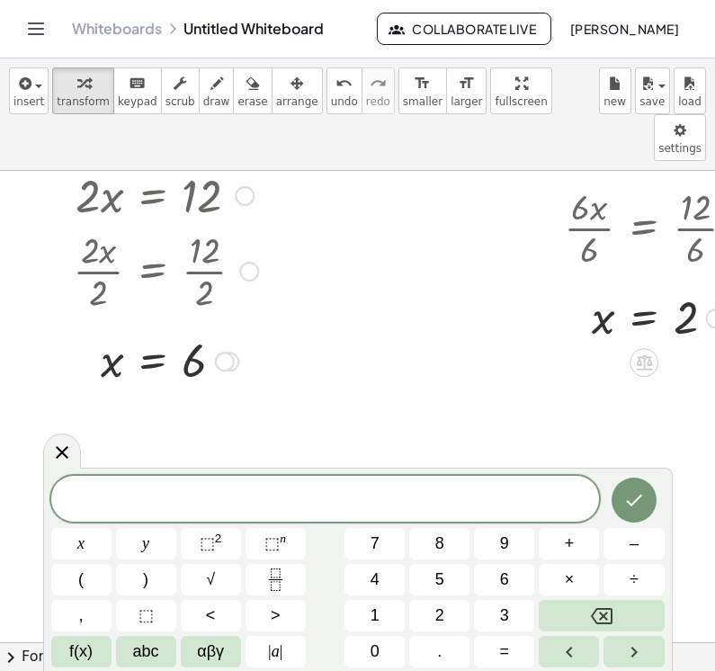
click at [524, 601] on button "3" at bounding box center [504, 615] width 60 height 31
click at [100, 542] on button "x" at bounding box center [81, 543] width 60 height 31
click at [525, 533] on span "+" at bounding box center [570, 544] width 10 height 24
click at [379, 578] on span "4" at bounding box center [375, 580] width 9 height 24
click at [505, 656] on span "=" at bounding box center [505, 652] width 10 height 24
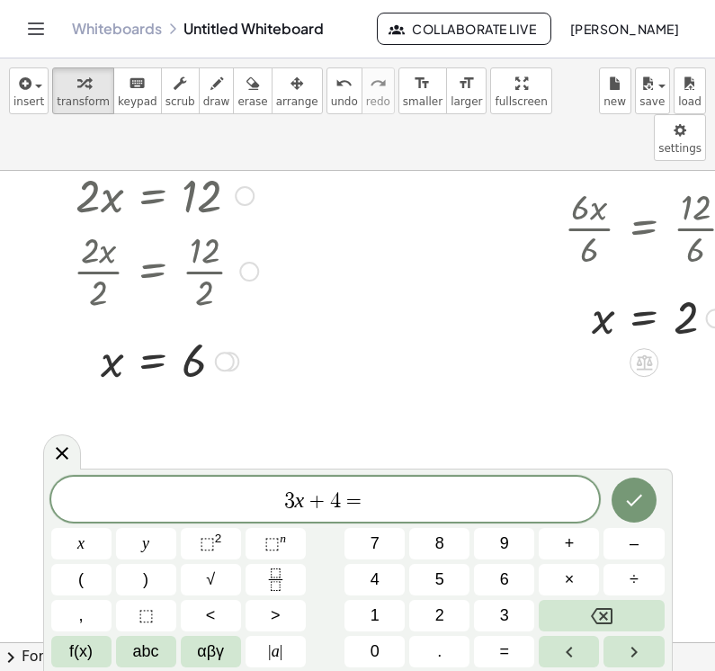
click at [457, 620] on button "2" at bounding box center [439, 615] width 60 height 31
click at [456, 620] on button "2" at bounding box center [439, 615] width 60 height 31
click at [525, 617] on button "Backspace" at bounding box center [601, 615] width 125 height 31
click at [456, 592] on button "5" at bounding box center [439, 579] width 60 height 31
click at [525, 499] on icon "Done" at bounding box center [634, 500] width 22 height 22
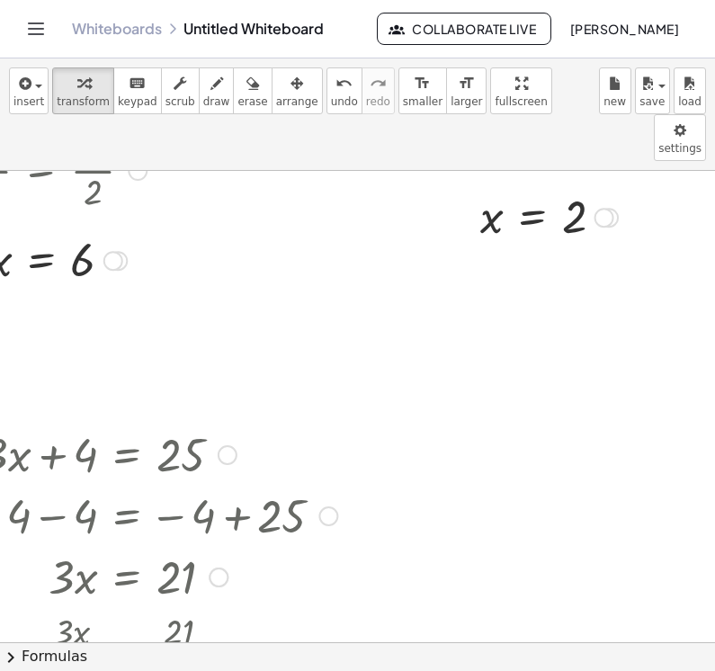
scroll to position [2069, 297]
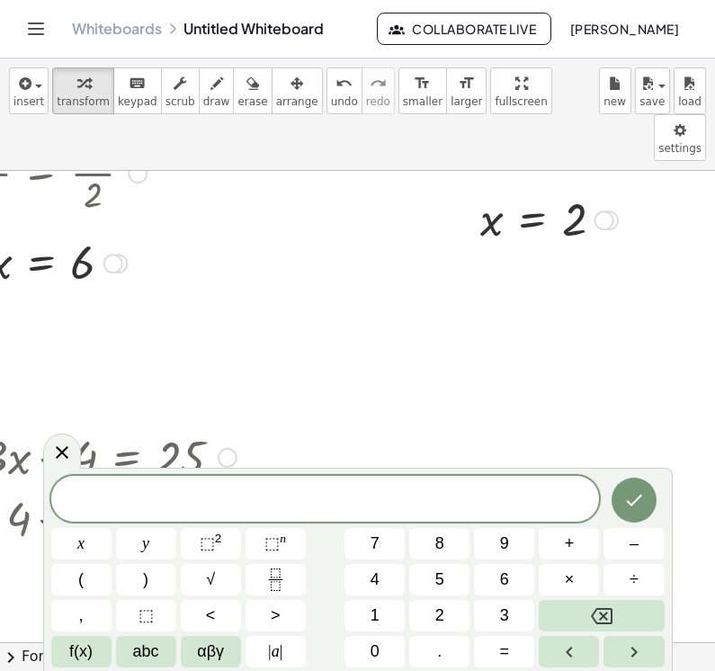
click at [441, 579] on span "5" at bounding box center [439, 580] width 9 height 24
click at [88, 547] on button "x" at bounding box center [81, 543] width 60 height 31
click at [525, 544] on span "+" at bounding box center [570, 544] width 10 height 24
click at [387, 621] on button "1" at bounding box center [375, 615] width 60 height 31
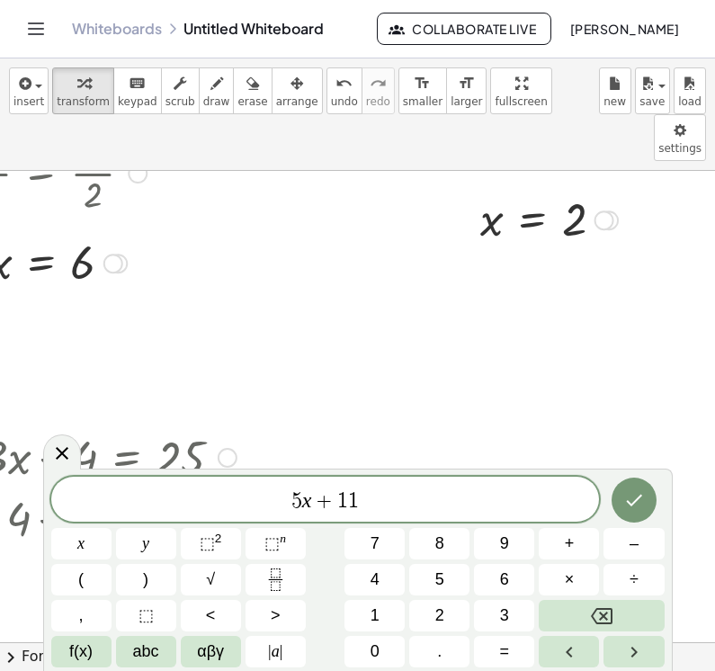
click at [373, 645] on span "0" at bounding box center [375, 652] width 9 height 24
click at [525, 621] on button "Backspace" at bounding box center [601, 615] width 125 height 31
click at [525, 611] on icon "Backspace" at bounding box center [602, 616] width 22 height 22
click at [525, 611] on icon "Backspace" at bounding box center [602, 616] width 22 height 16
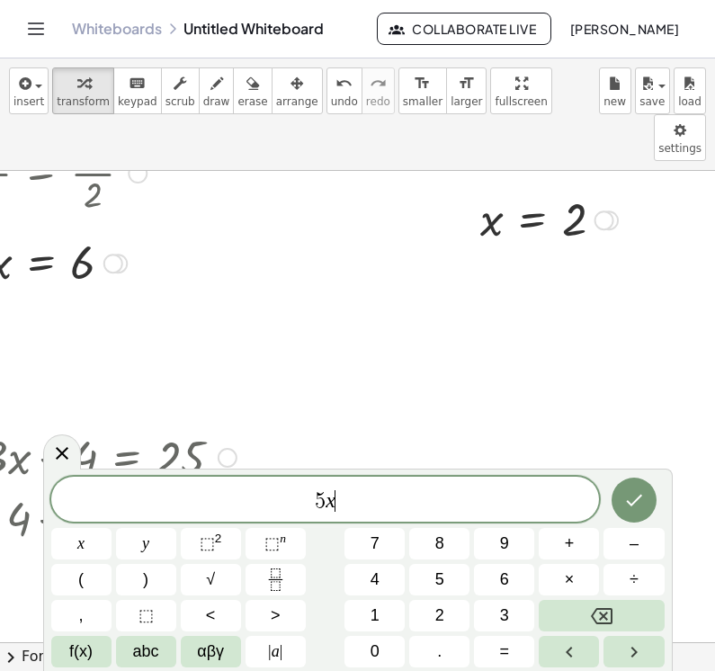
click at [525, 544] on span "+" at bounding box center [570, 544] width 10 height 24
click at [381, 613] on button "1" at bounding box center [375, 615] width 60 height 31
click at [378, 659] on span "0" at bounding box center [375, 652] width 9 height 24
click at [515, 651] on button "=" at bounding box center [504, 651] width 60 height 31
click at [509, 579] on span "6" at bounding box center [504, 580] width 9 height 24
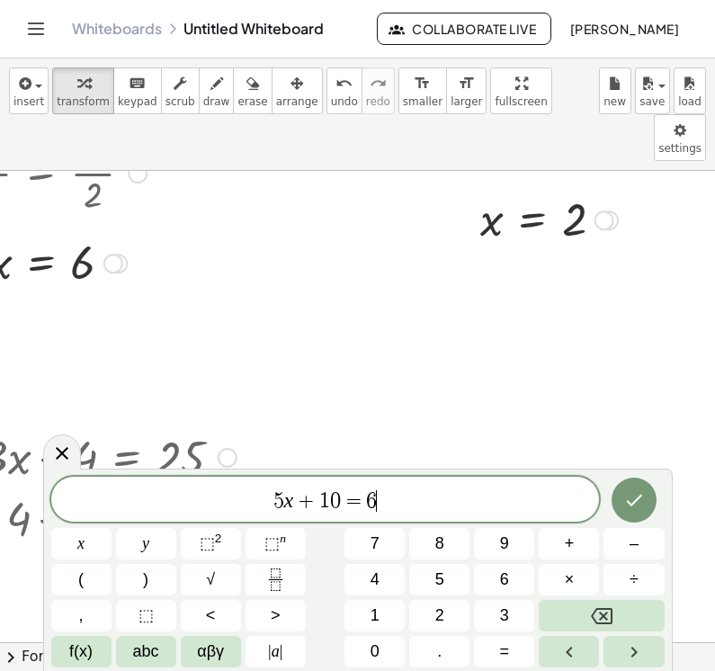
click at [389, 639] on button "0" at bounding box center [375, 651] width 60 height 31
click at [525, 508] on icon "Done" at bounding box center [634, 500] width 22 height 22
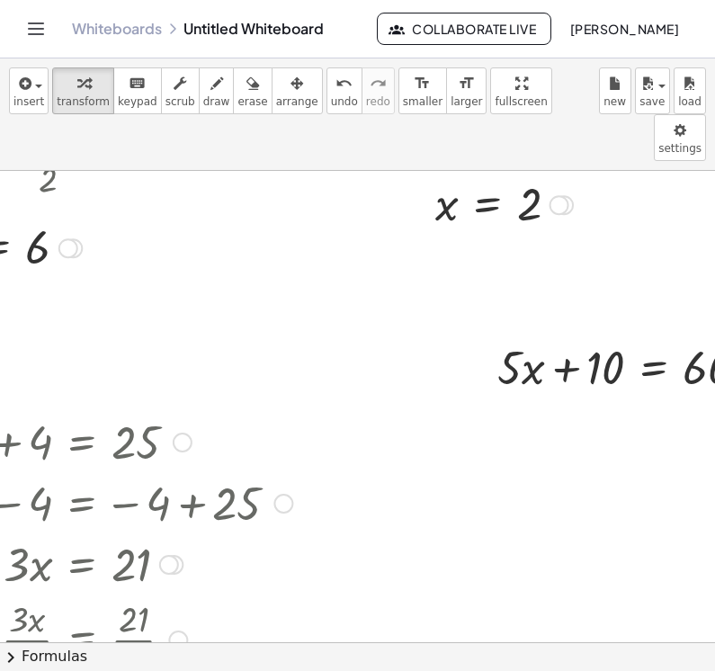
scroll to position [2087, 407]
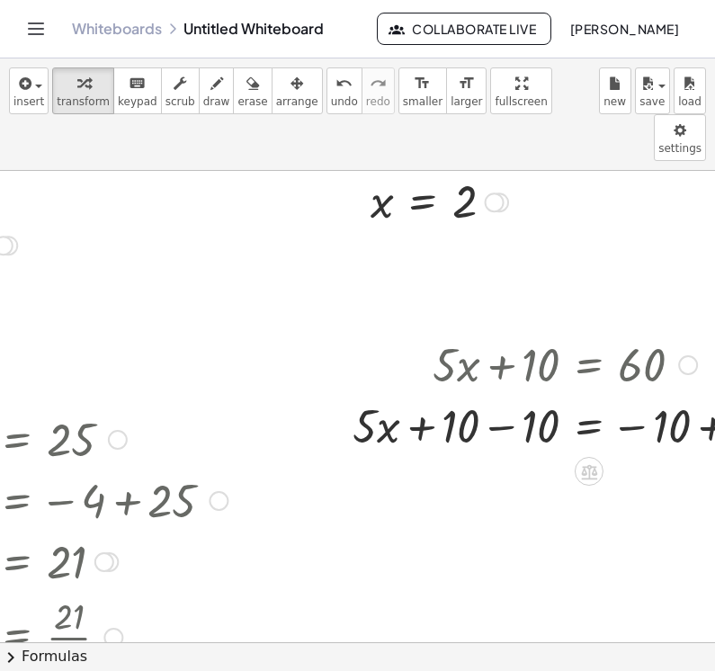
click at [525, 407] on div at bounding box center [582, 424] width 477 height 61
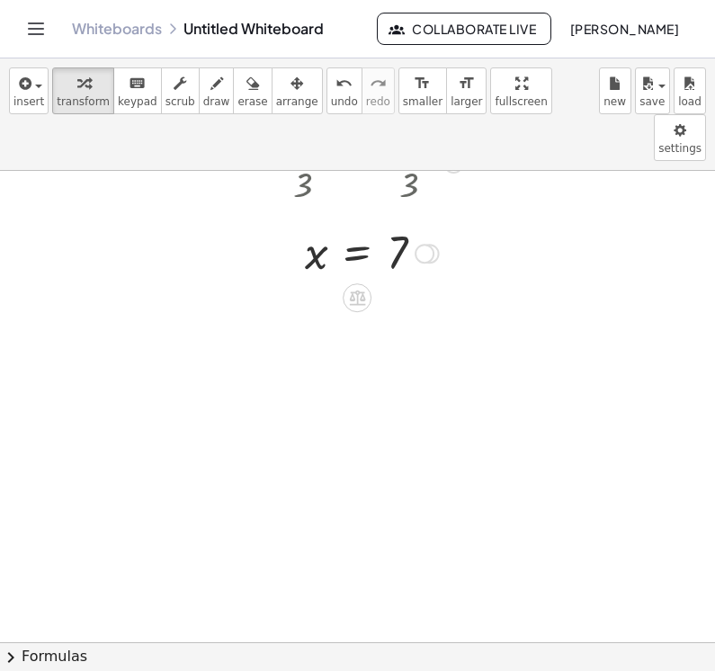
scroll to position [2558, 68]
click at [31, 28] on icon "Toggle navigation" at bounding box center [36, 29] width 22 height 22
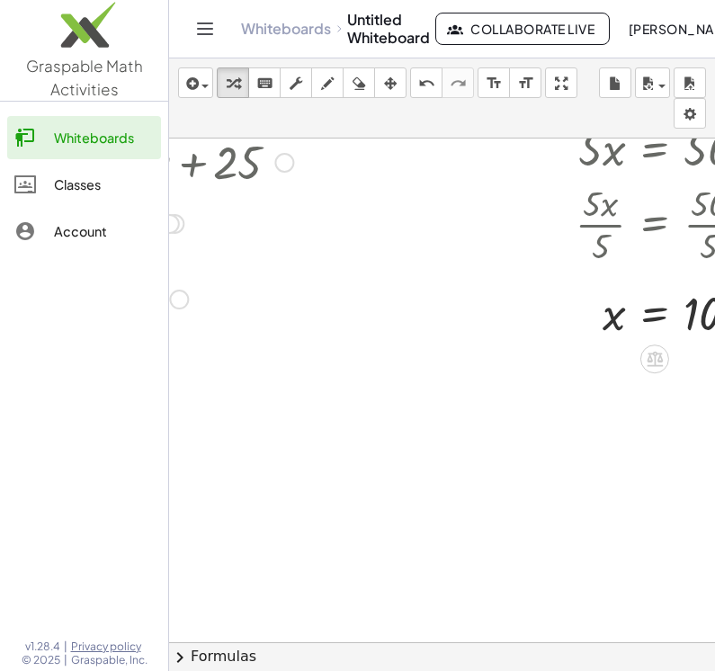
scroll to position [2383, 536]
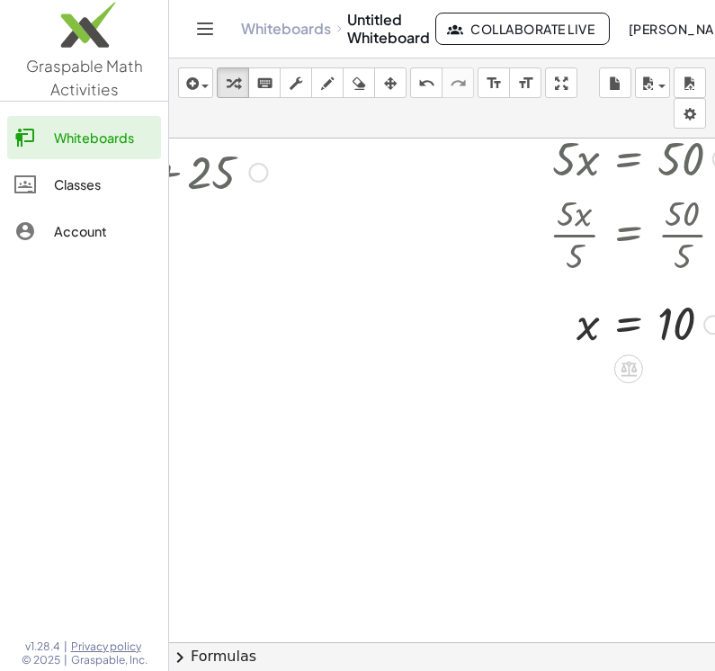
click at [249, 23] on link "Whiteboards" at bounding box center [286, 29] width 90 height 18
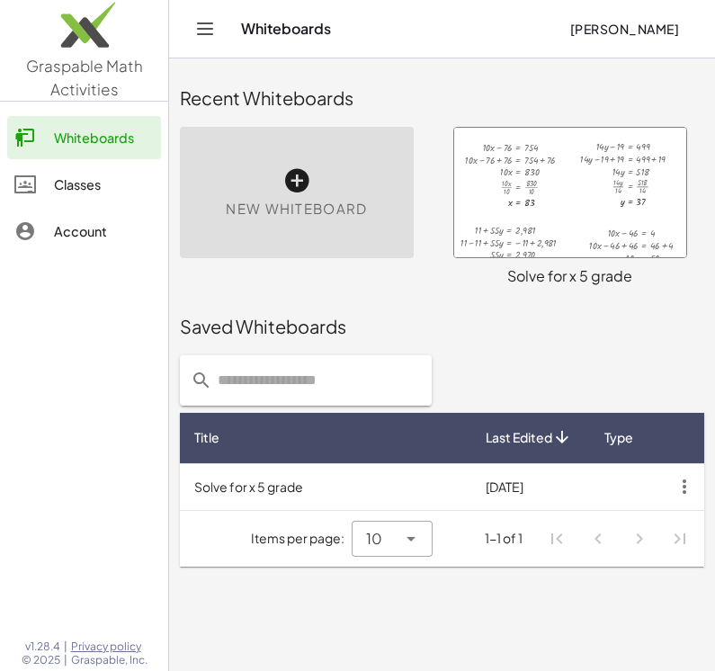
click at [193, 22] on button "Toggle navigation" at bounding box center [205, 28] width 29 height 29
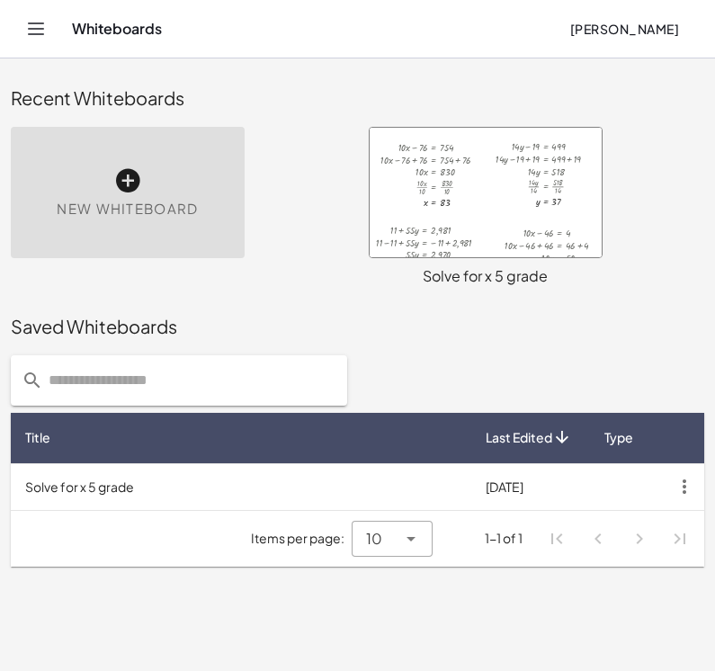
click at [37, 25] on icon "Toggle navigation" at bounding box center [36, 29] width 22 height 22
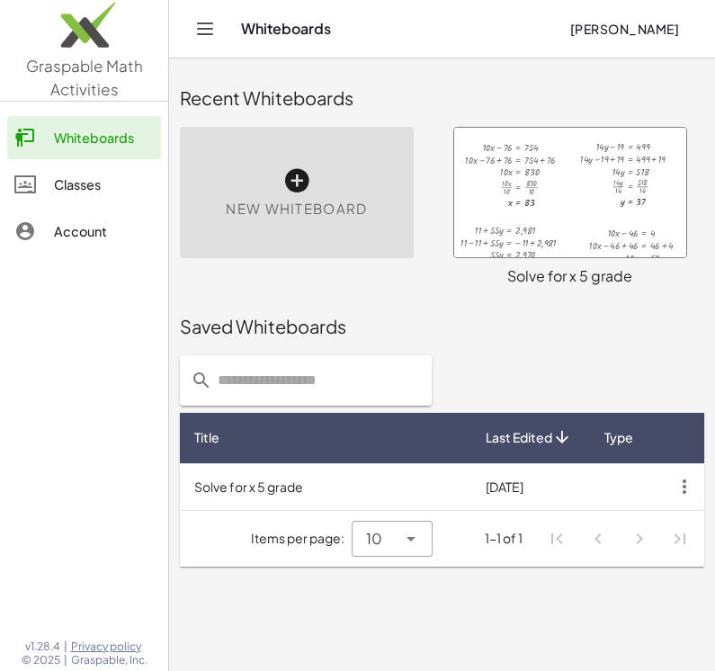
click at [104, 66] on img at bounding box center [84, 29] width 168 height 76
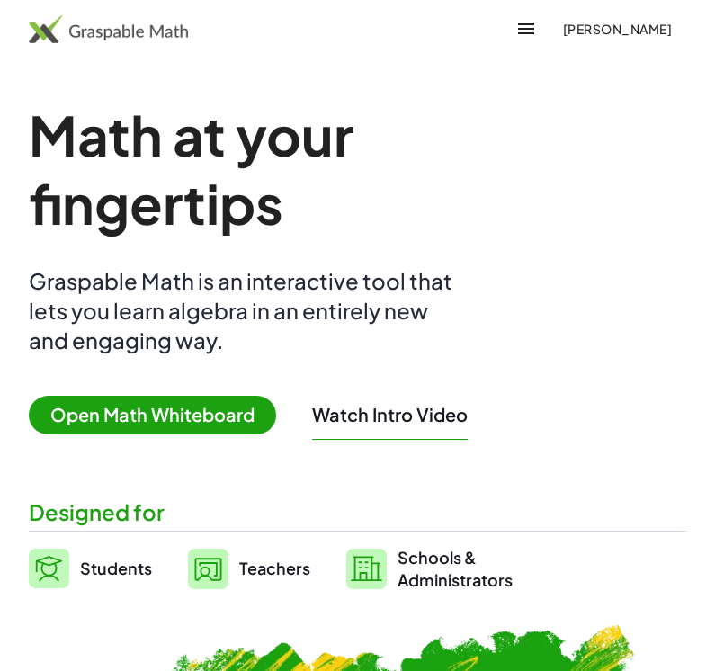
click at [525, 27] on icon "button" at bounding box center [526, 29] width 22 height 22
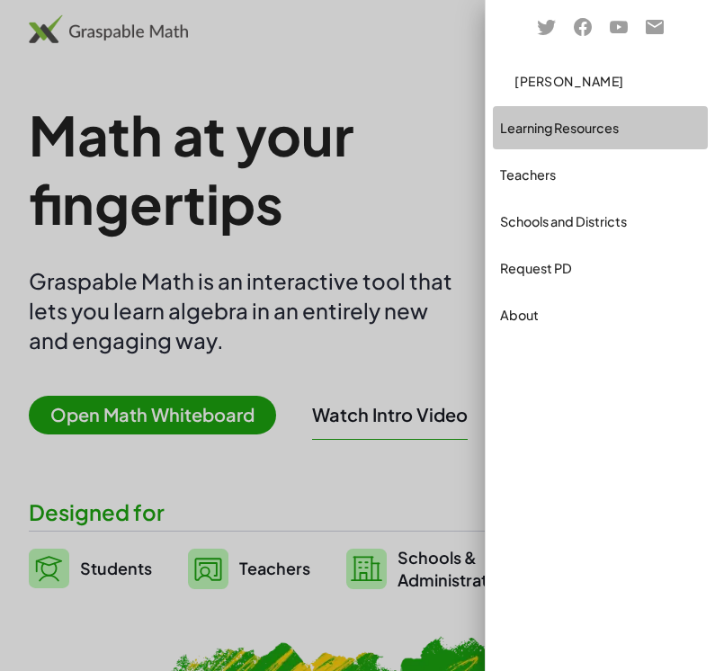
click at [525, 121] on div "Learning Resources" at bounding box center [600, 128] width 201 height 22
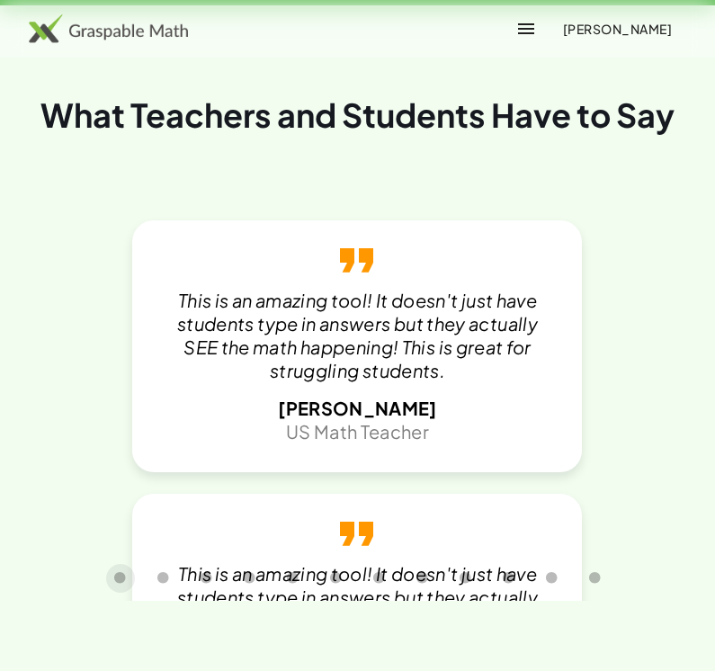
scroll to position [3850, 0]
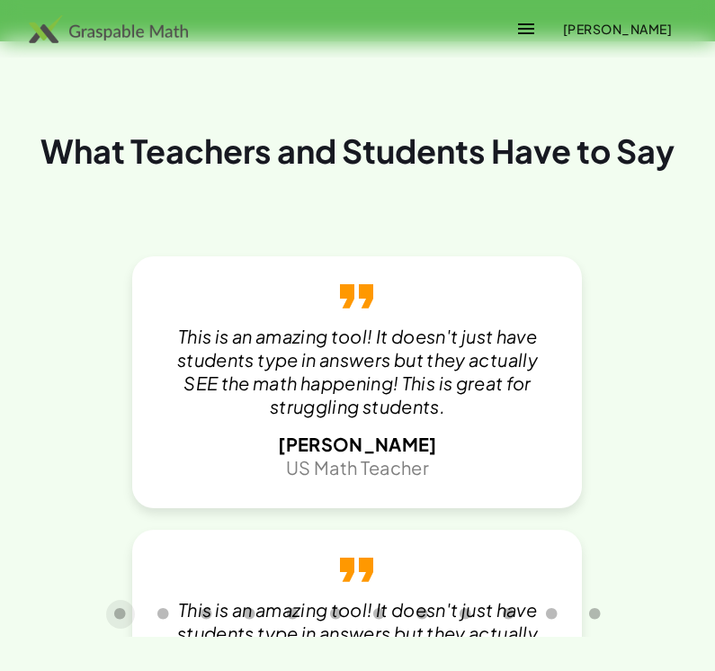
click at [528, 9] on button "button" at bounding box center [526, 28] width 43 height 43
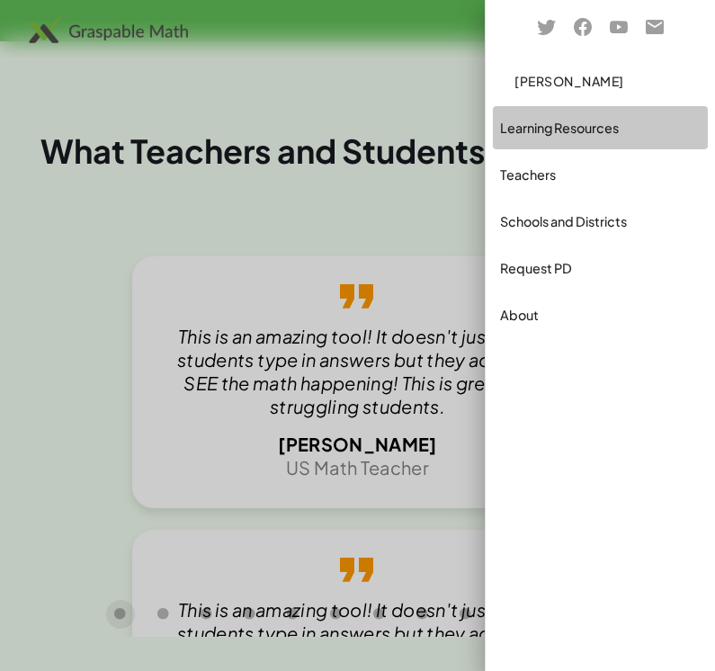
click at [616, 139] on link "Learning Resources" at bounding box center [600, 127] width 215 height 43
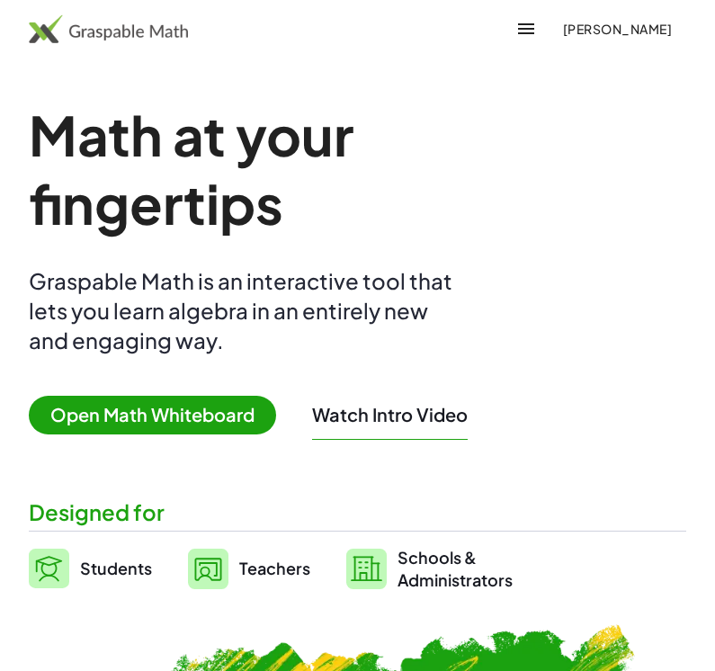
click at [195, 413] on span "Open Math Whiteboard" at bounding box center [152, 415] width 247 height 39
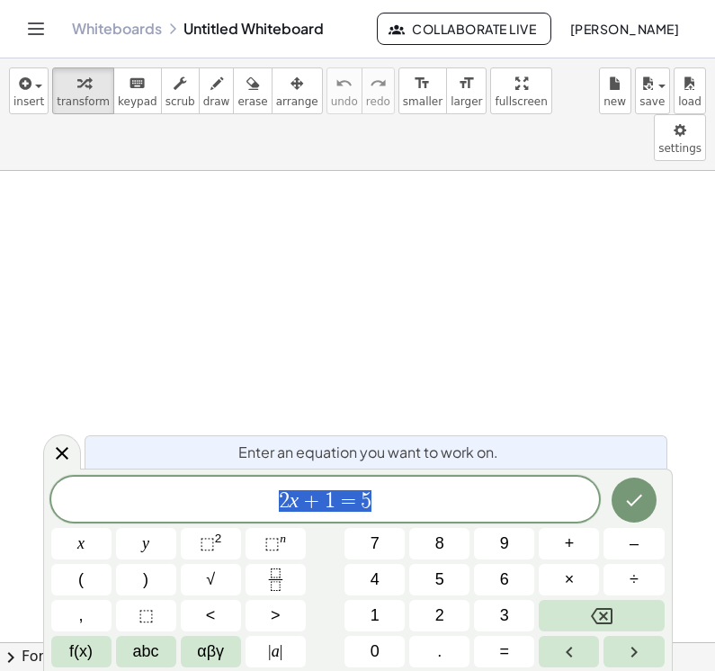
click at [671, 18] on button "[PERSON_NAME]" at bounding box center [624, 29] width 139 height 32
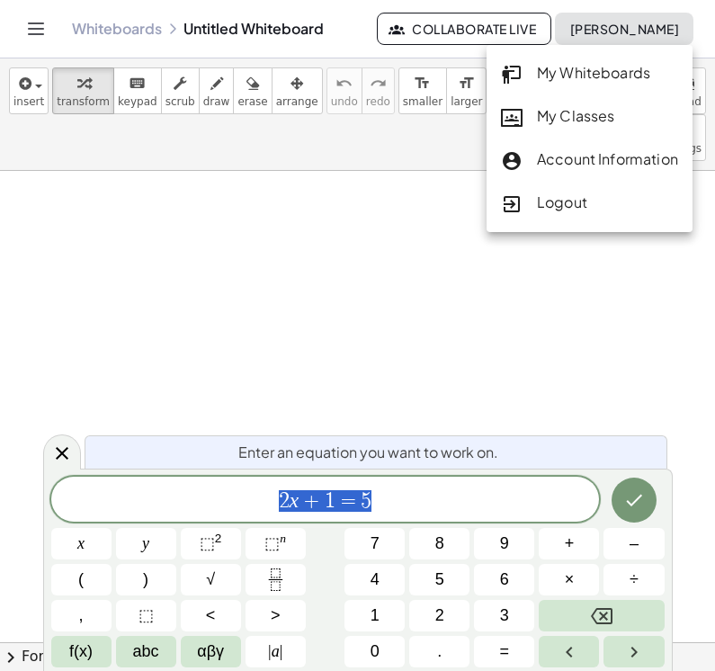
click at [604, 108] on div "My Classes" at bounding box center [589, 116] width 177 height 23
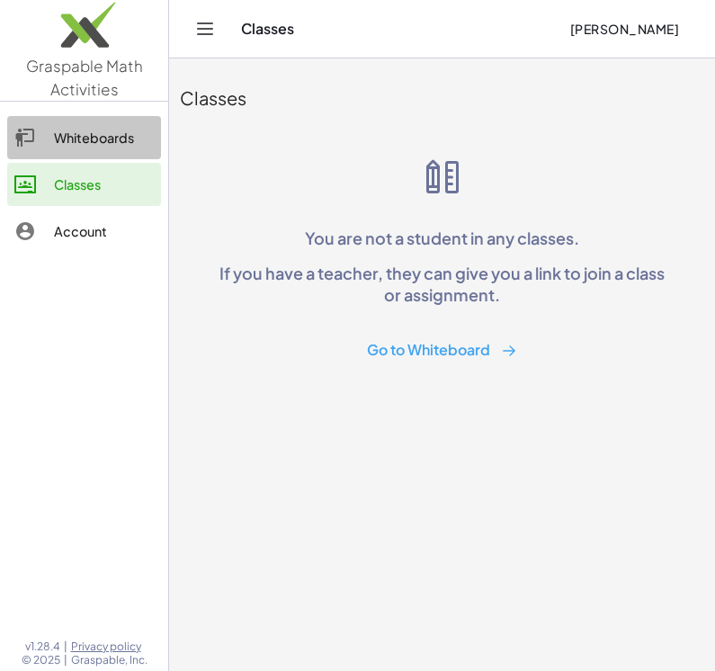
click at [108, 129] on div "Whiteboards" at bounding box center [104, 138] width 100 height 22
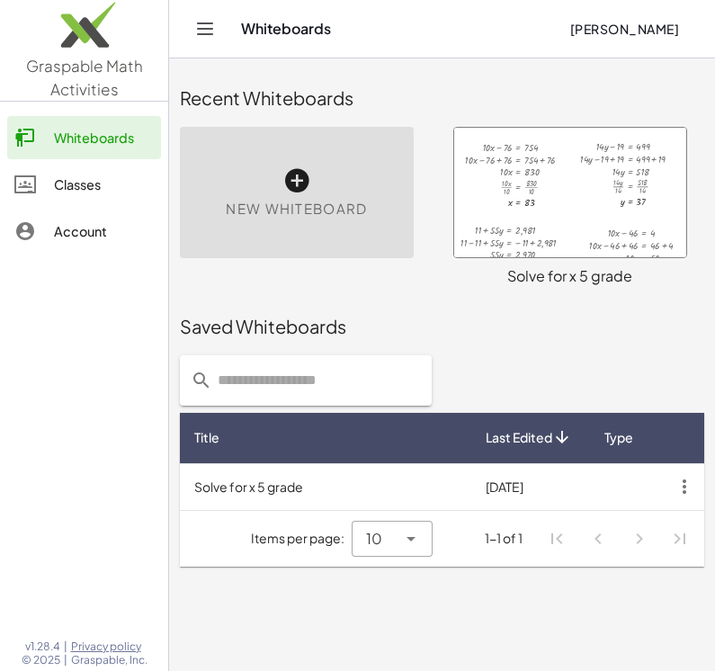
scroll to position [28, 0]
click at [197, 26] on icon "Toggle navigation" at bounding box center [205, 29] width 22 height 22
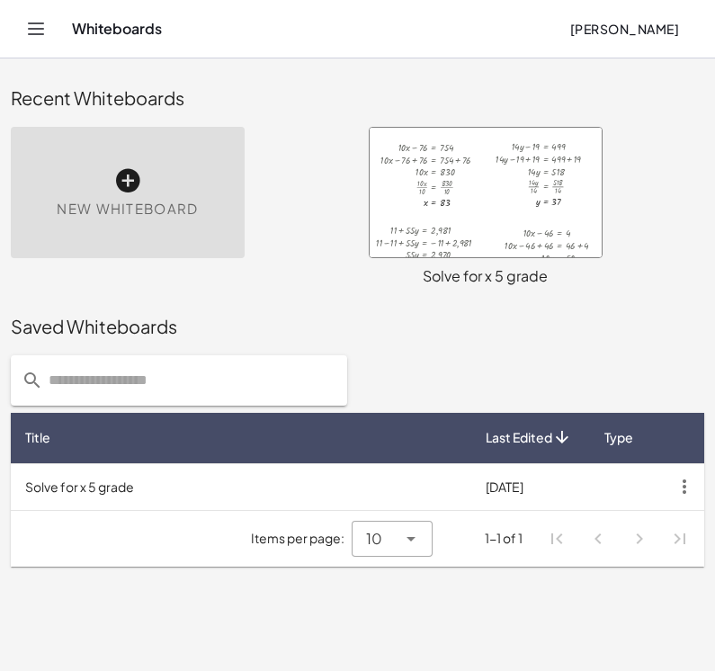
click at [30, 22] on icon "Toggle navigation" at bounding box center [36, 29] width 22 height 22
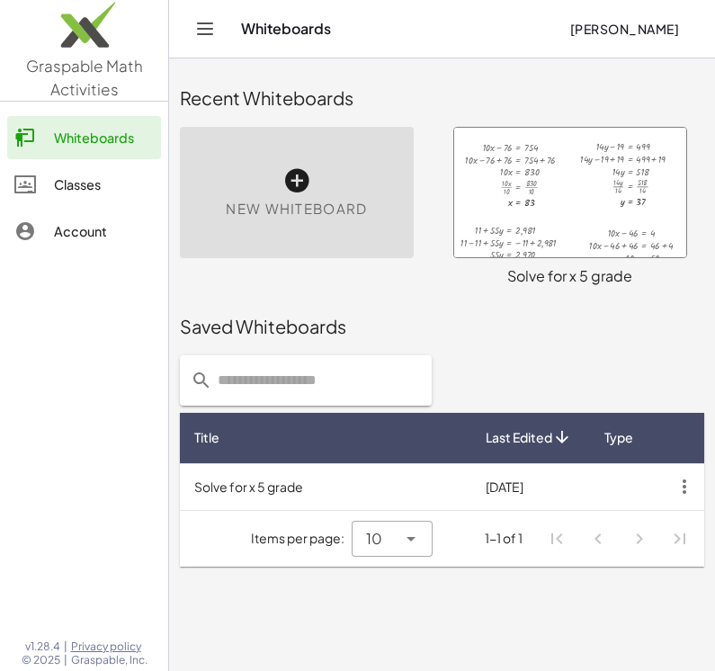
click at [86, 50] on img at bounding box center [84, 29] width 168 height 76
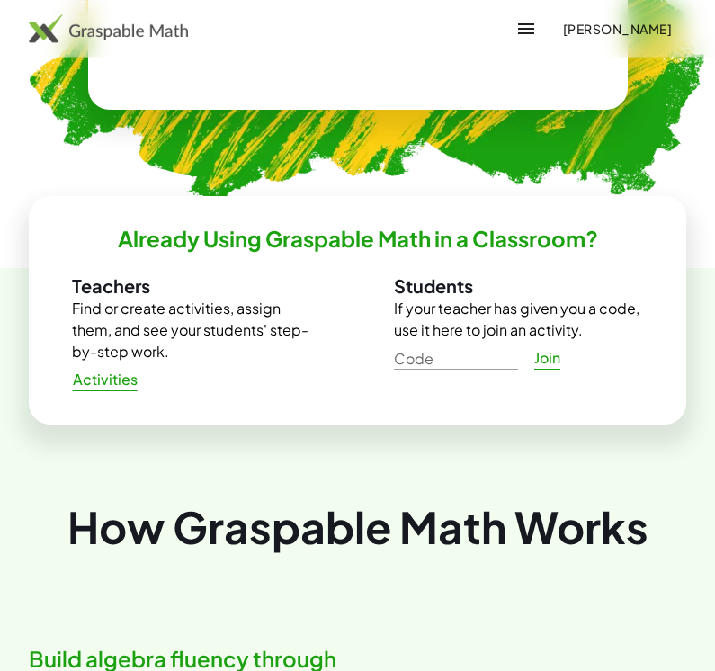
scroll to position [918, 0]
click at [108, 371] on span "Activities" at bounding box center [105, 380] width 66 height 19
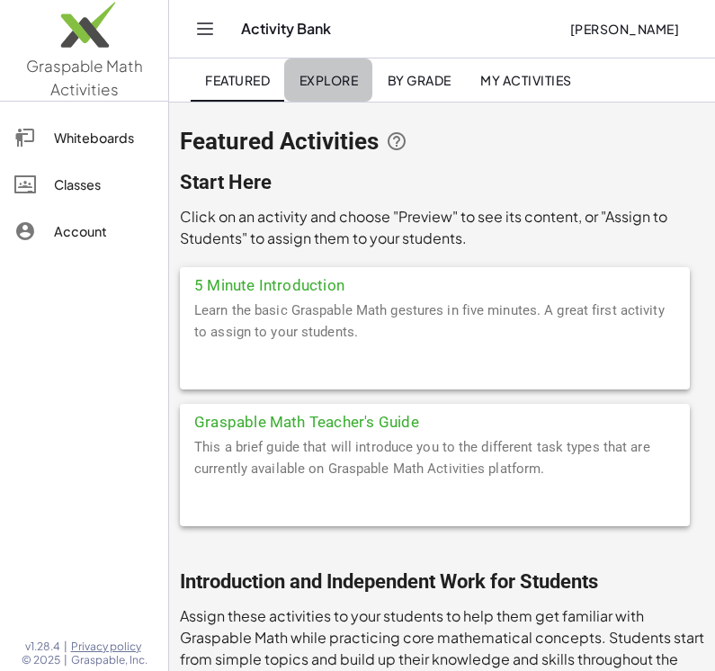
click at [343, 87] on span "Explore" at bounding box center [328, 80] width 59 height 16
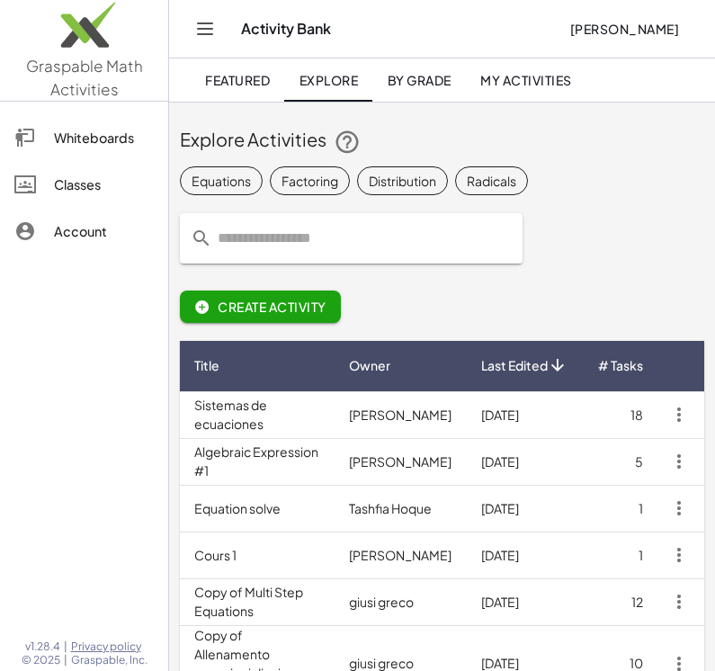
click at [522, 88] on span "My Activities" at bounding box center [526, 80] width 92 height 16
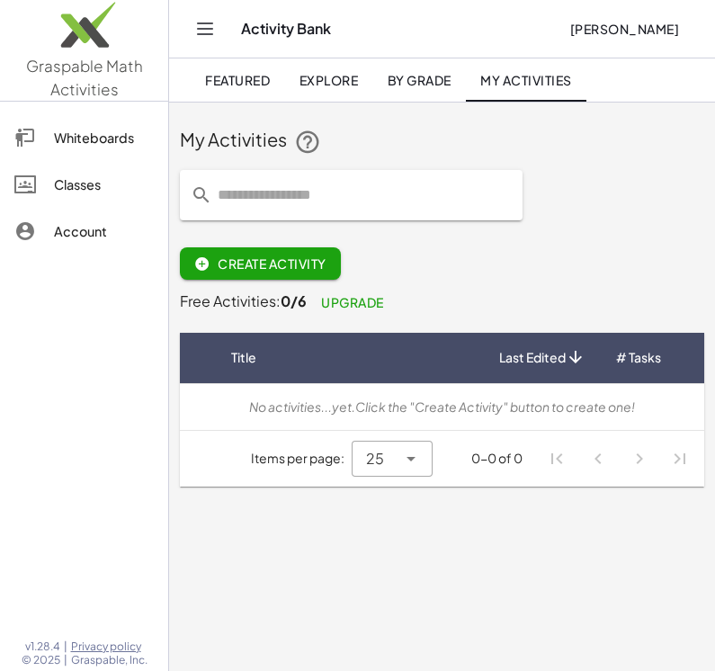
click at [345, 51] on div "Activity Bank [PERSON_NAME]" at bounding box center [442, 29] width 503 height 58
click at [341, 89] on link "Explore" at bounding box center [328, 79] width 88 height 43
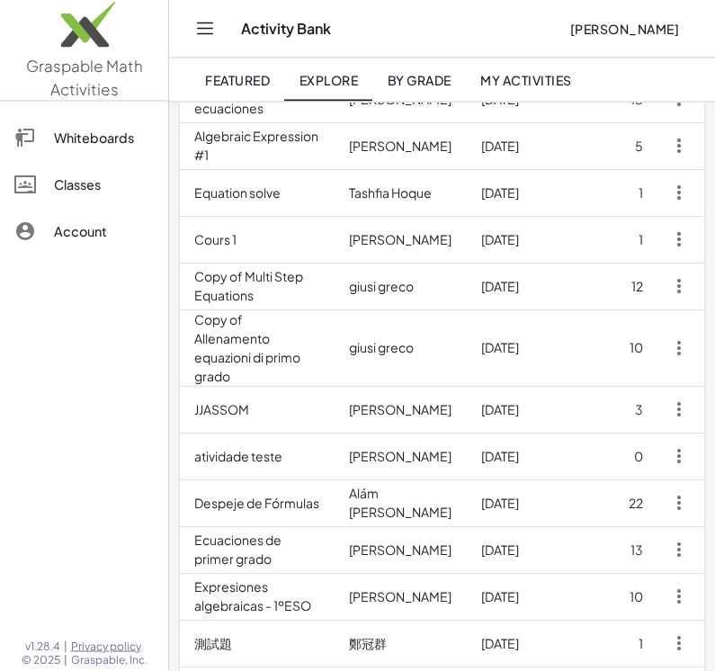
scroll to position [316, 0]
click at [506, 309] on td "6/28/2025" at bounding box center [525, 286] width 116 height 47
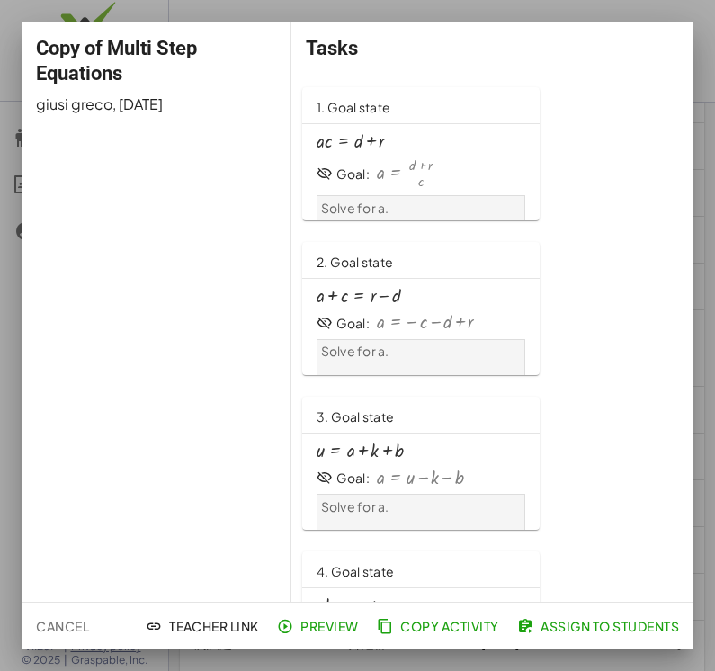
click at [705, 112] on div at bounding box center [357, 335] width 715 height 671
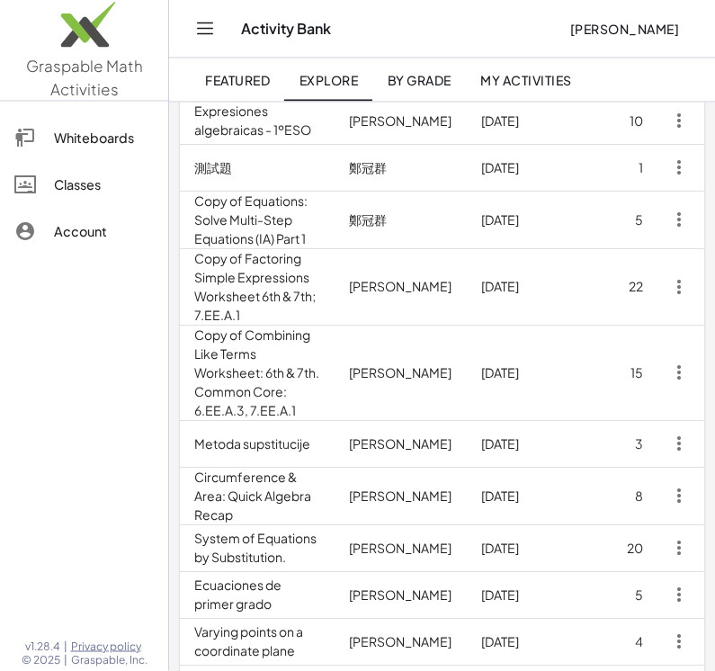
scroll to position [792, 0]
click at [304, 217] on td "Copy of Equations: Solve Multi-Step Equations (IA) Part 1" at bounding box center [257, 220] width 155 height 58
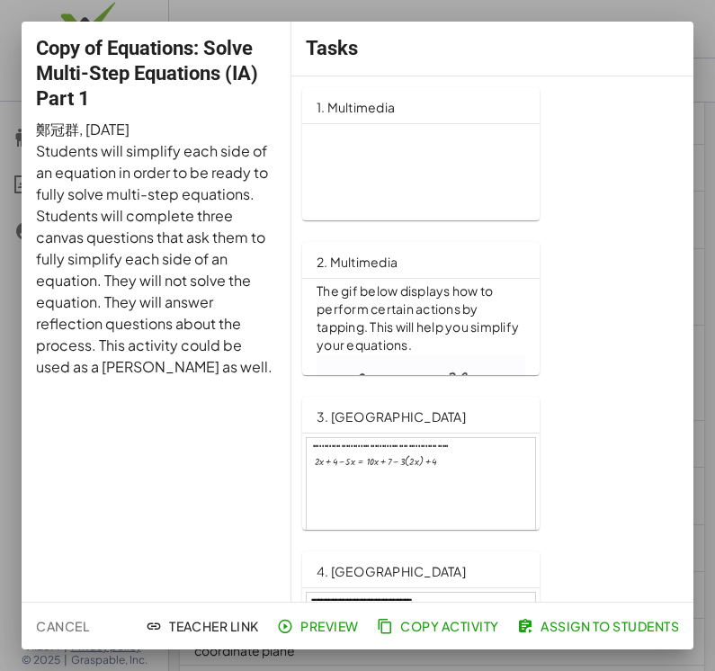
click at [691, 59] on div "Tasks" at bounding box center [492, 49] width 402 height 54
click at [714, 113] on div at bounding box center [357, 335] width 715 height 671
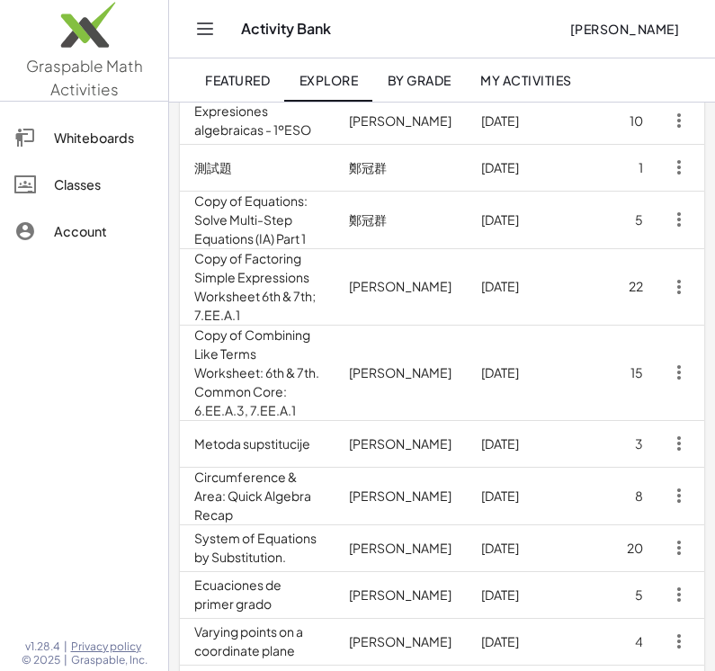
click at [713, 144] on div "Explore Activities Equations Factoring Distribution Radicals Create Activity Ti…" at bounding box center [442, 138] width 546 height 1656
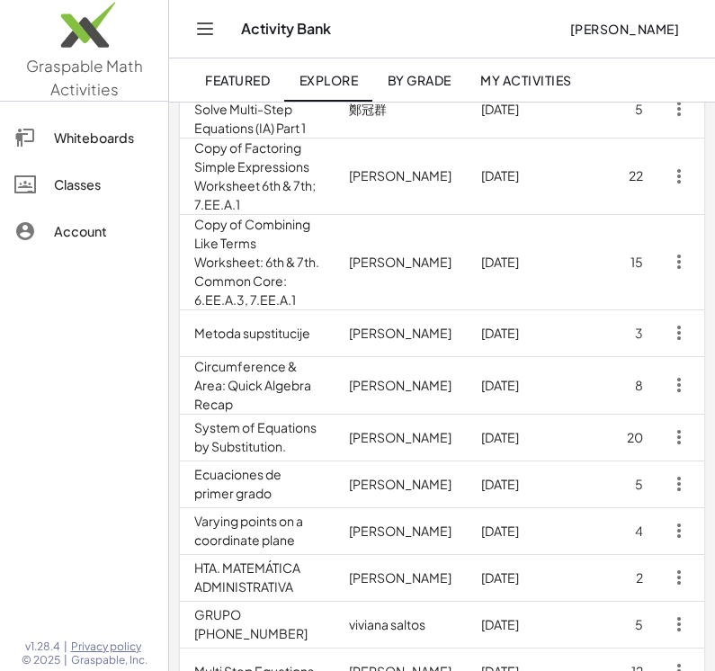
scroll to position [1013, 0]
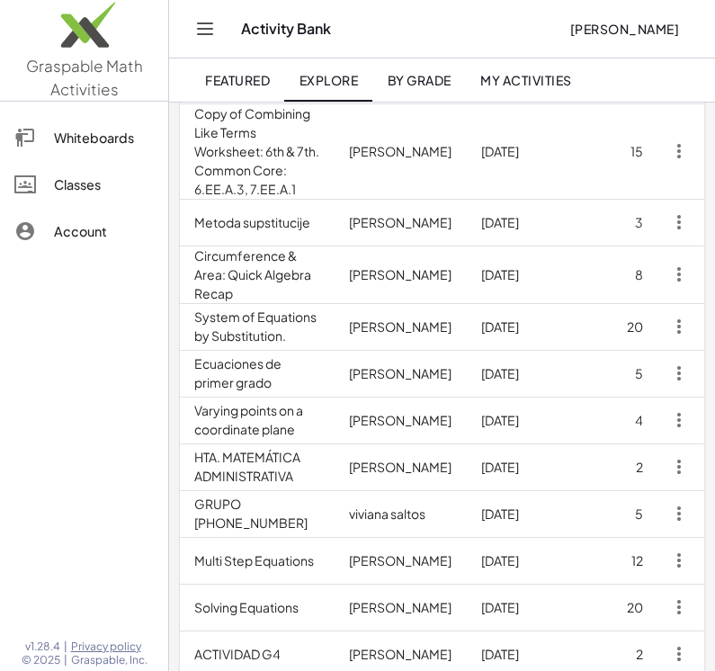
click at [335, 537] on td "Multi Step Equations" at bounding box center [257, 560] width 155 height 47
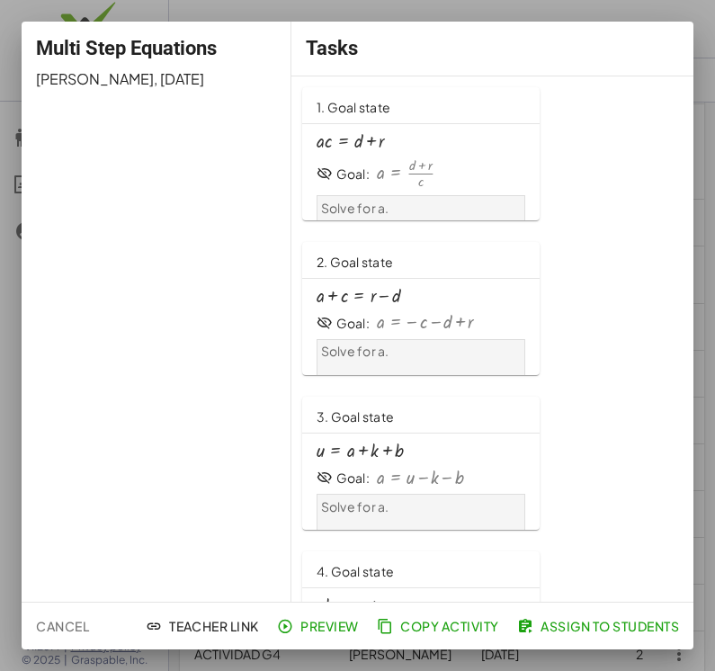
click at [670, 662] on div at bounding box center [357, 335] width 715 height 671
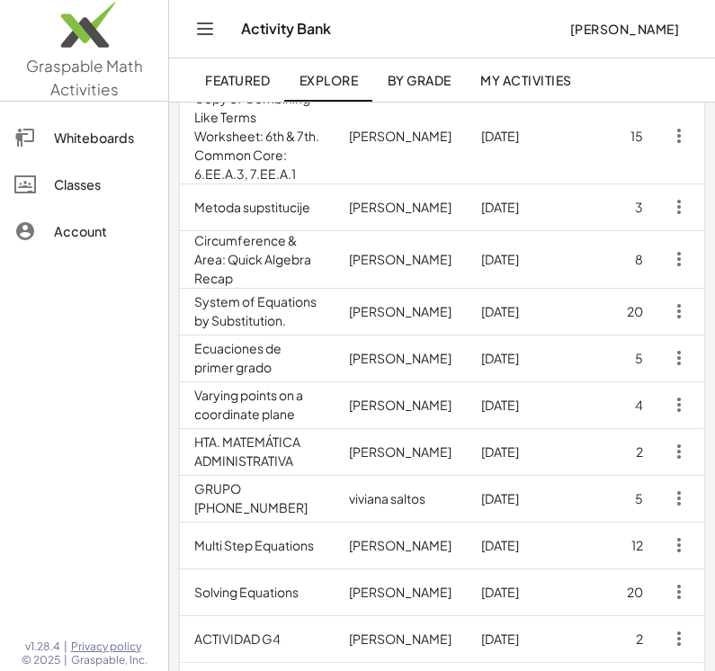
scroll to position [1041, 0]
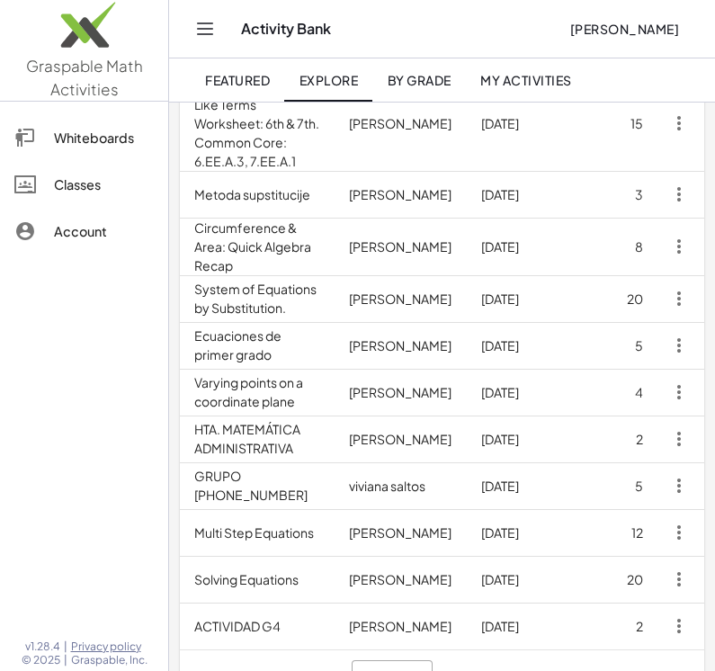
click at [648, 667] on icon "Next page" at bounding box center [640, 678] width 22 height 22
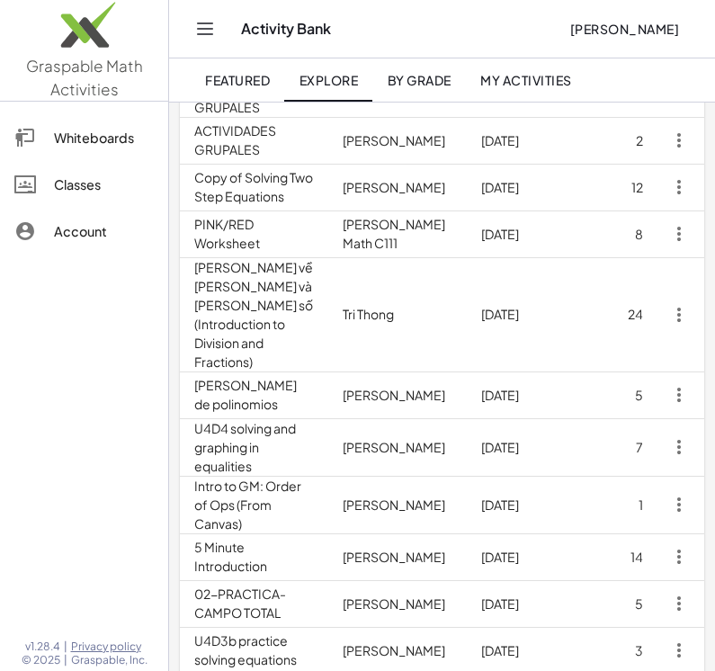
click at [327, 204] on td "Copy of Solving Two Step Equations" at bounding box center [254, 187] width 148 height 47
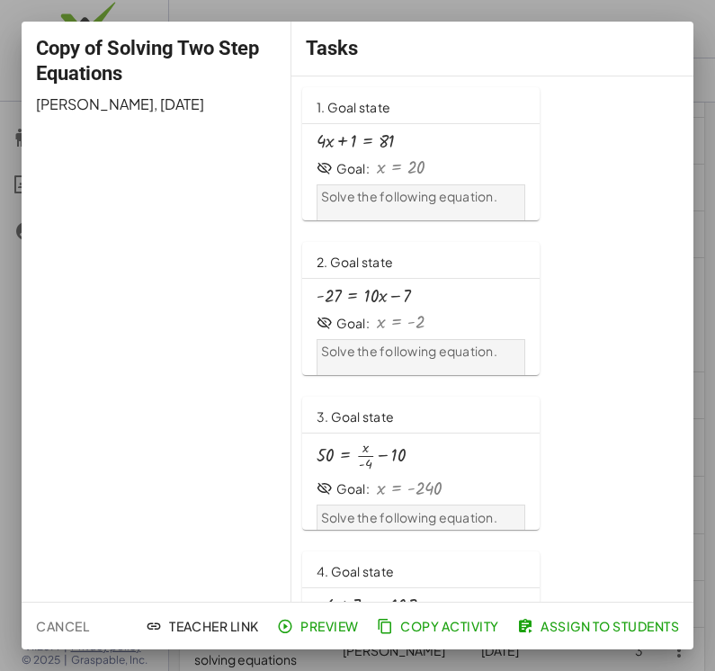
click at [631, 664] on div at bounding box center [357, 335] width 715 height 671
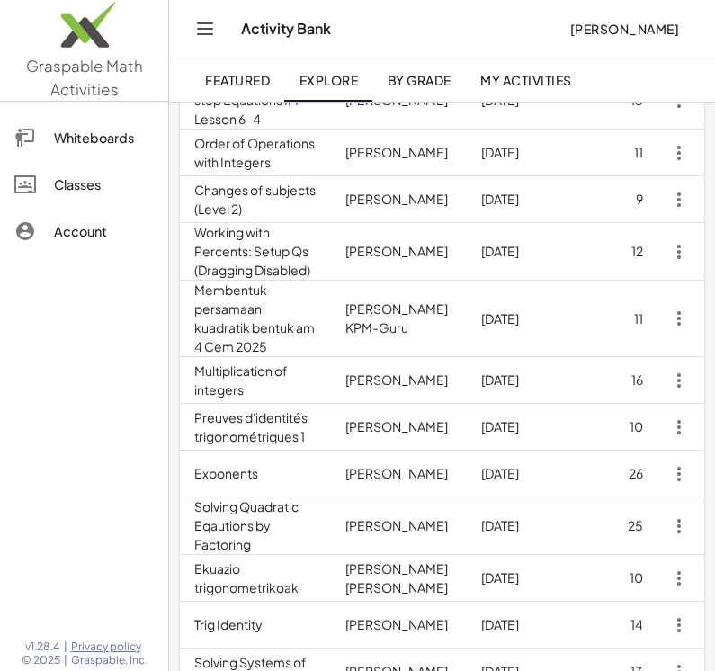
scroll to position [915, 0]
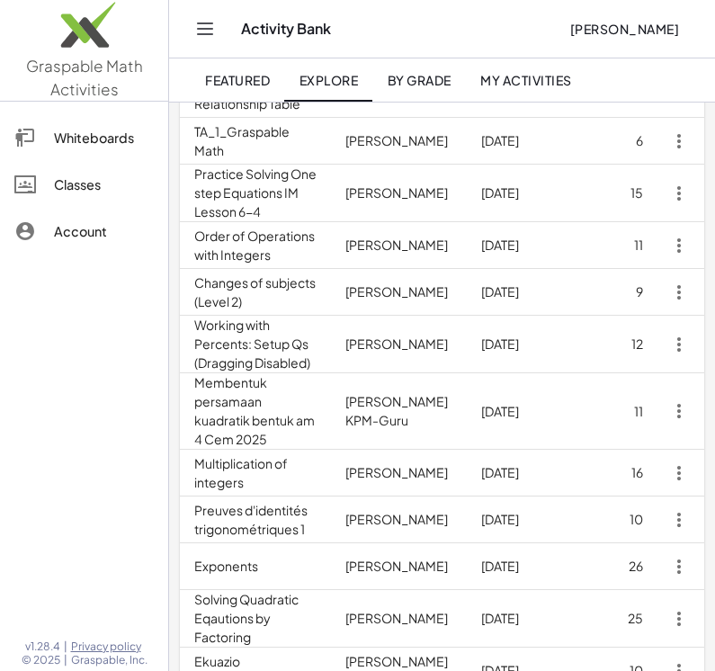
click at [325, 590] on td "Solving Quadratic Eqautions by Factoring" at bounding box center [255, 619] width 151 height 58
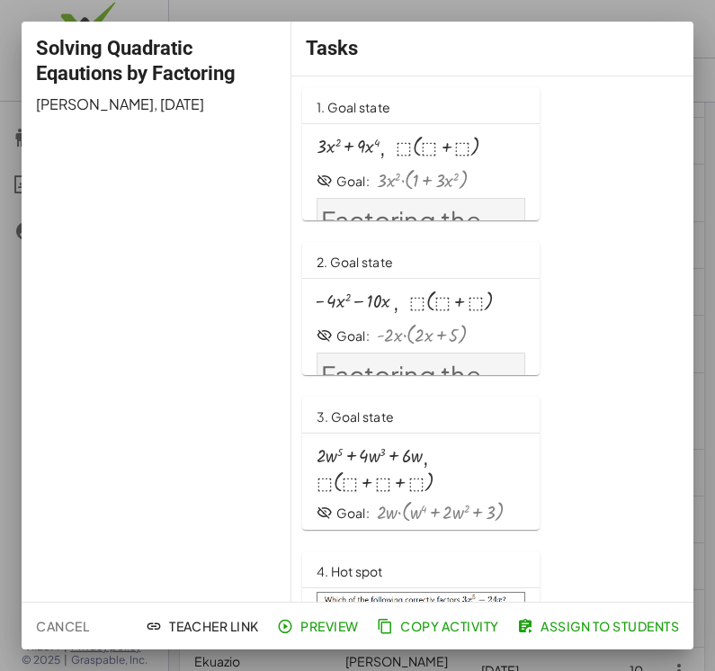
click at [703, 81] on div at bounding box center [357, 335] width 715 height 671
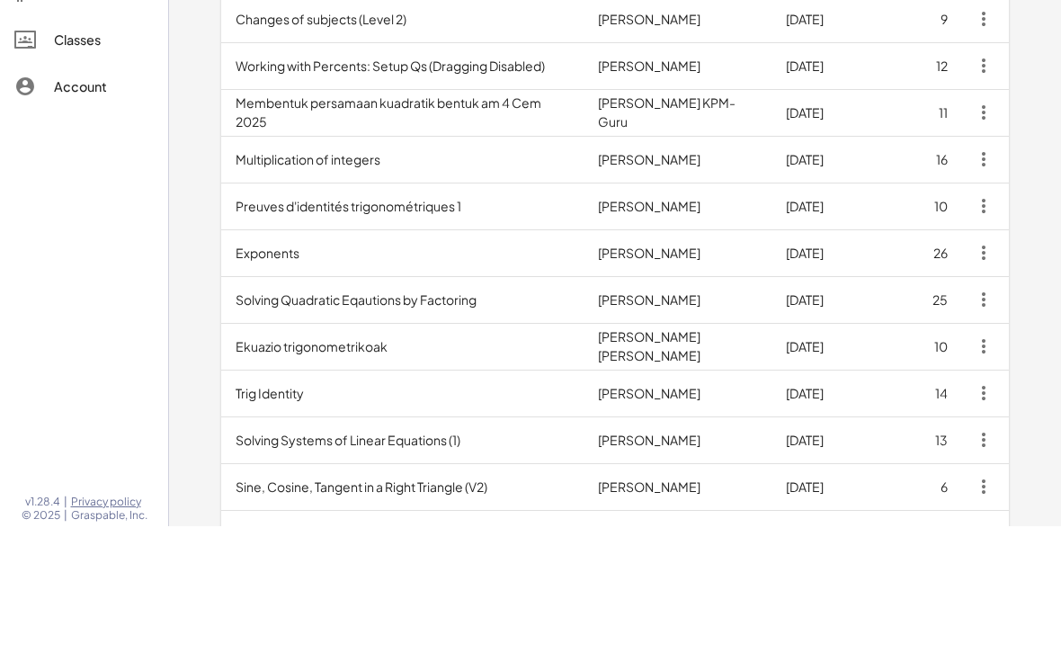
scroll to position [891, 0]
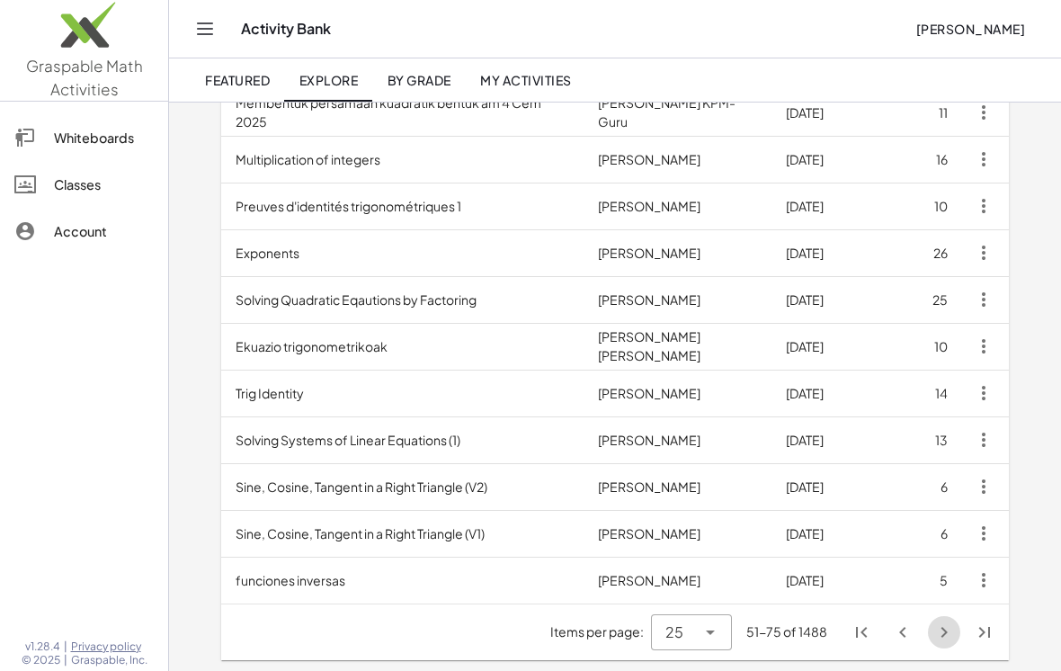
click at [714, 636] on icon "Next page" at bounding box center [945, 633] width 22 height 22
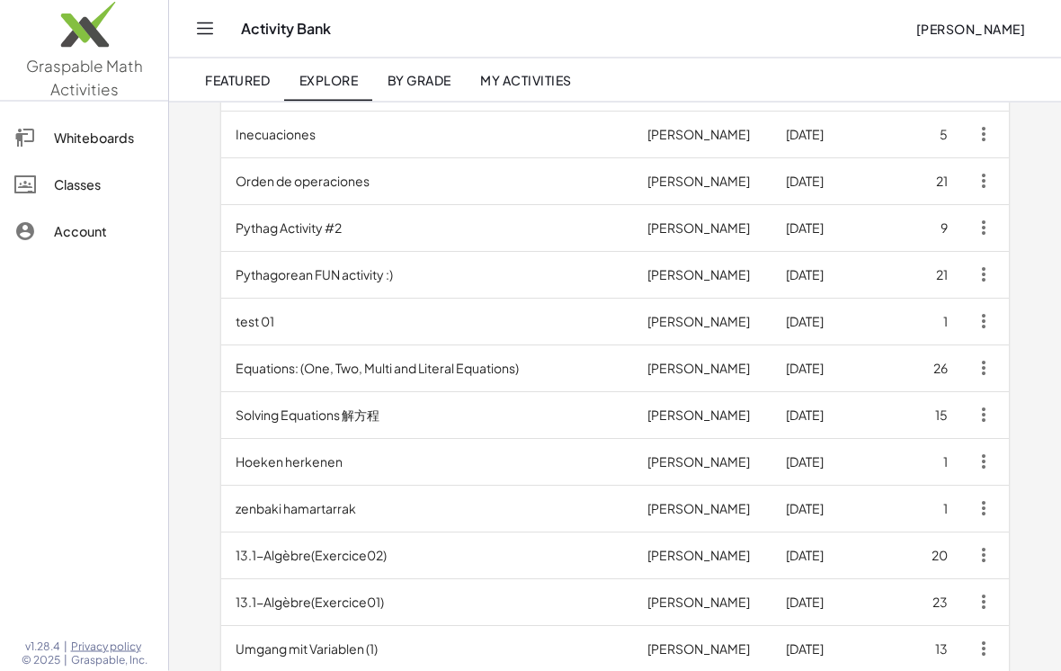
scroll to position [261, 0]
click at [316, 421] on td "Solving Equations 解方程" at bounding box center [427, 414] width 412 height 47
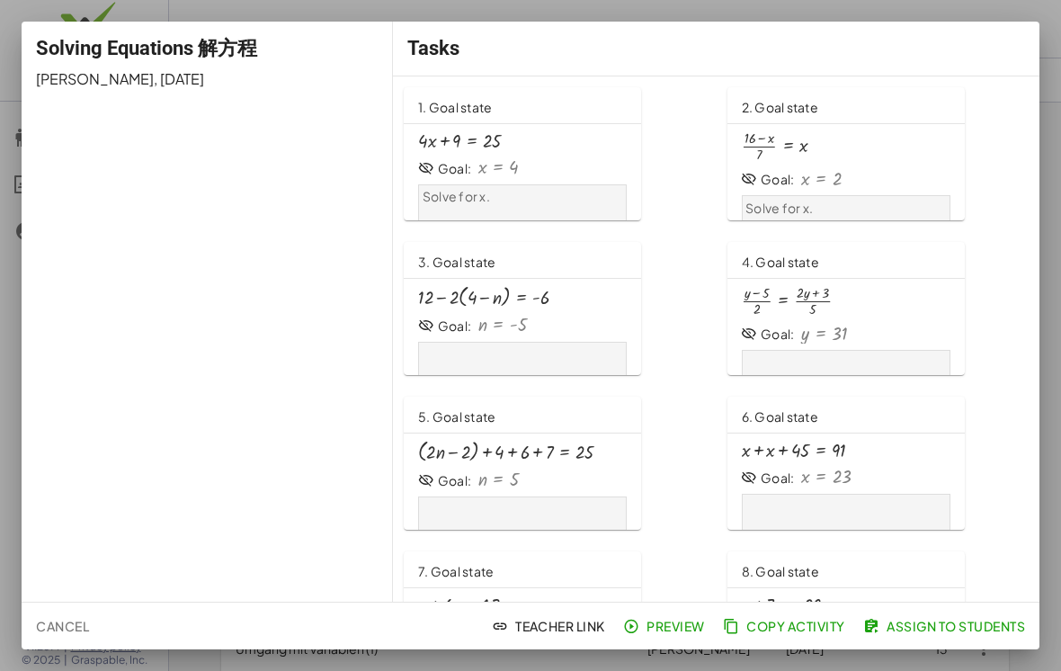
click at [531, 156] on div "+ · 4 · x + 9 = 25 Goal: x = 4 Solve for x." at bounding box center [522, 182] width 209 height 103
click at [714, 99] on div at bounding box center [530, 335] width 1061 height 671
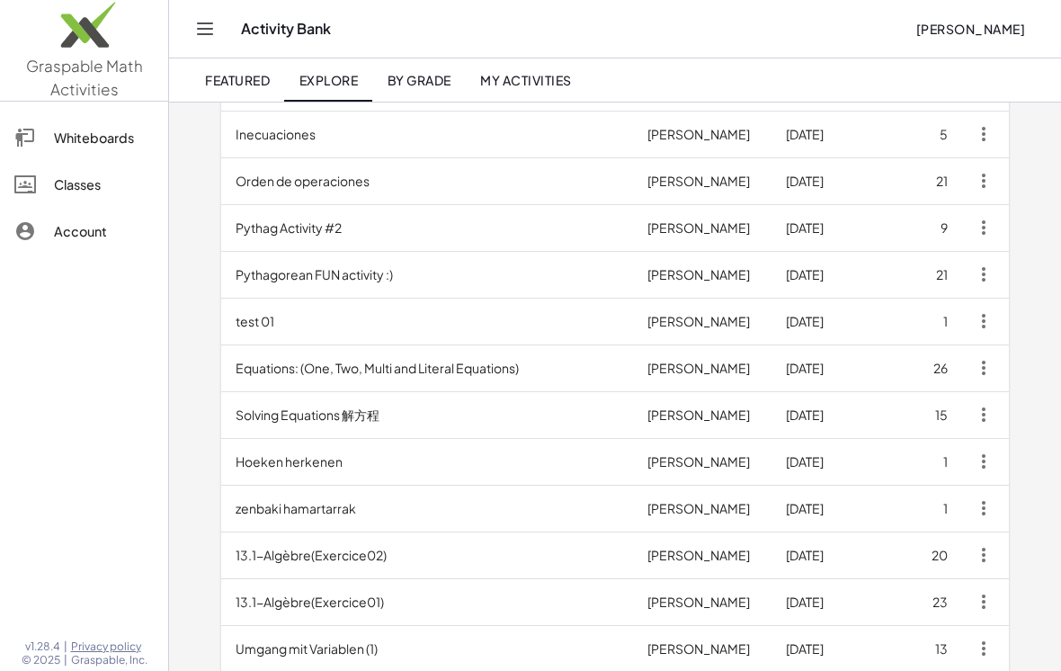
click at [714, 80] on div "Featured Explore By Grade My Activities" at bounding box center [615, 79] width 849 height 43
click at [479, 353] on td "Equations: (One, Two, Multi and Literal Equations)" at bounding box center [427, 368] width 412 height 47
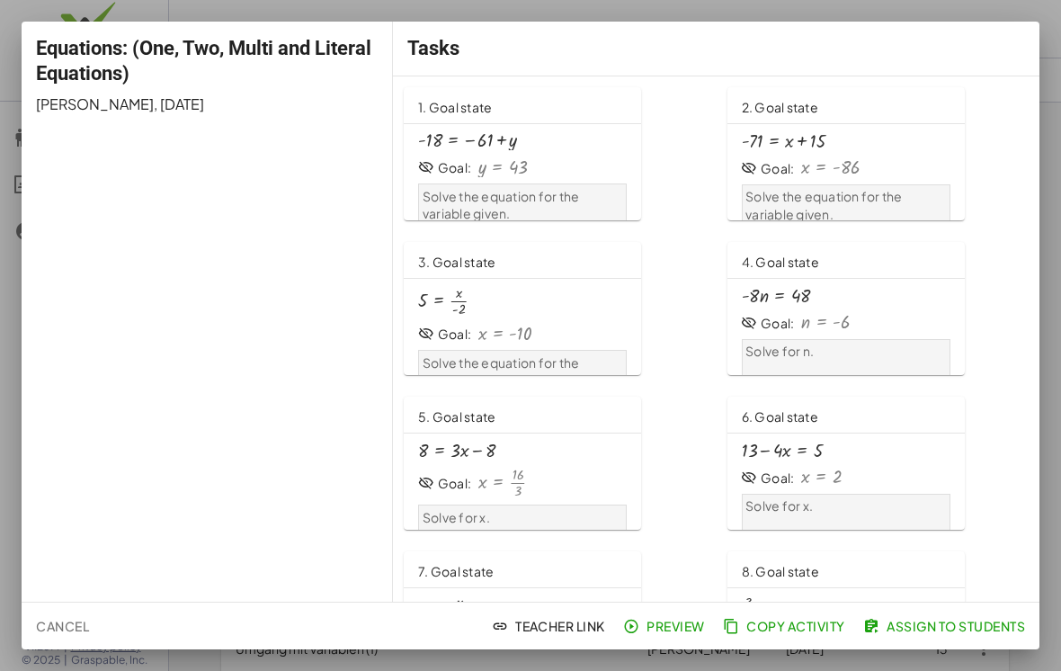
click at [714, 304] on link "4. Goal state · - 8 · n = 48 Goal: n = - 6 Solve for n." at bounding box center [878, 308] width 301 height 133
click at [714, 142] on div at bounding box center [530, 335] width 1061 height 671
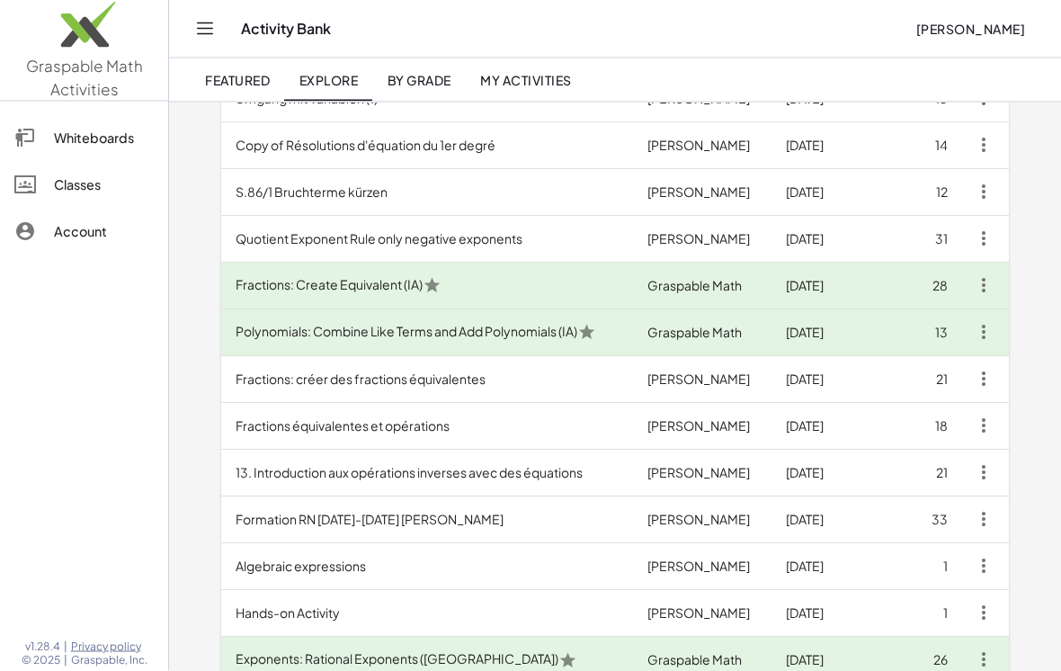
scroll to position [863, 0]
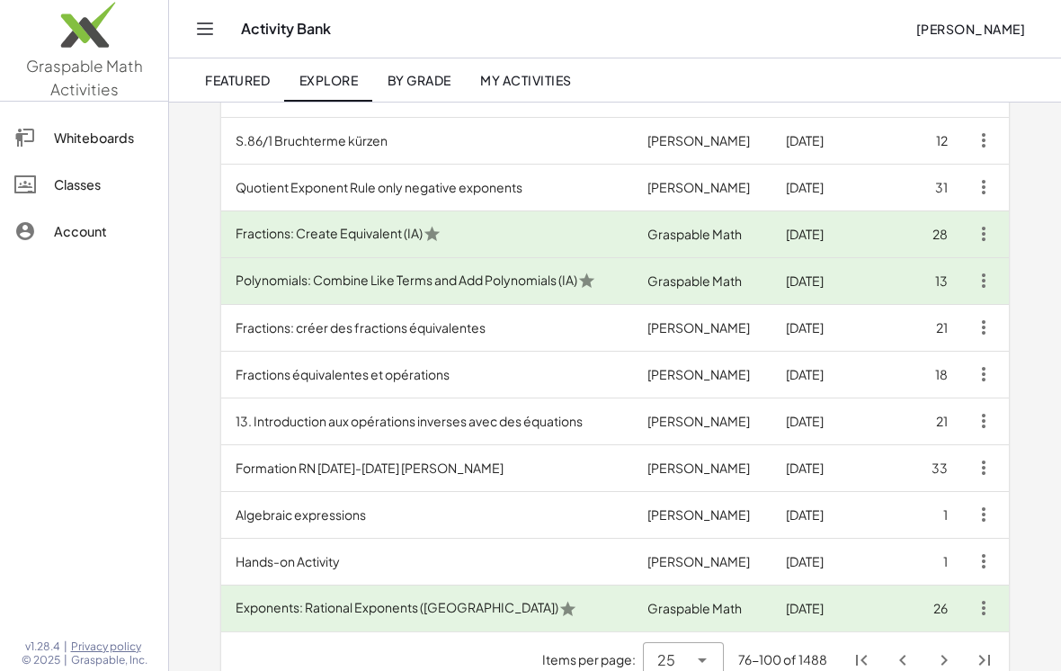
click at [714, 670] on button "Next page" at bounding box center [944, 660] width 32 height 32
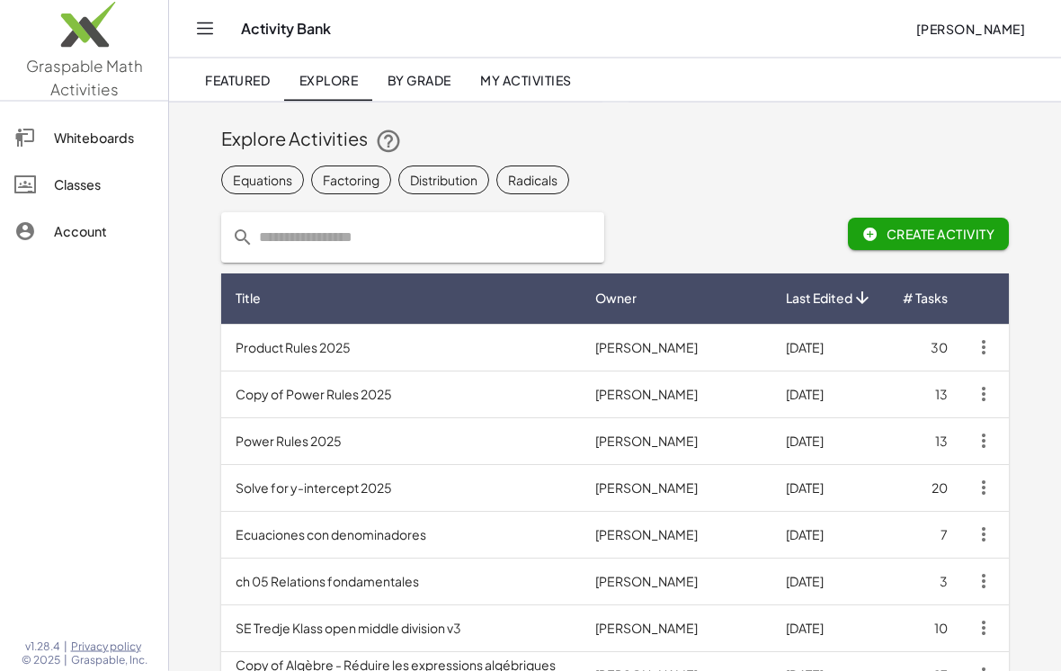
scroll to position [0, 0]
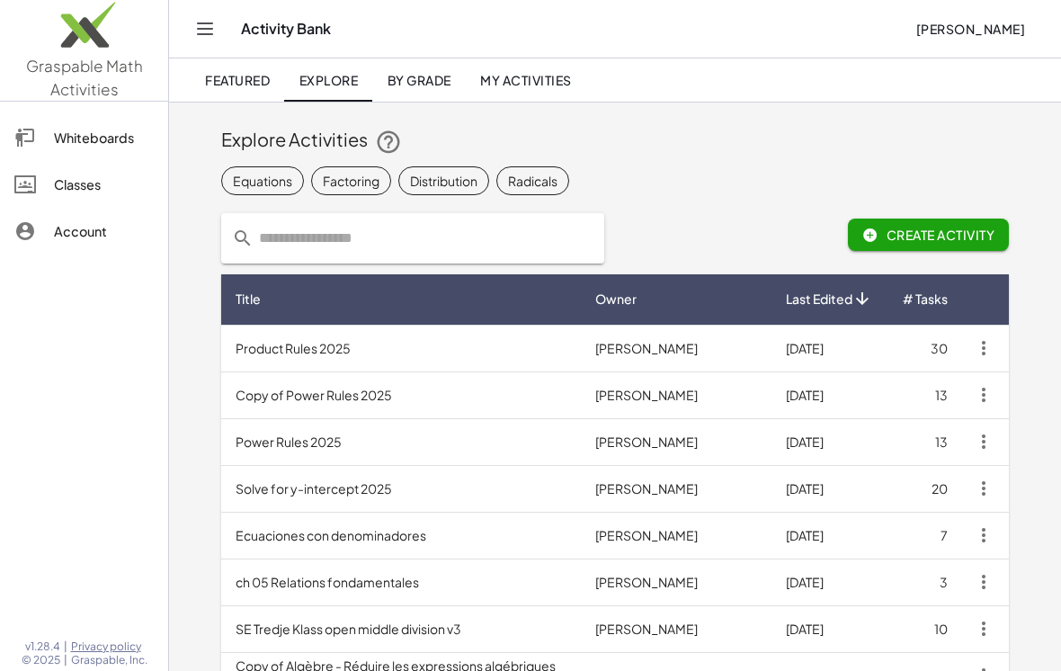
click at [283, 173] on div "Equations" at bounding box center [262, 181] width 59 height 19
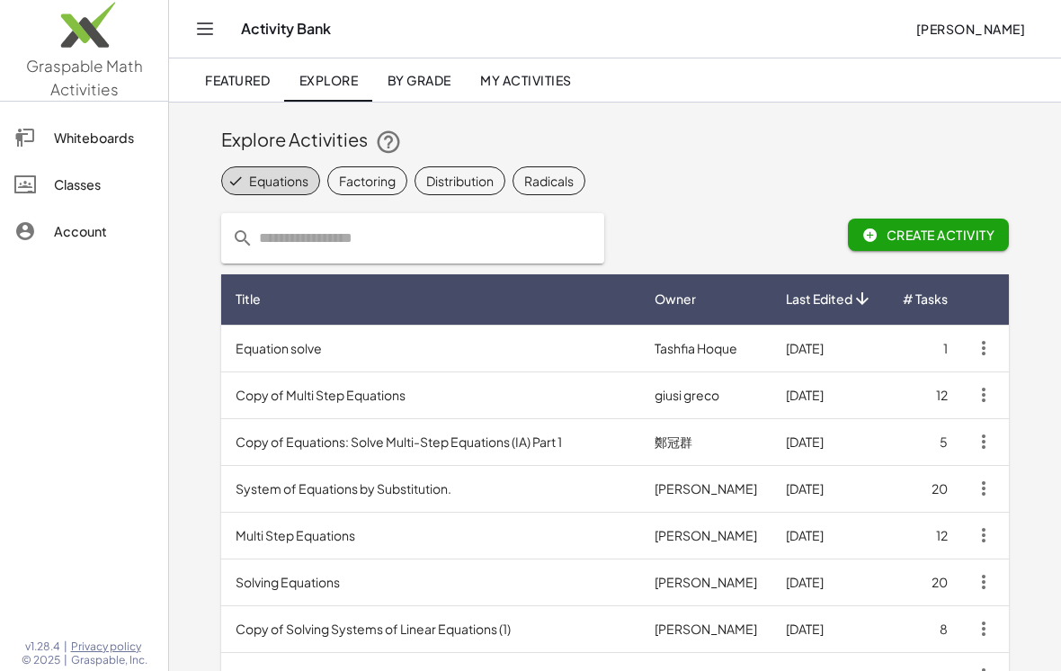
click at [512, 586] on td "Solving Equations" at bounding box center [430, 582] width 419 height 47
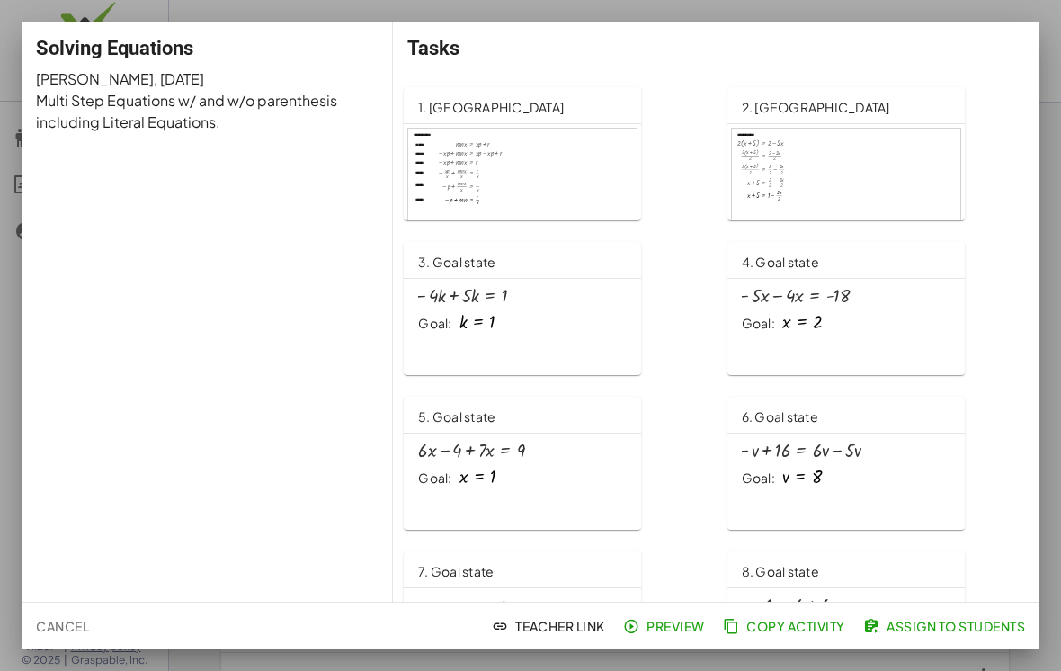
click at [714, 383] on div at bounding box center [530, 335] width 1061 height 671
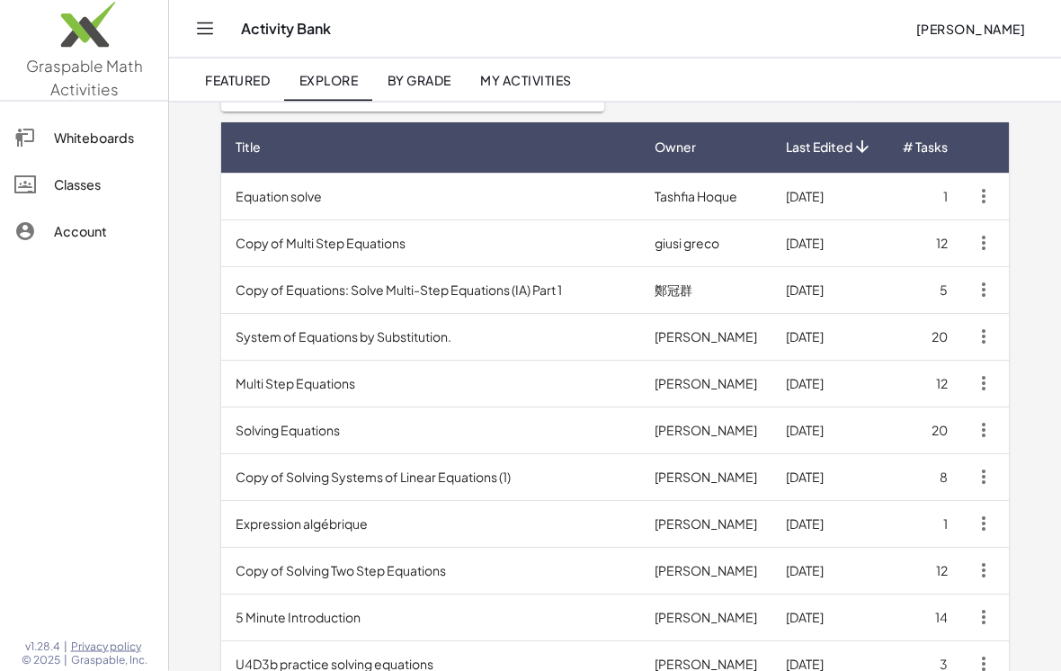
scroll to position [152, 0]
click at [450, 367] on td "Multi Step Equations" at bounding box center [430, 383] width 419 height 47
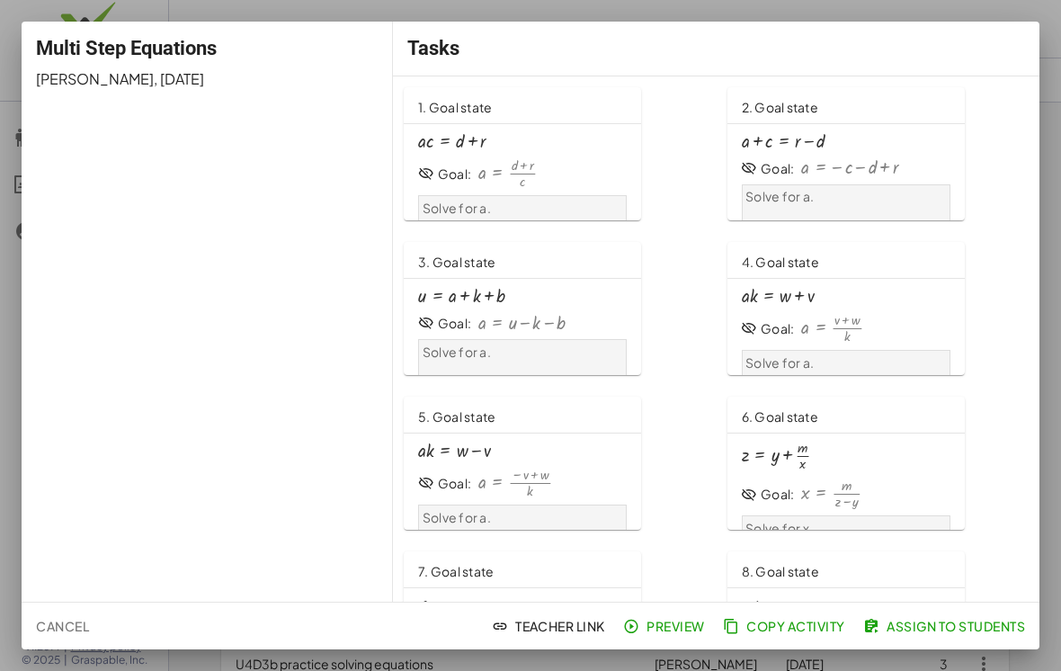
click at [714, 541] on div "6. Goal state z = + y + · m · x Goal: x = · m · ( + z − y ) Solve for x." at bounding box center [554, 618] width 323 height 155
click at [714, 397] on div at bounding box center [530, 335] width 1061 height 671
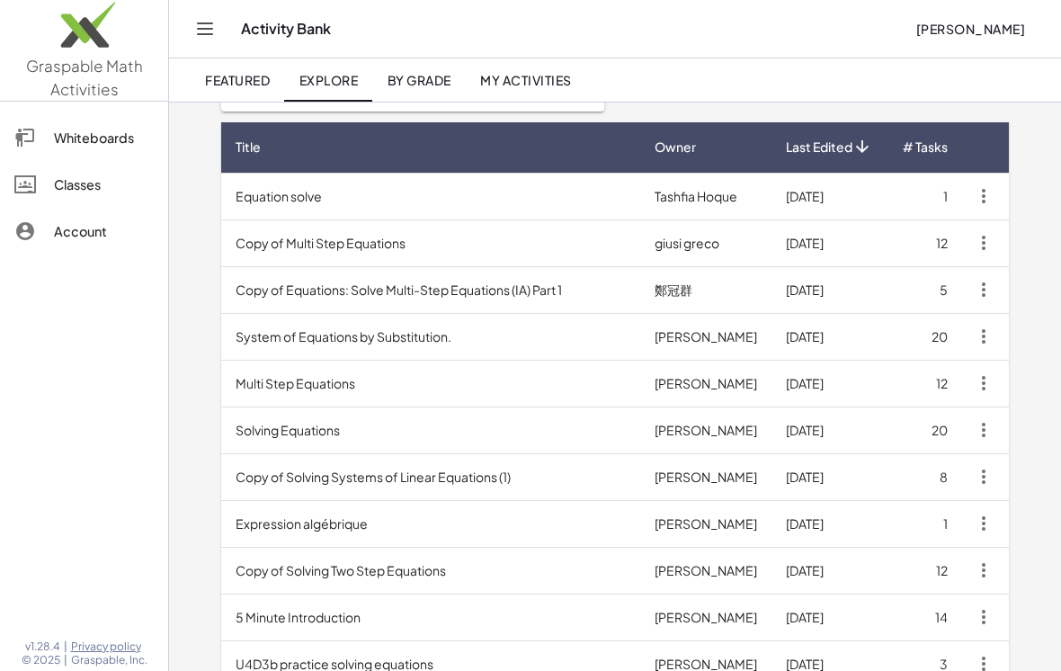
click at [714, 25] on span "Katie Bullock" at bounding box center [971, 29] width 110 height 16
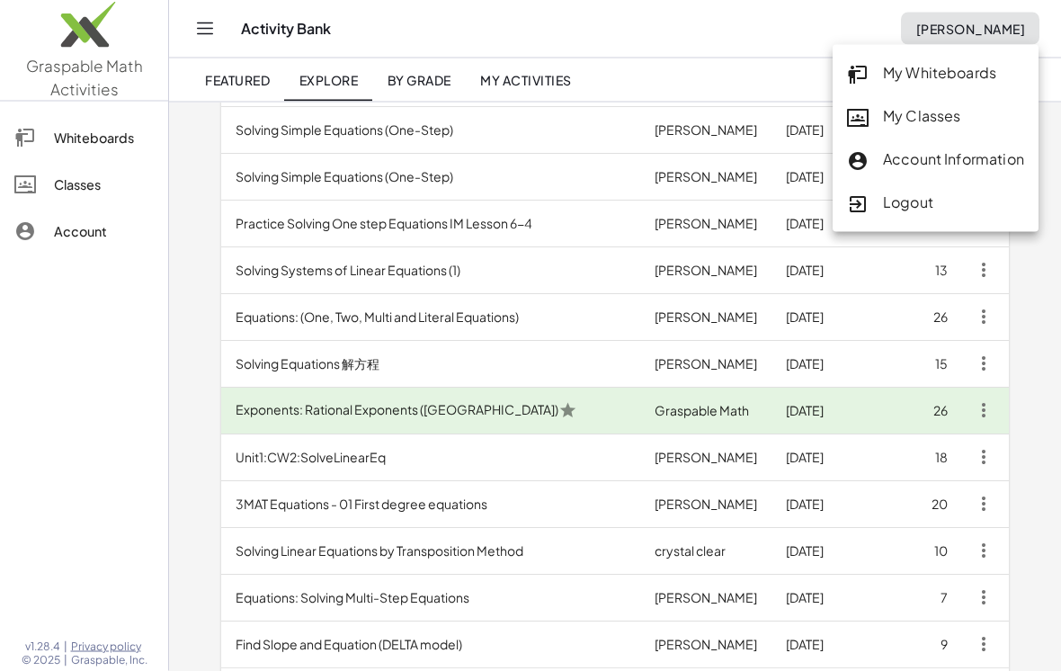
scroll to position [863, 0]
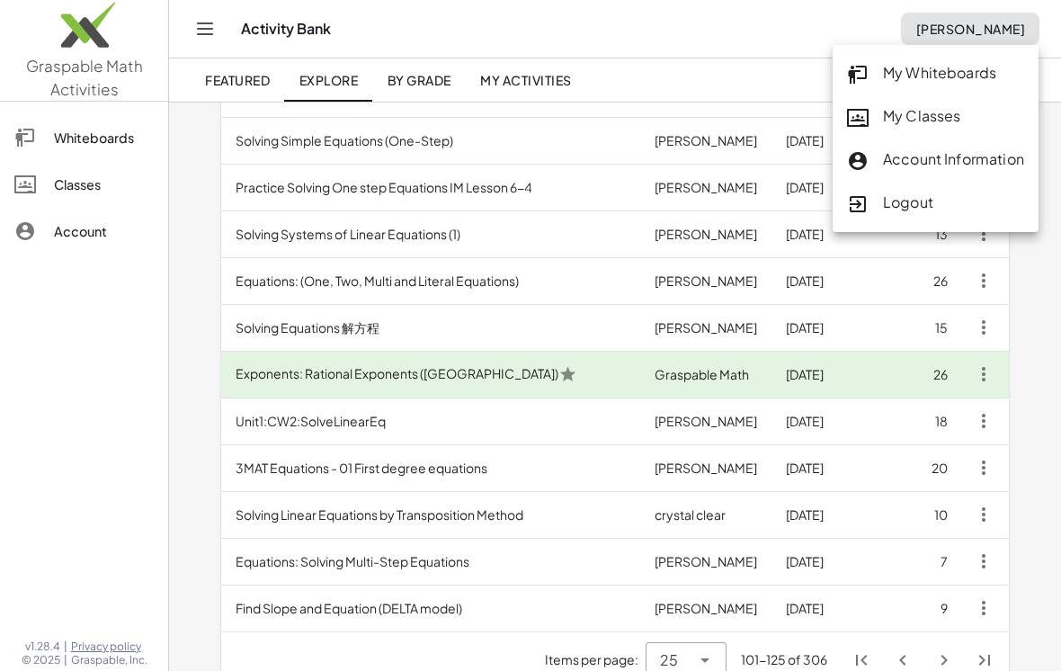
click at [610, 285] on td "Equations: (One, Two, Multi and Literal Equations)" at bounding box center [430, 280] width 419 height 47
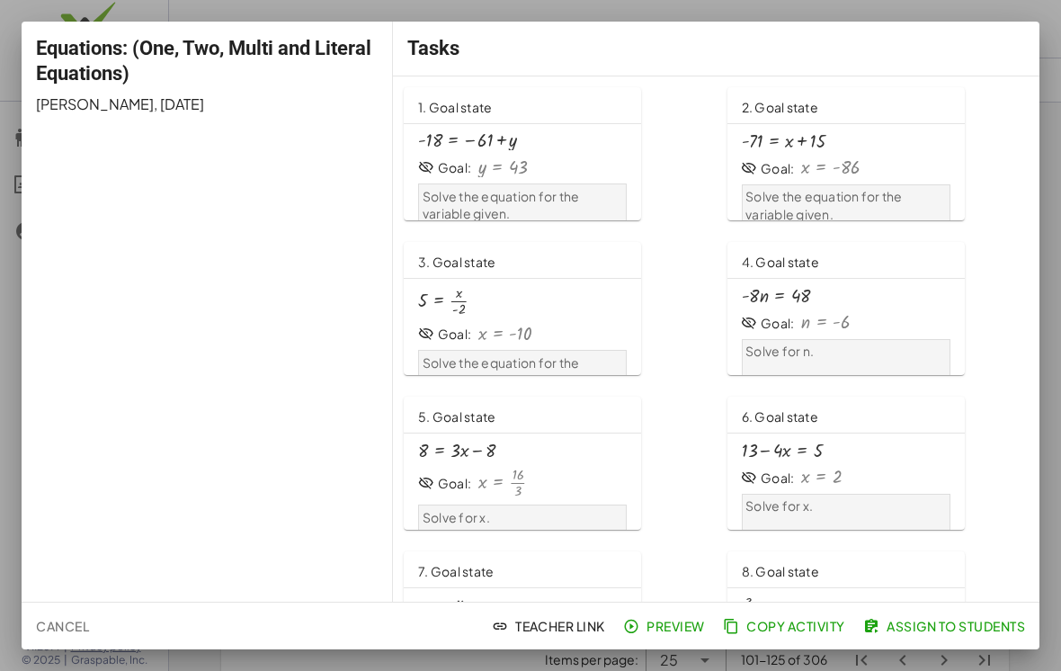
click at [714, 541] on div "6. Goal state + 13 − · 4 · x = 5 Goal: x = 2 Solve for x." at bounding box center [554, 618] width 323 height 155
click at [714, 460] on div at bounding box center [530, 335] width 1061 height 671
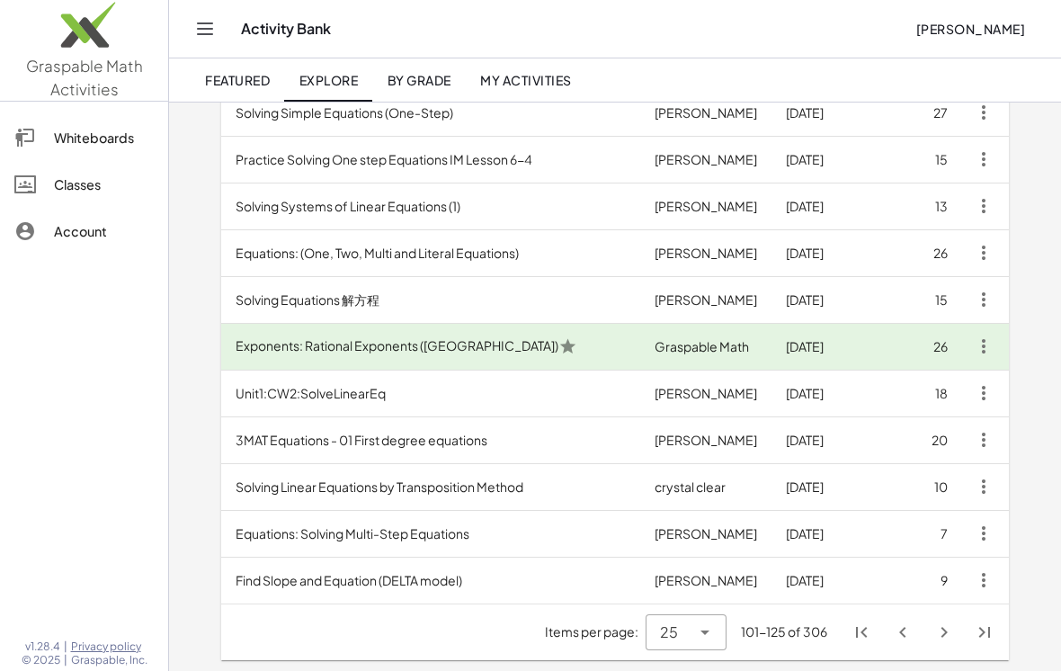
click at [566, 546] on td "Equations: Solving Multi-Step Equations" at bounding box center [430, 533] width 419 height 47
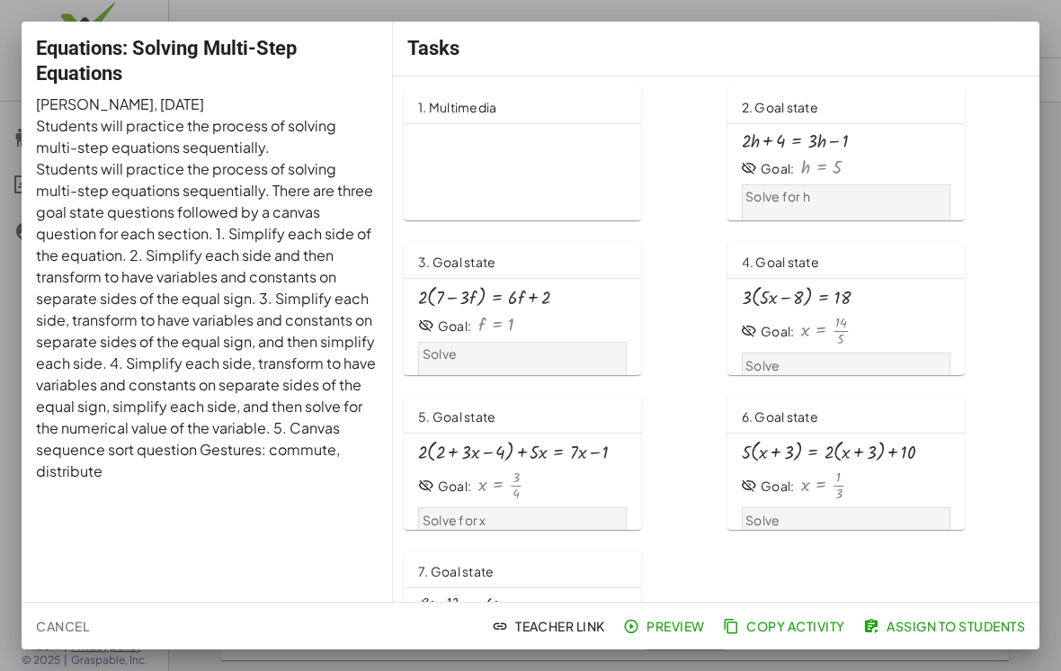
click at [714, 601] on link "7. Goal state · ( + · 8 · a − 12 ) · 4 = · 6 · a · 2 Goal: - 3 = a Solve" at bounding box center [716, 617] width 625 height 133
click at [714, 446] on link "6. Goal state · 5 · ( + x + 3 ) = + · 2 · ( + x + 3 ) + 10 Goal: x = · 1 · 3 So…" at bounding box center [878, 463] width 301 height 133
click at [714, 55] on div "Tasks" at bounding box center [716, 49] width 647 height 54
click at [714, 21] on div at bounding box center [530, 335] width 1061 height 671
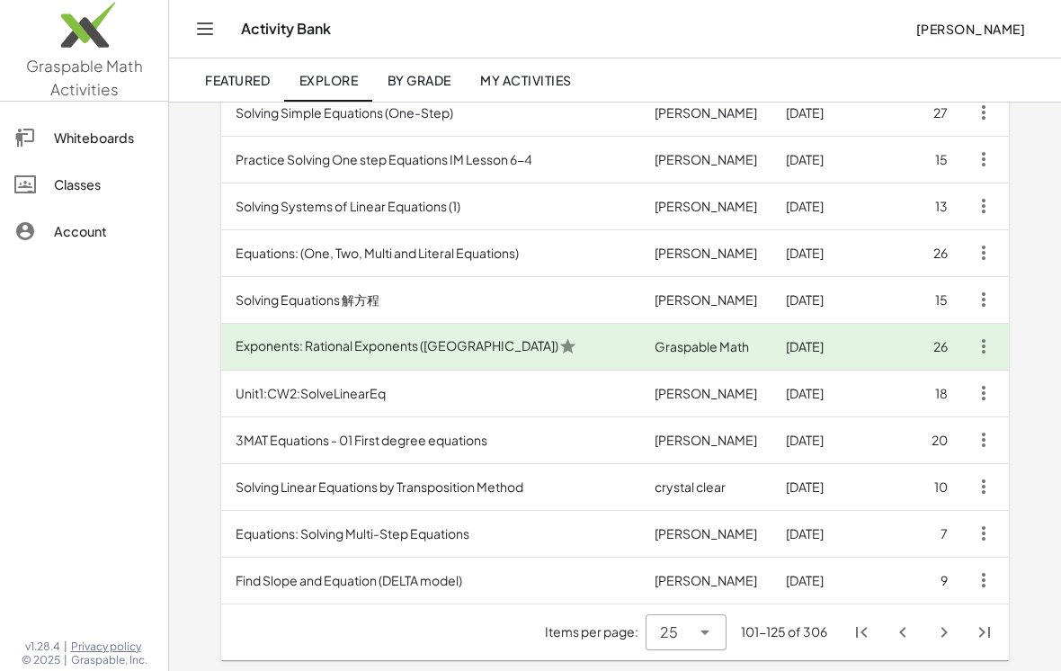
click at [714, 628] on icon "Next page" at bounding box center [945, 633] width 22 height 22
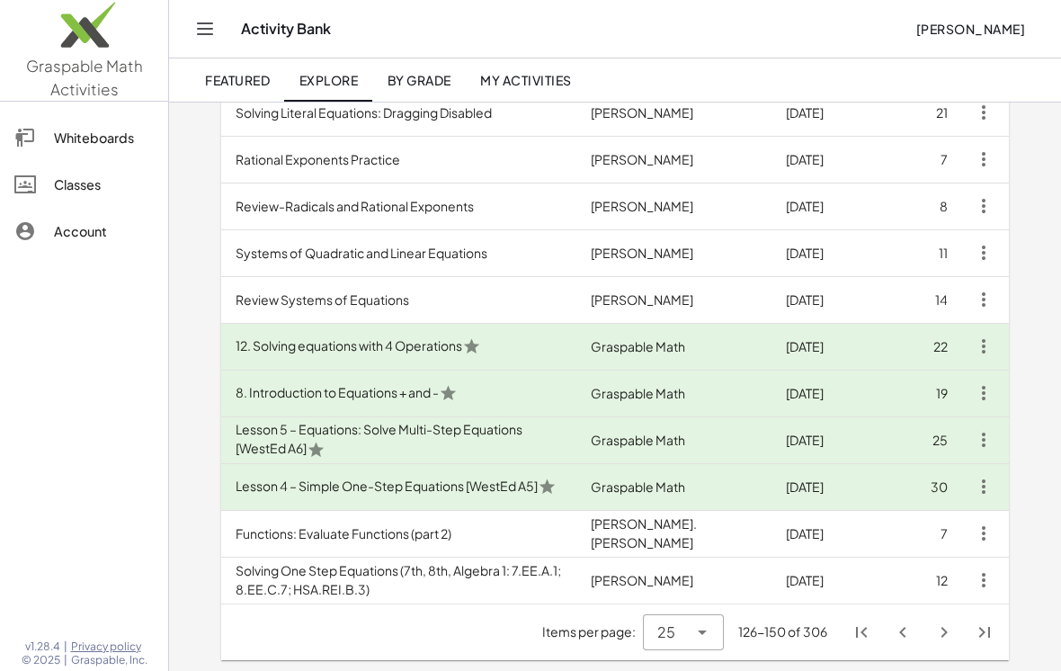
click at [714, 448] on td "25" at bounding box center [925, 439] width 75 height 47
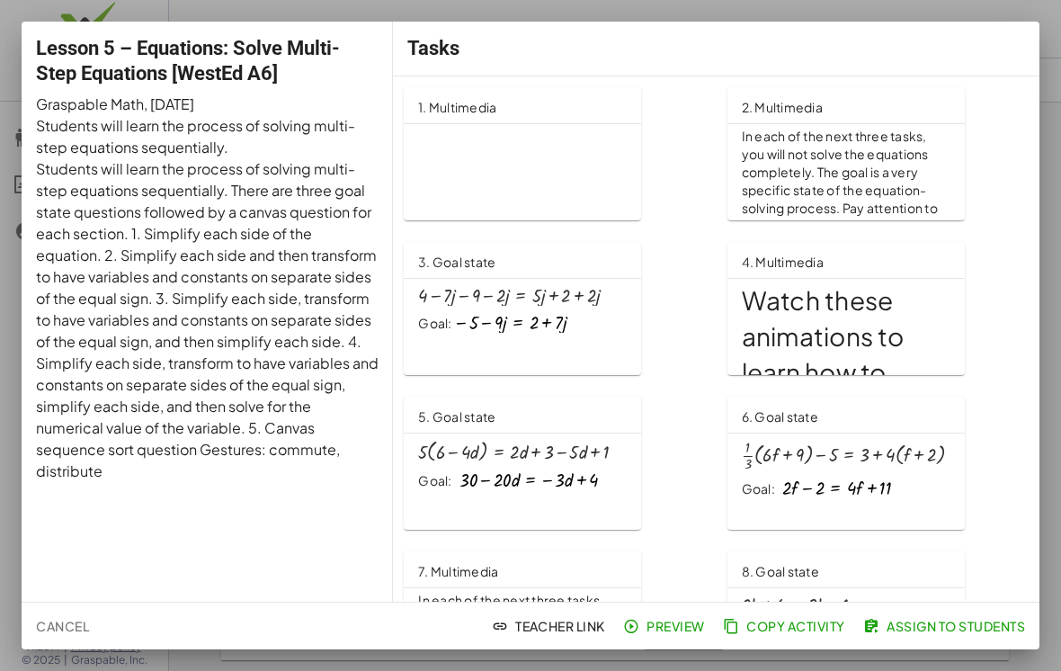
click at [714, 255] on div at bounding box center [530, 335] width 1061 height 671
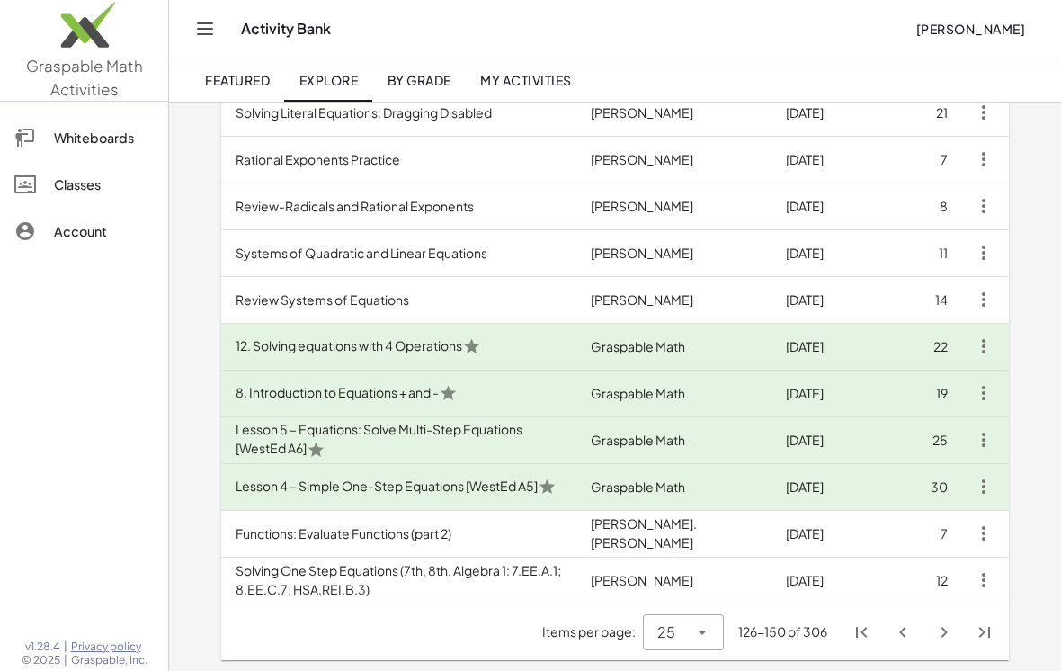
click at [523, 242] on td "Systems of Quadratic and Linear Equations" at bounding box center [398, 252] width 355 height 47
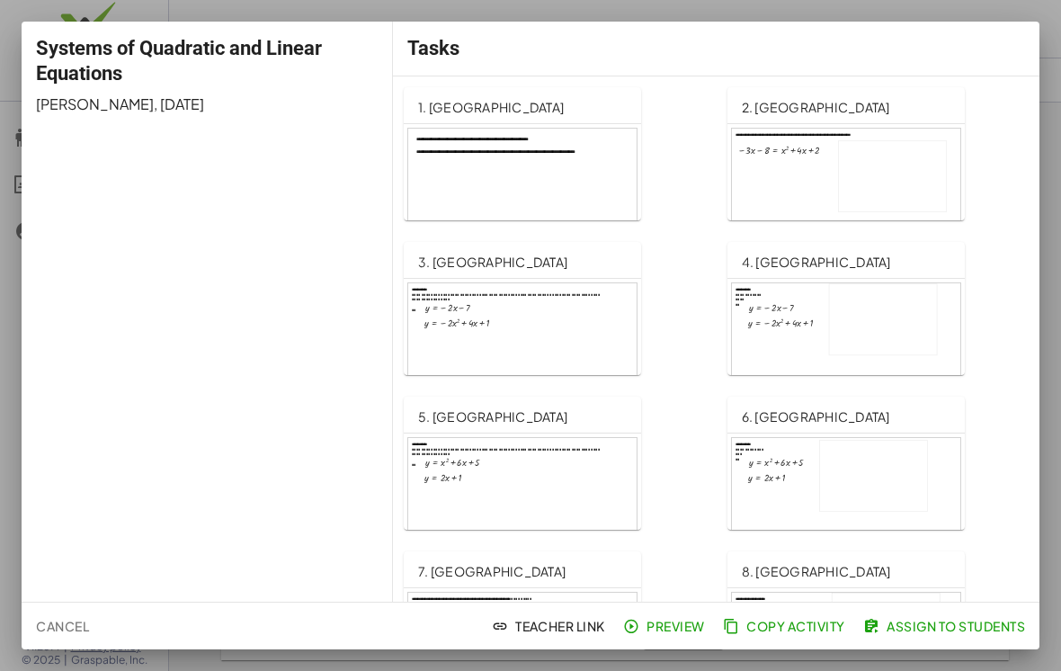
click at [714, 455] on div at bounding box center [530, 335] width 1061 height 671
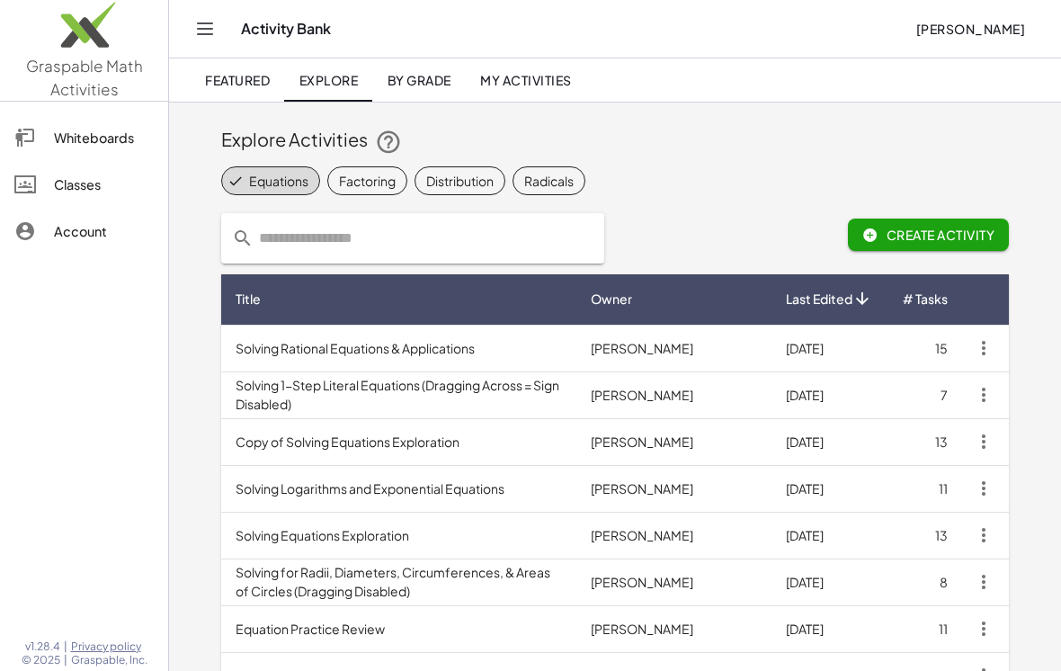
scroll to position [891, 0]
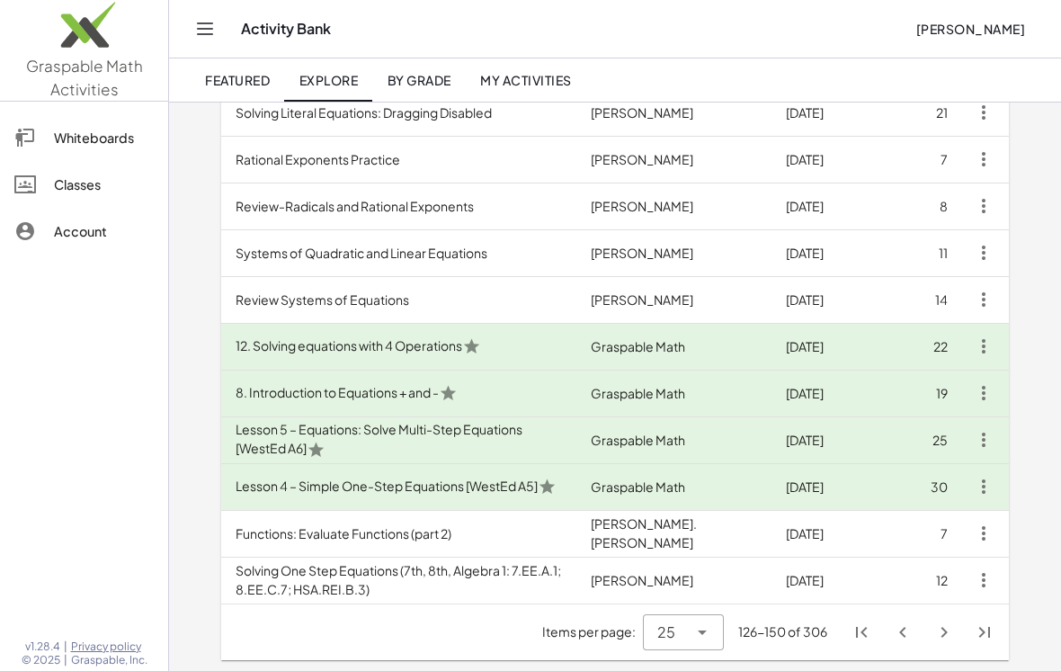
click at [714, 629] on icon "Next page" at bounding box center [945, 633] width 22 height 22
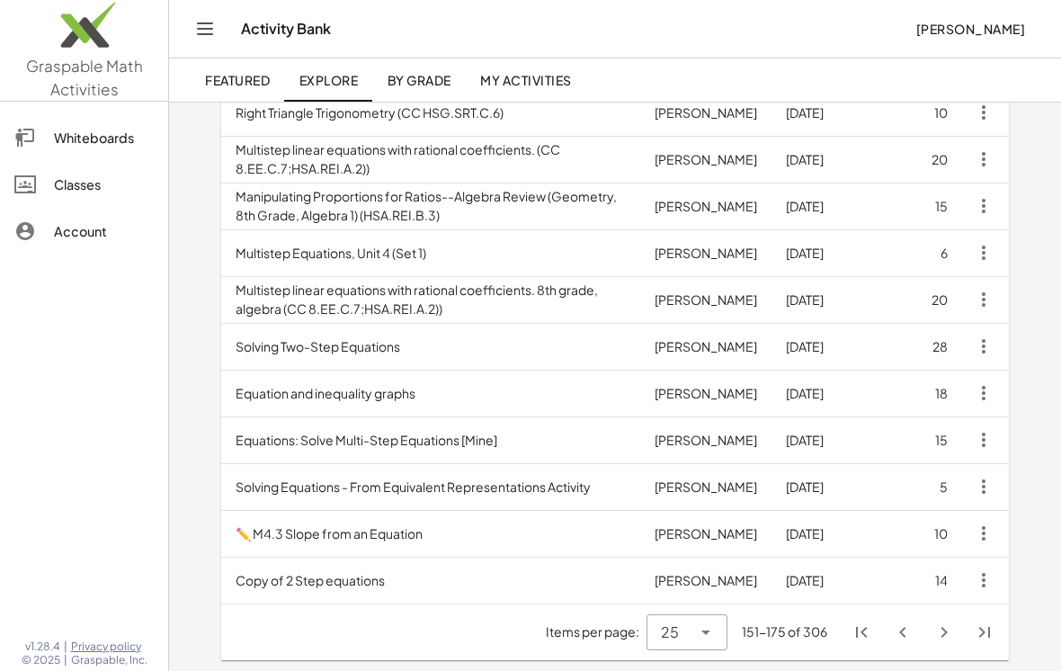
click at [592, 588] on td "Copy of 2 Step equations" at bounding box center [430, 580] width 419 height 47
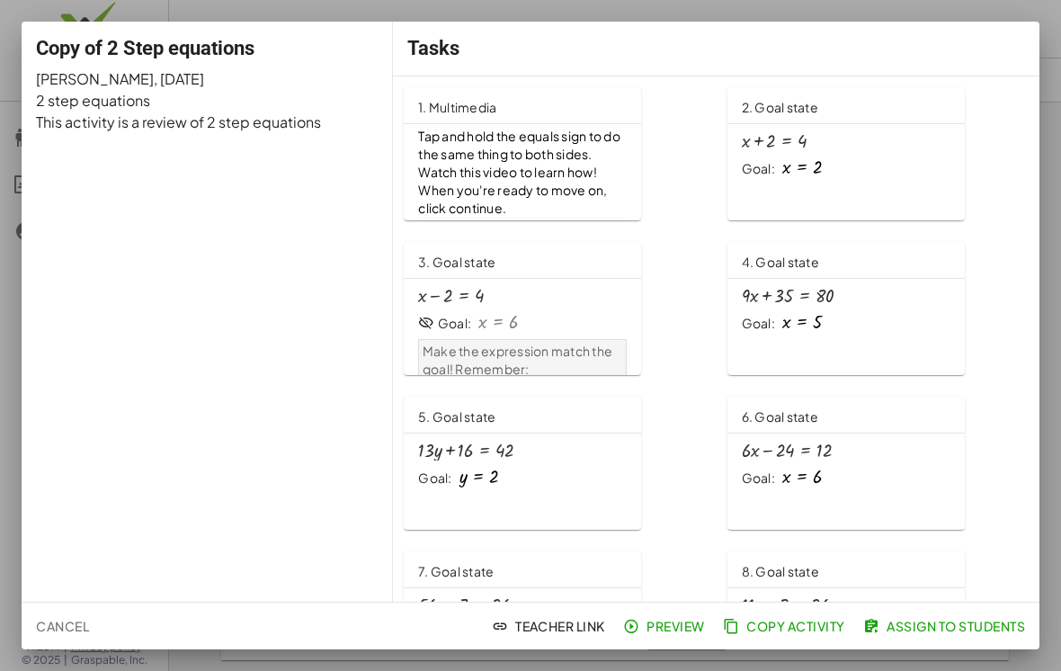
click at [714, 19] on div at bounding box center [530, 335] width 1061 height 671
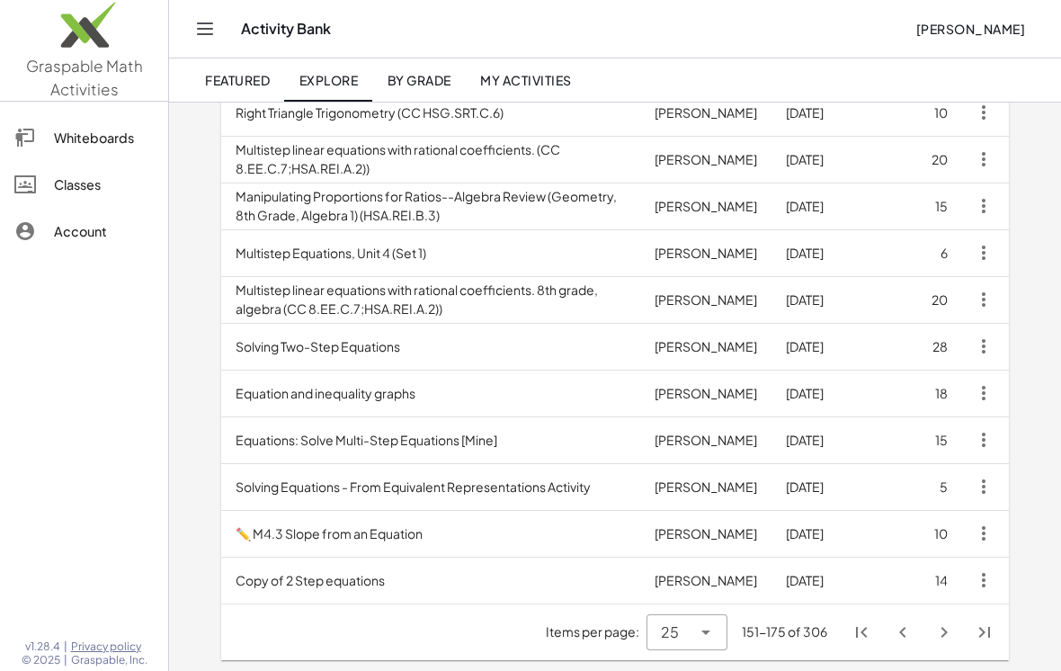
click at [482, 353] on td "Solving Two-Step Equations" at bounding box center [430, 346] width 419 height 47
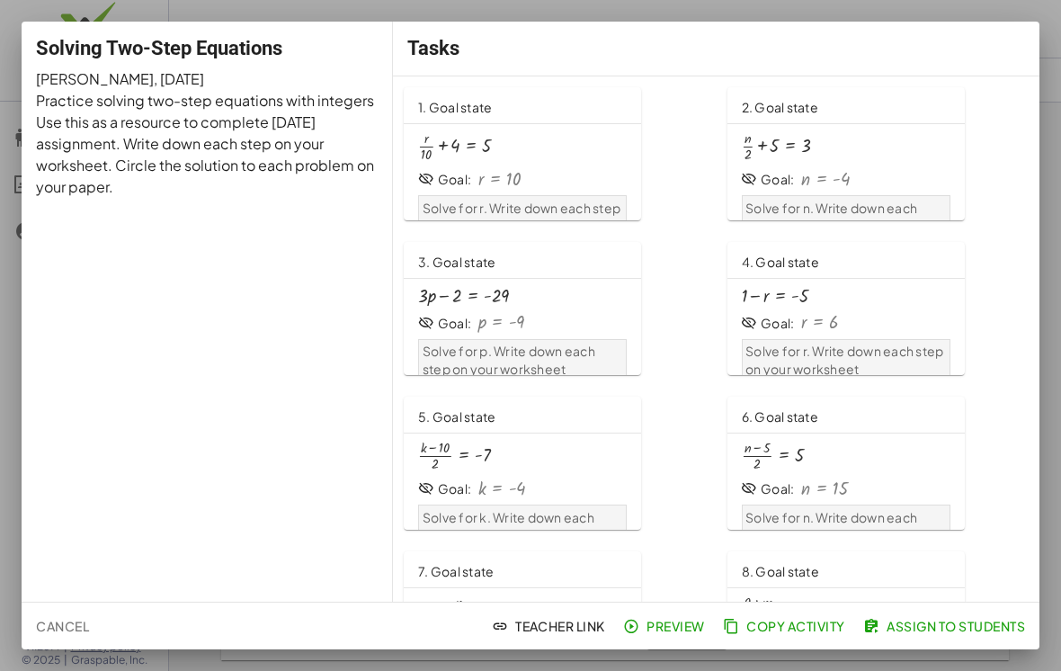
click at [714, 662] on div at bounding box center [530, 335] width 1061 height 671
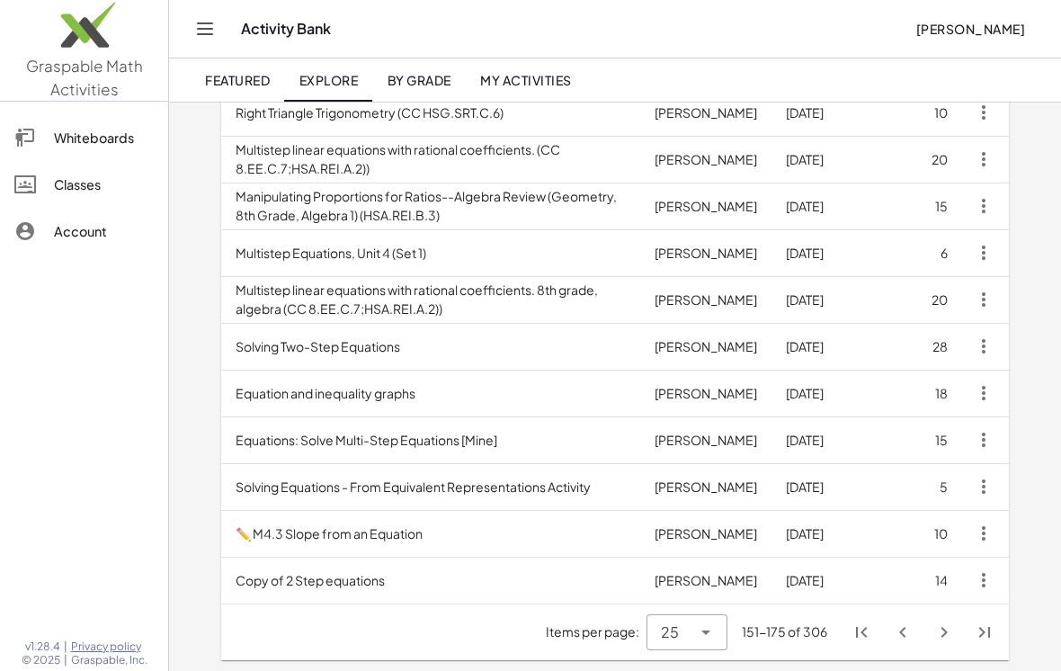
click at [714, 631] on icon "Next page" at bounding box center [945, 633] width 22 height 22
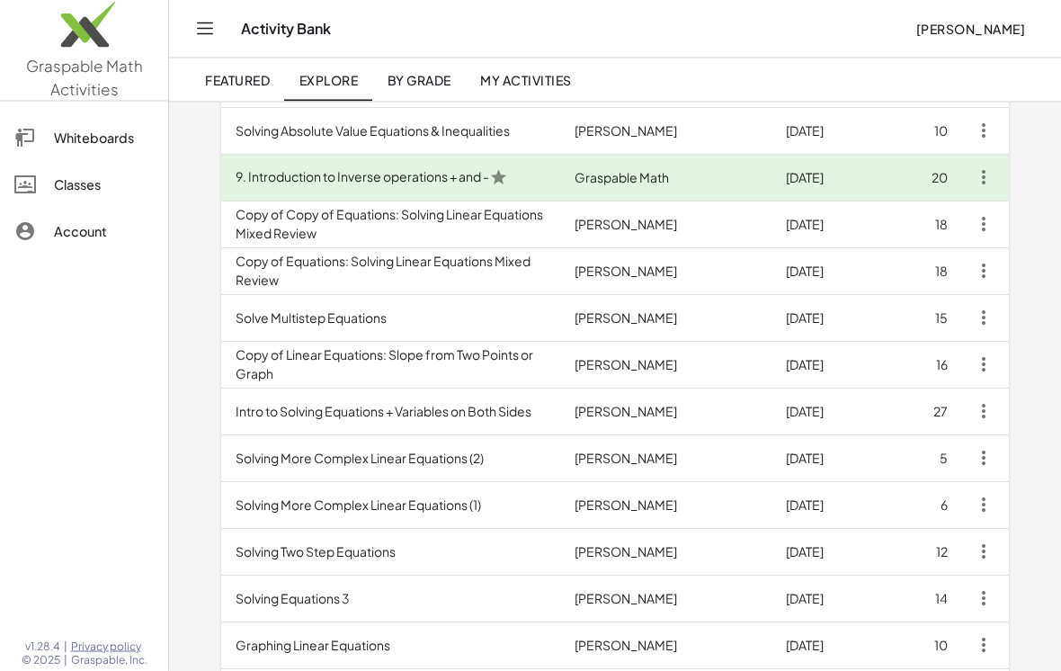
scroll to position [406, 0]
click at [436, 322] on td "Solve Multistep Equations" at bounding box center [390, 316] width 339 height 47
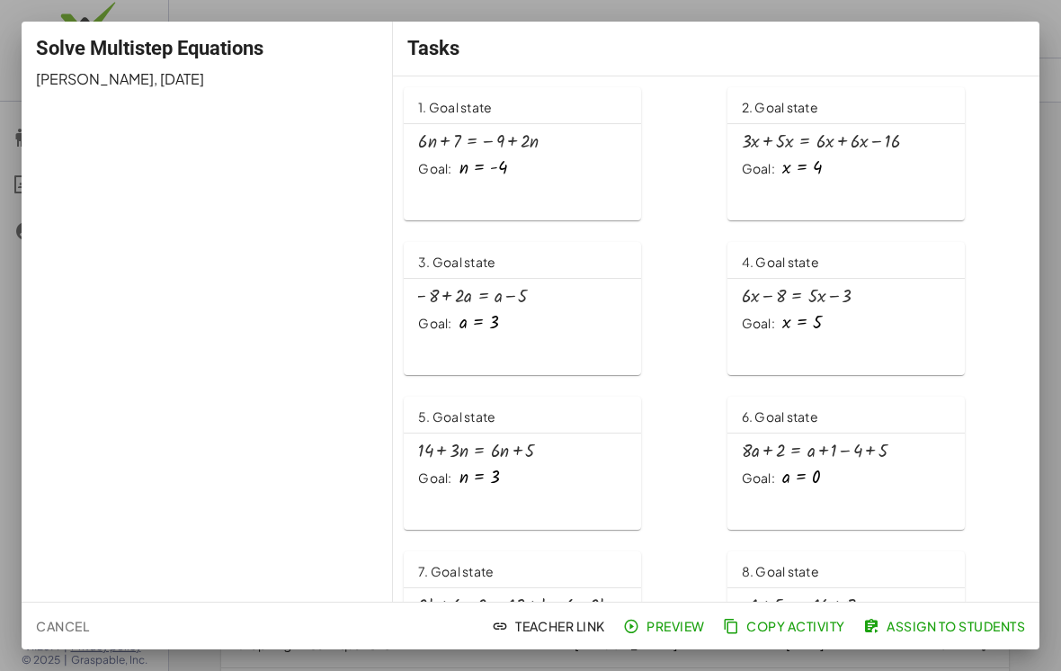
click at [714, 444] on div at bounding box center [530, 335] width 1061 height 671
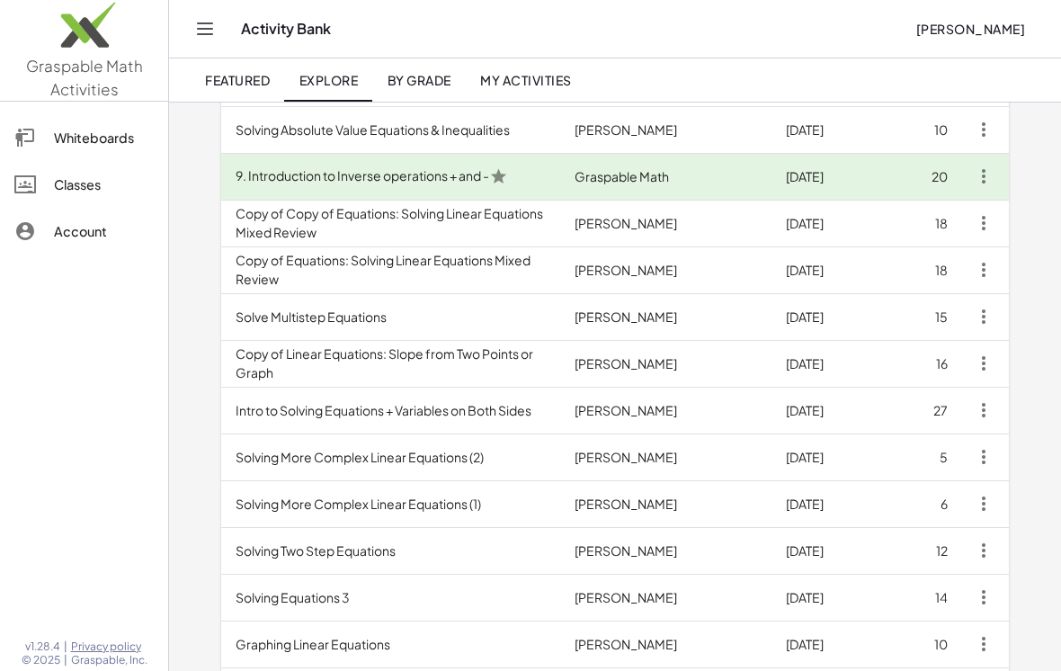
click at [546, 399] on td "Intro to Solving Equations + Variables on Both Sides" at bounding box center [390, 410] width 339 height 47
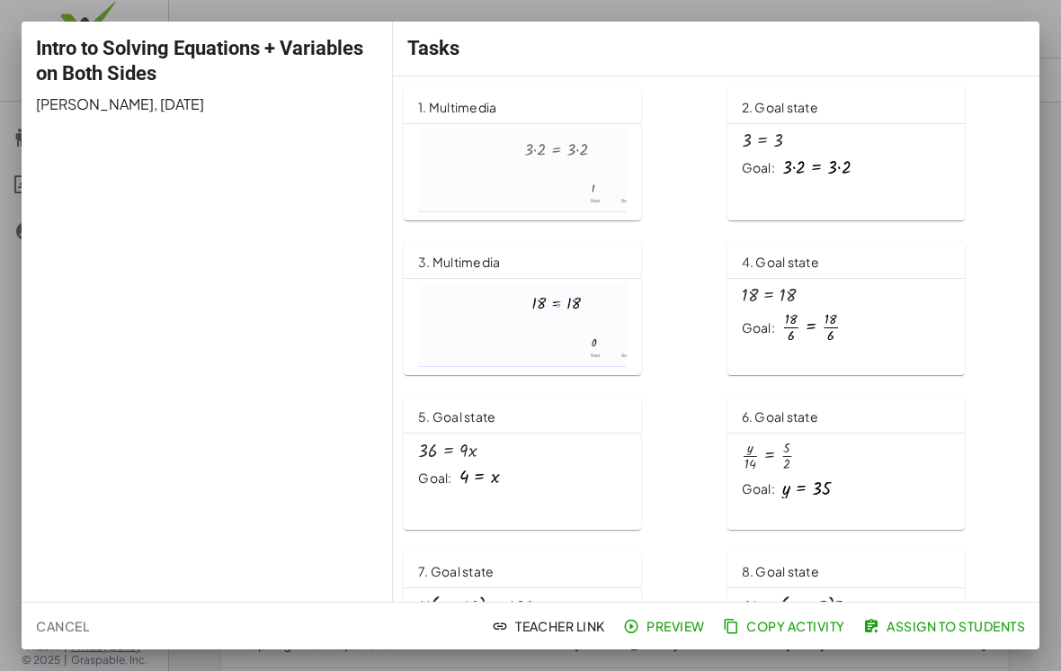
click at [714, 397] on div at bounding box center [530, 335] width 1061 height 671
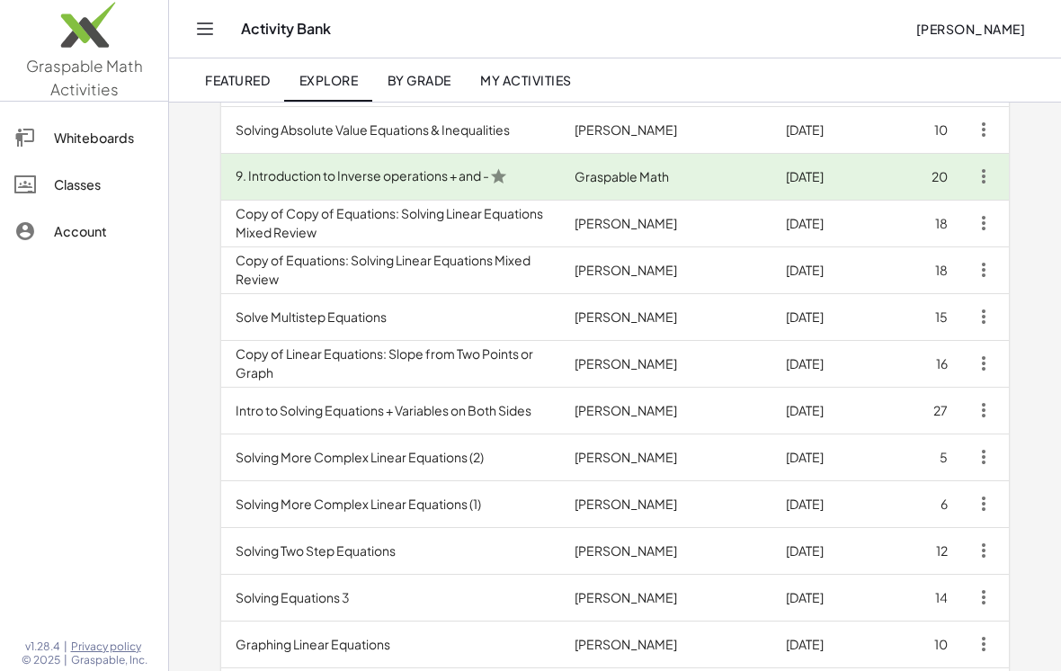
click at [334, 603] on td "Solving Equations 3" at bounding box center [390, 597] width 339 height 47
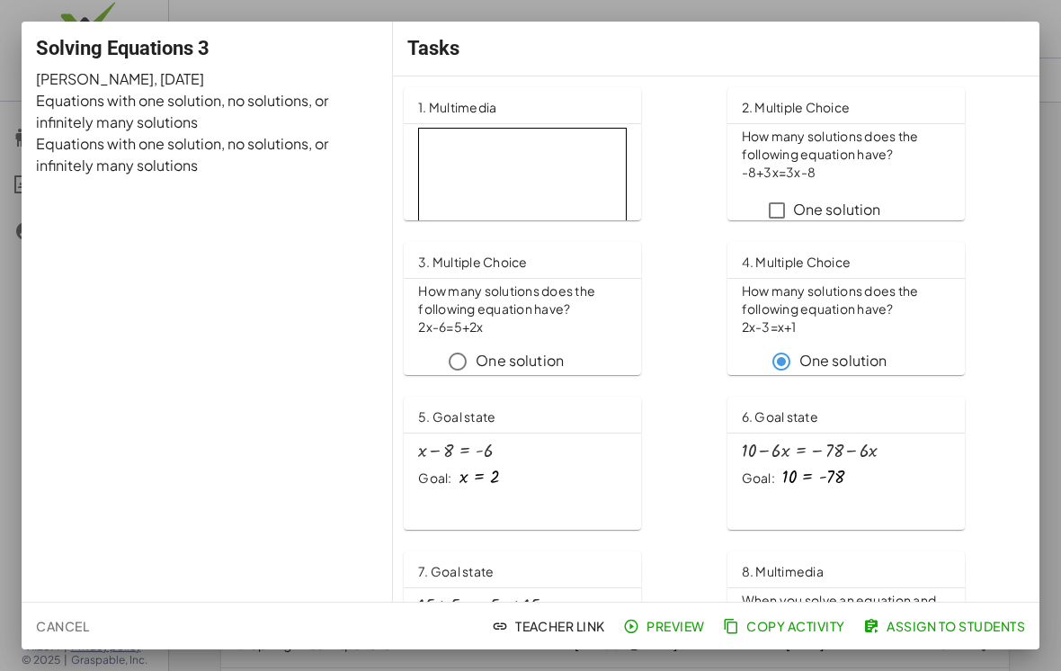
click at [714, 479] on div at bounding box center [530, 335] width 1061 height 671
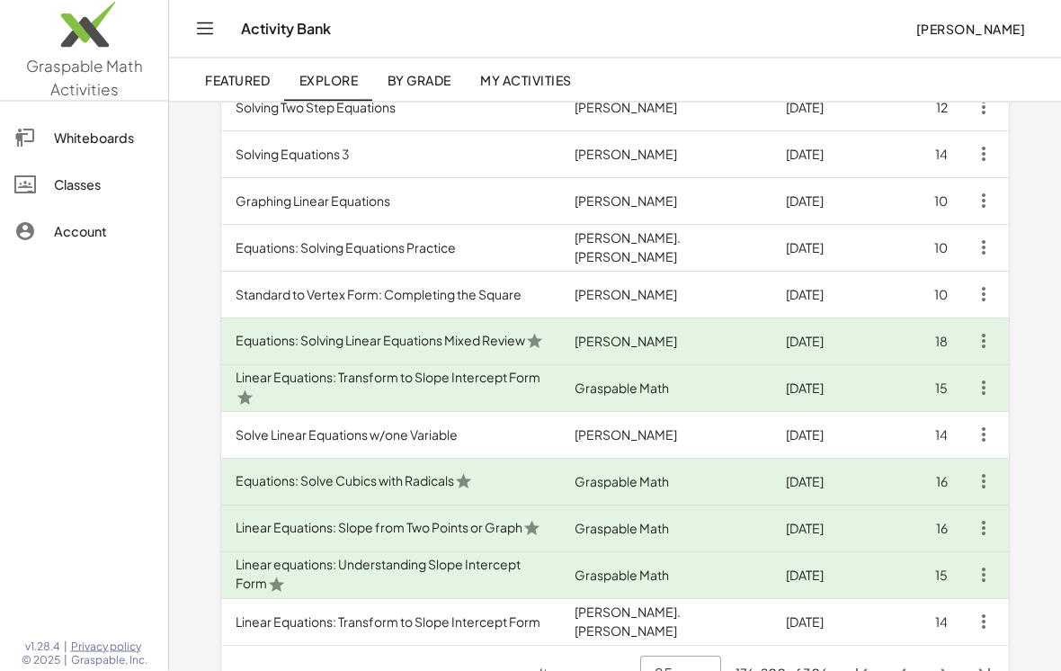
scroll to position [863, 0]
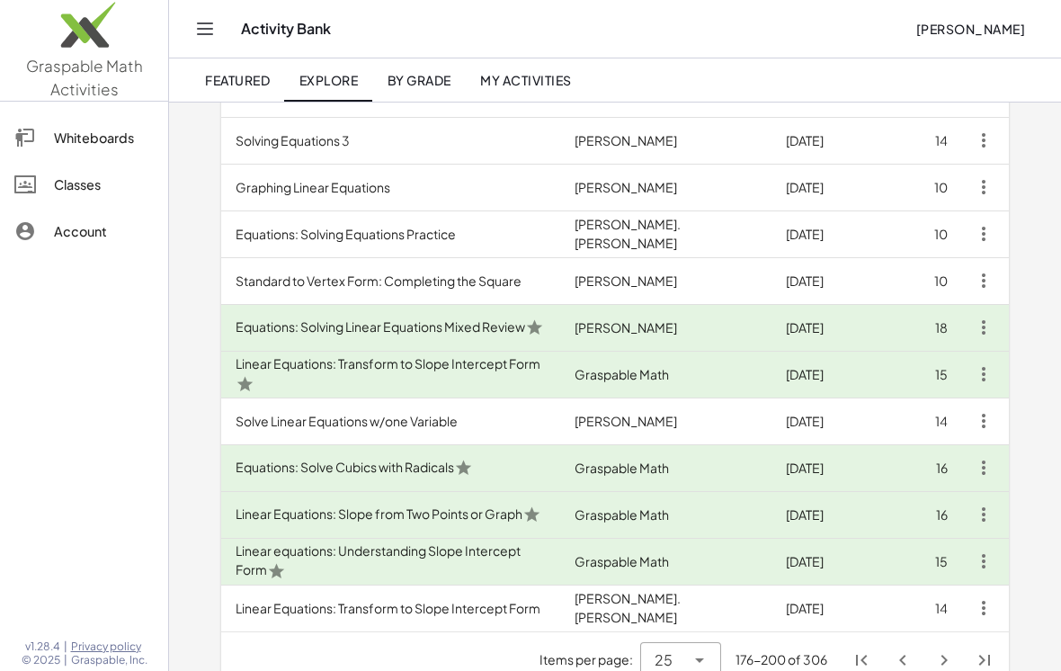
click at [714, 651] on icon "Next page" at bounding box center [945, 660] width 22 height 22
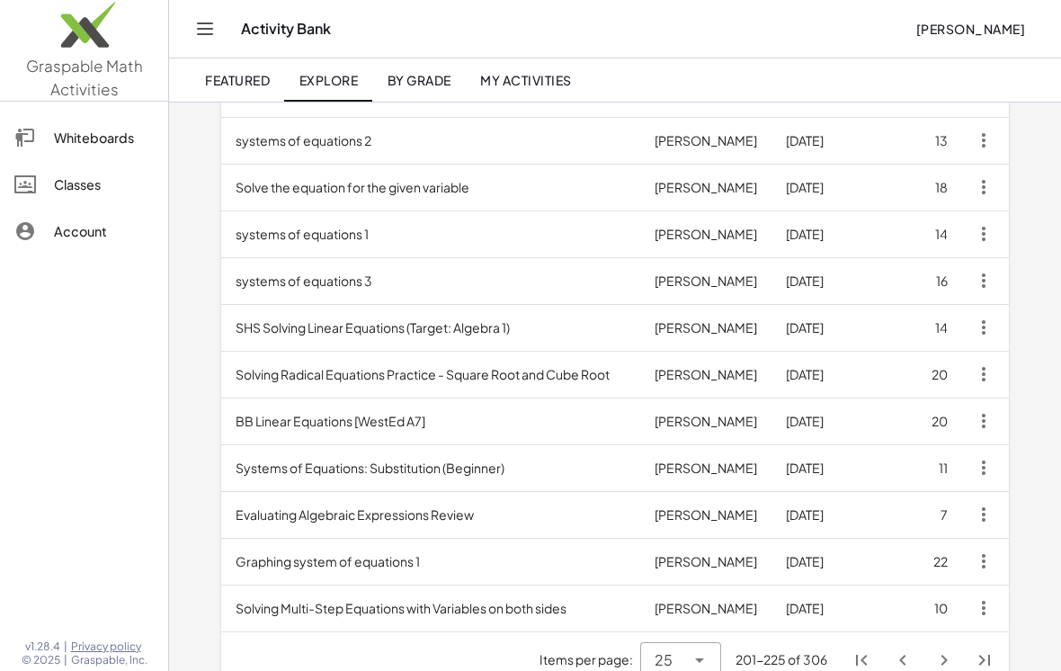
click at [714, 661] on button "Next page" at bounding box center [944, 660] width 32 height 32
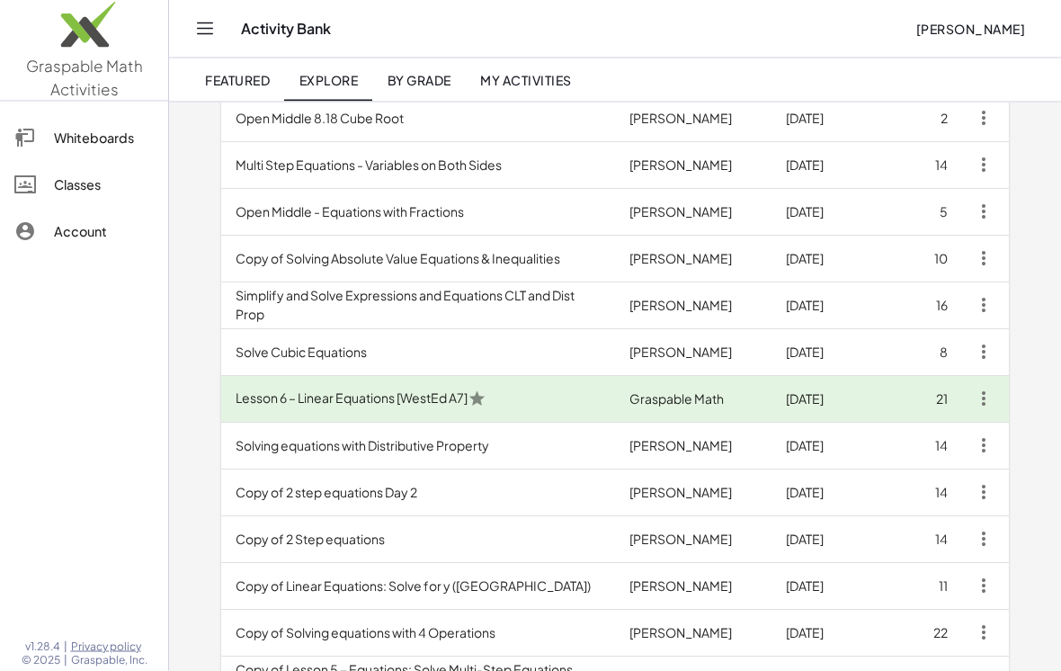
scroll to position [448, 0]
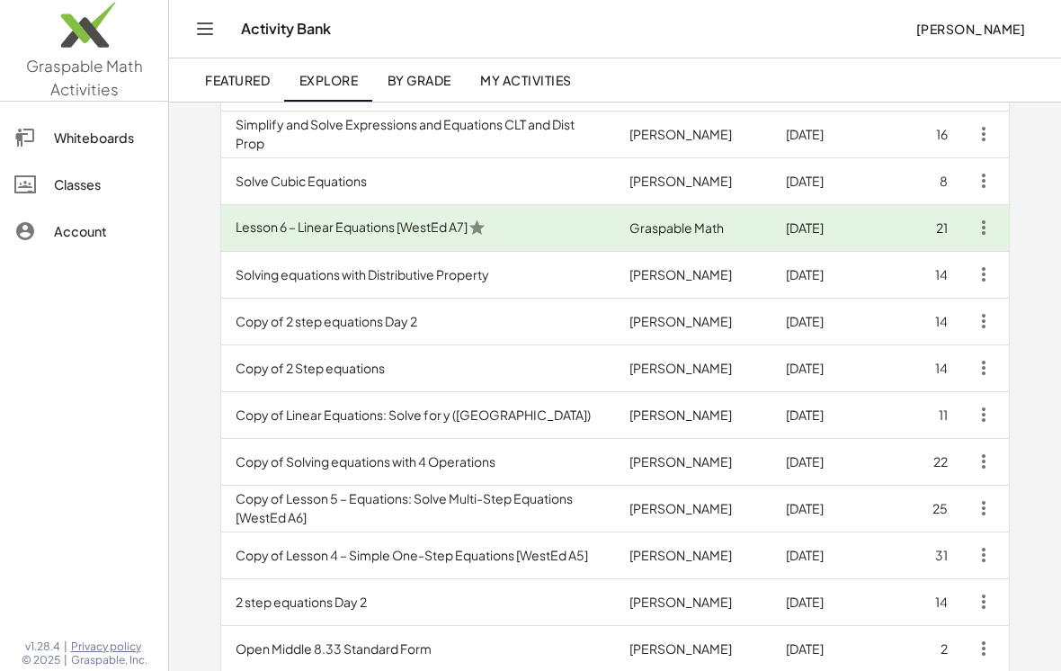
click at [561, 544] on td "Copy of Lesson 4 – Simple One-Step Equations [WestEd A5]" at bounding box center [418, 555] width 394 height 47
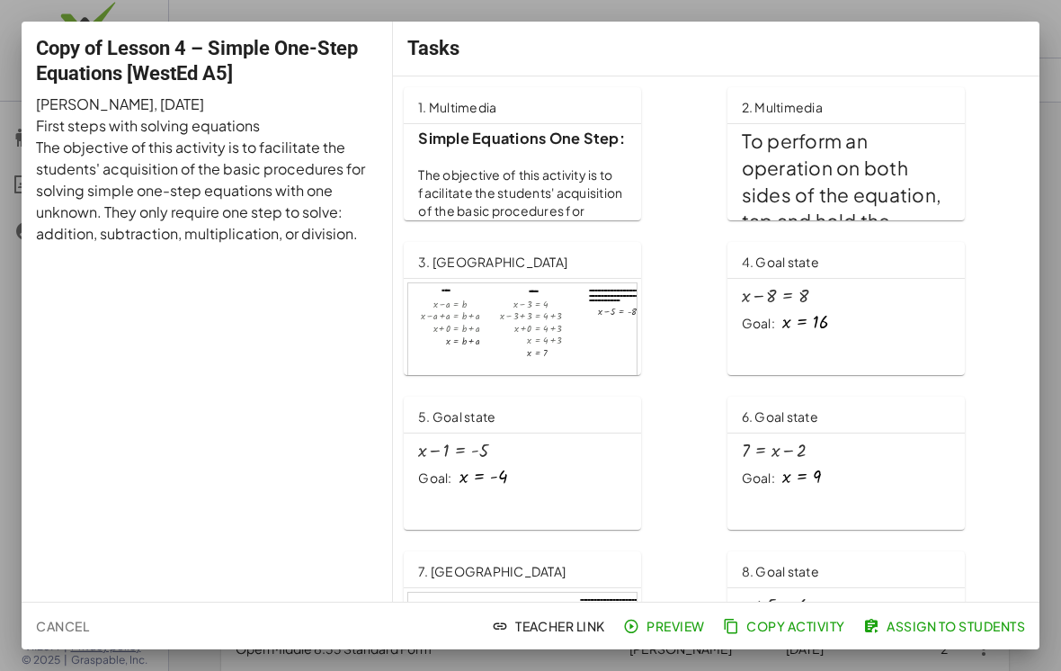
click at [714, 661] on div at bounding box center [530, 335] width 1061 height 671
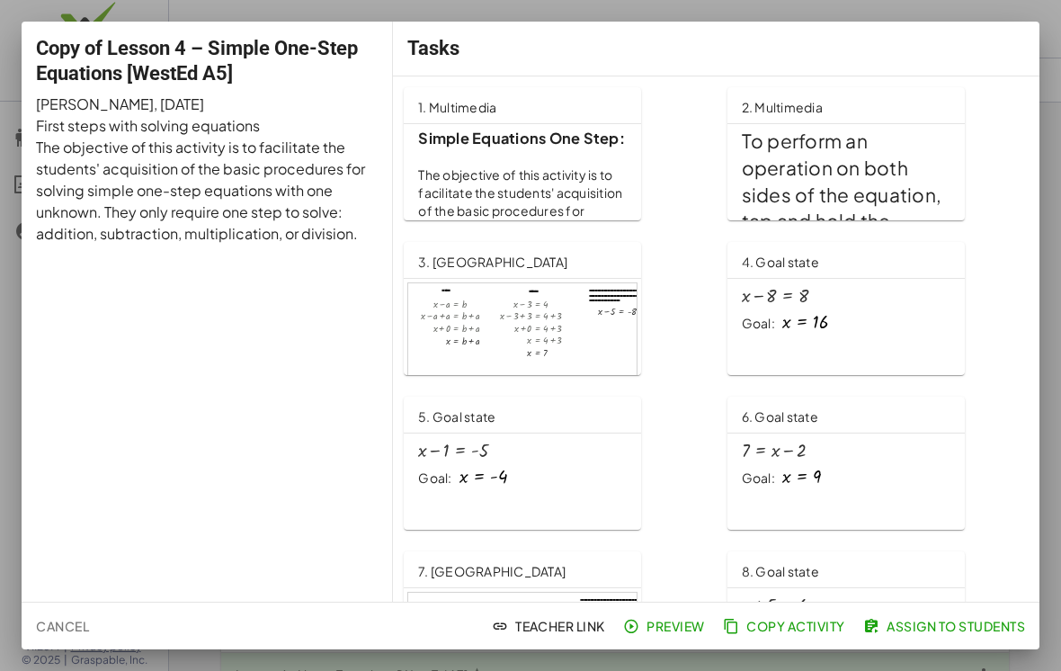
scroll to position [448, 0]
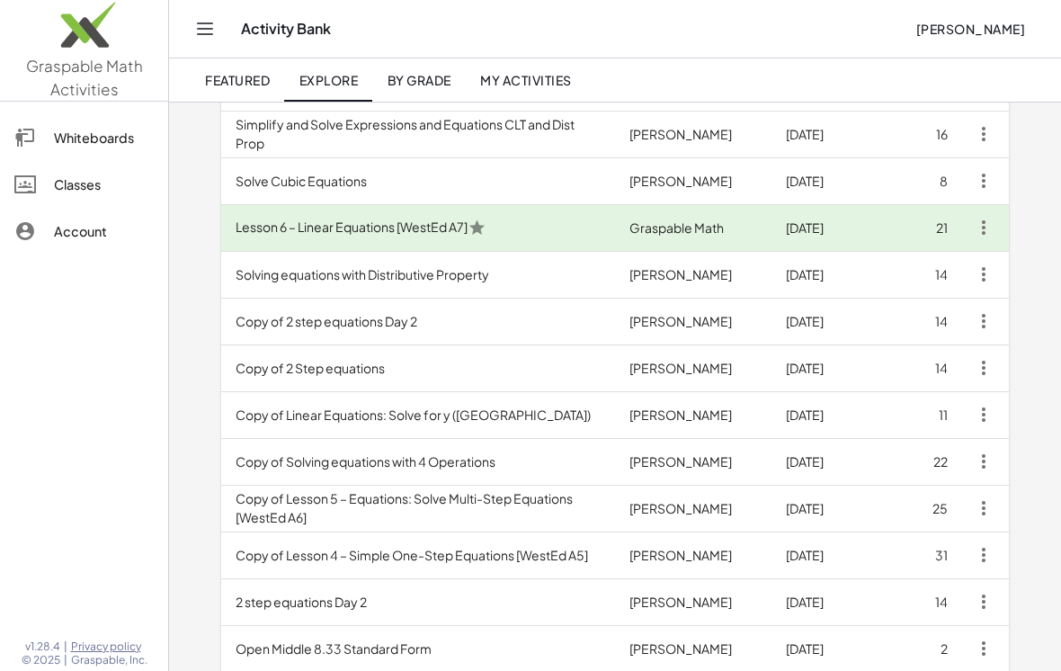
click at [714, 533] on div "Explore Activities Equations Factoring Distribution Radicals Create Activity Ti…" at bounding box center [615, 384] width 892 height 1460
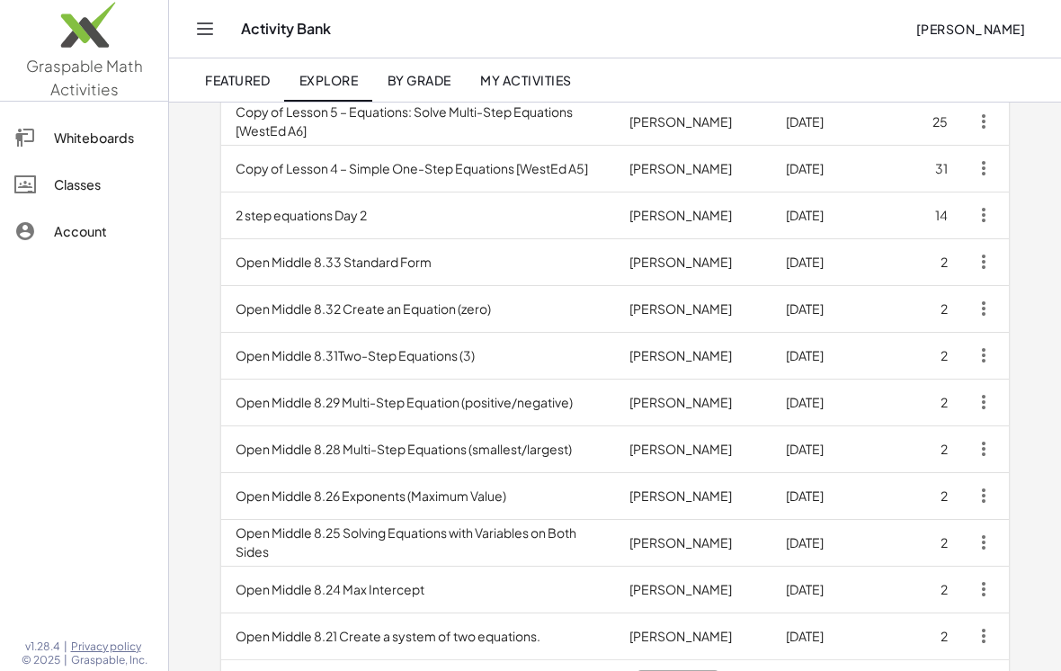
scroll to position [863, 0]
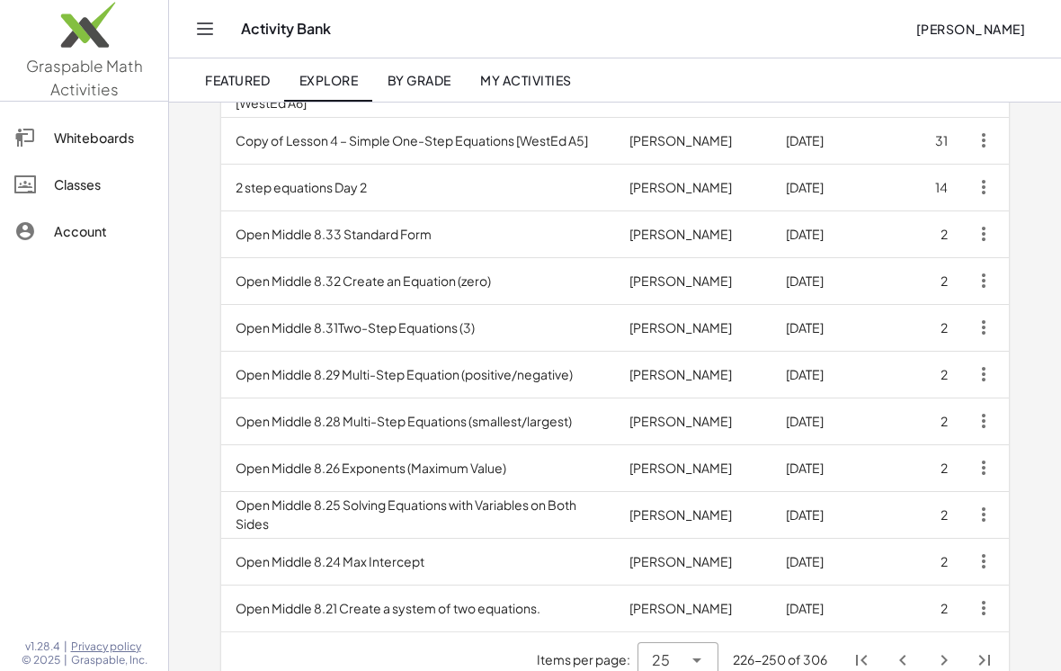
click at [714, 666] on icon "Next page" at bounding box center [945, 660] width 22 height 22
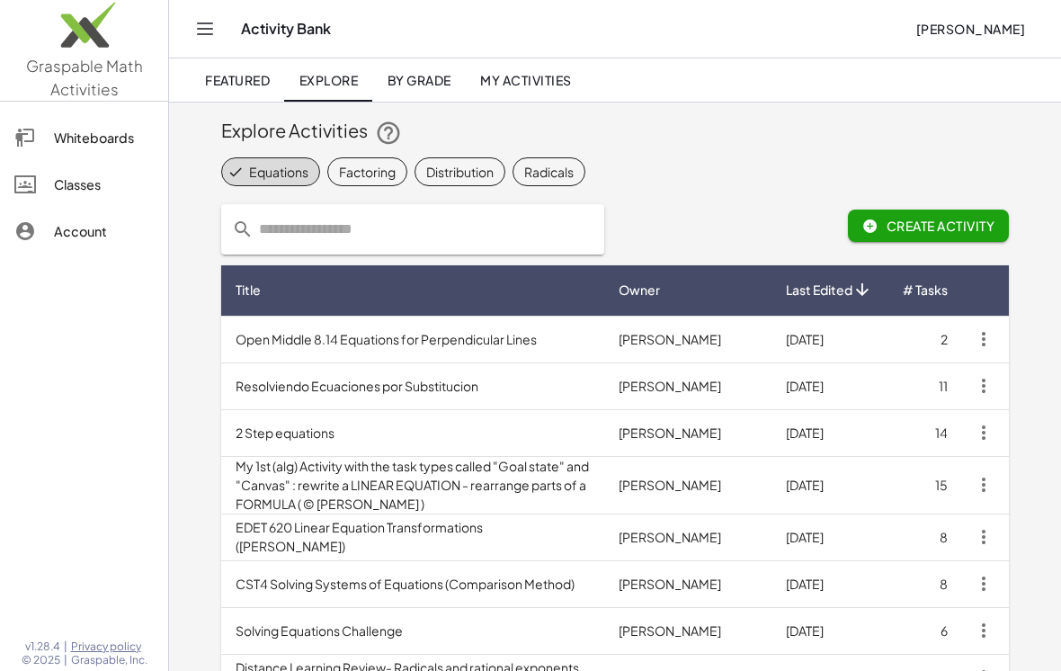
scroll to position [0, 0]
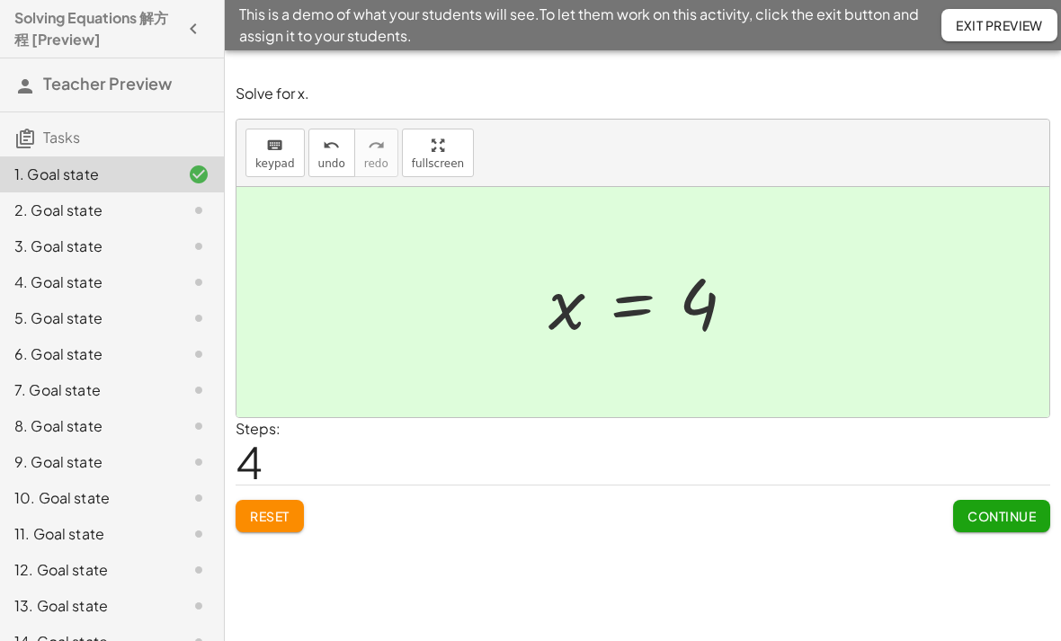
click at [998, 518] on span "Continue" at bounding box center [1002, 516] width 68 height 16
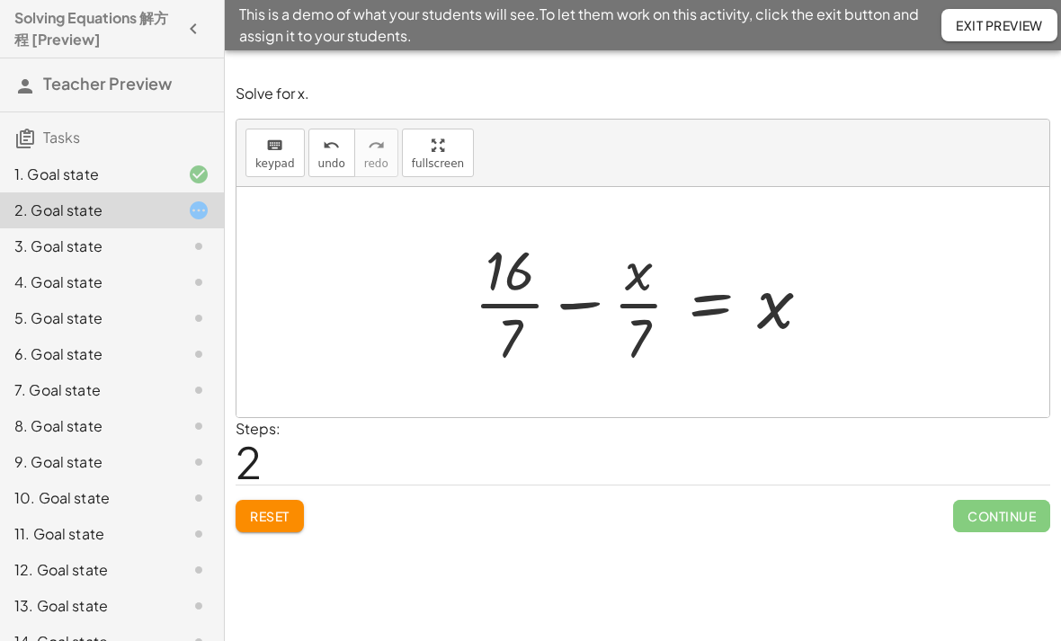
click at [273, 515] on span "Reset" at bounding box center [270, 516] width 40 height 16
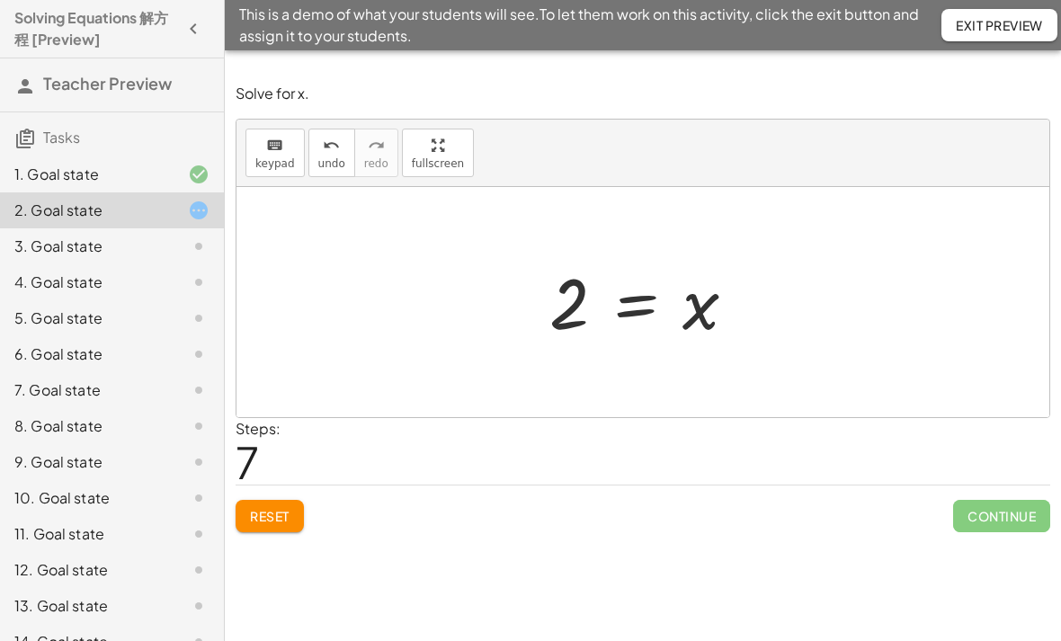
click at [157, 242] on div "3. Goal state" at bounding box center [86, 247] width 145 height 22
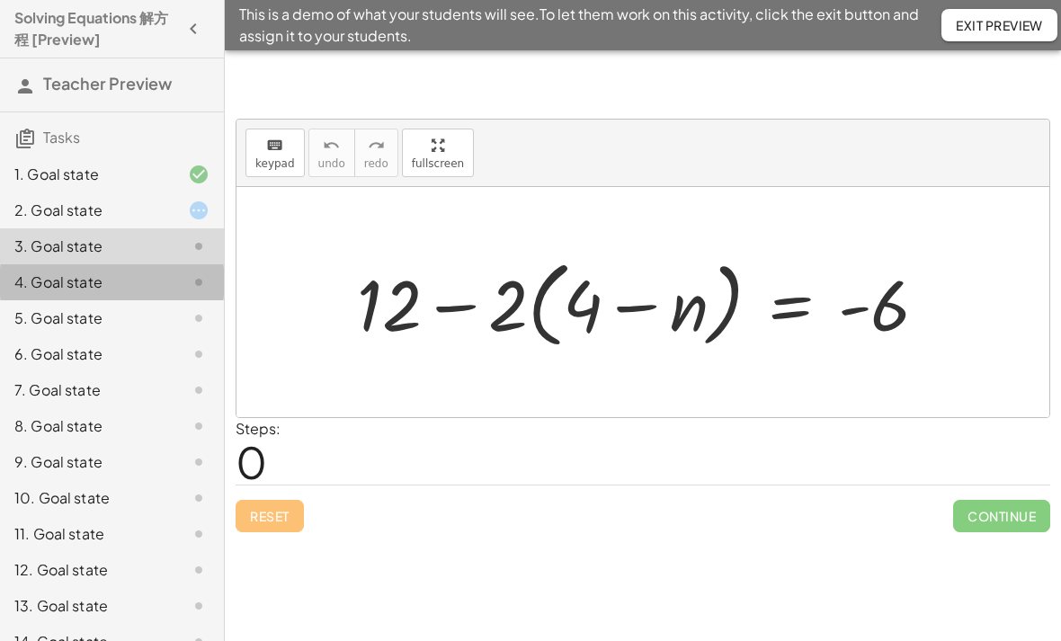
click at [159, 285] on div at bounding box center [184, 283] width 50 height 22
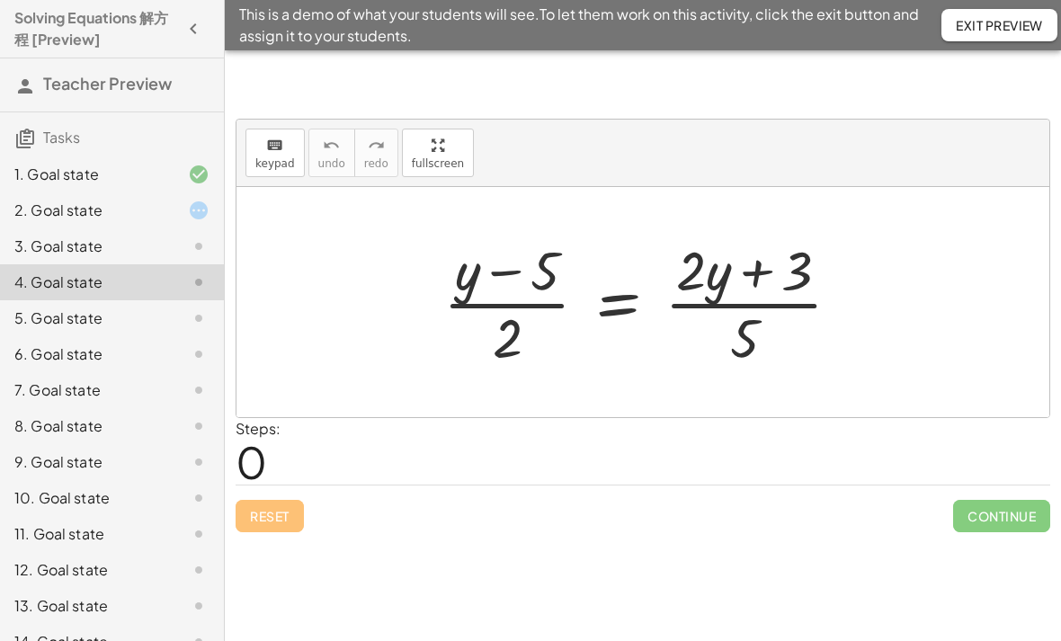
click at [144, 323] on div "5. Goal state" at bounding box center [86, 319] width 145 height 22
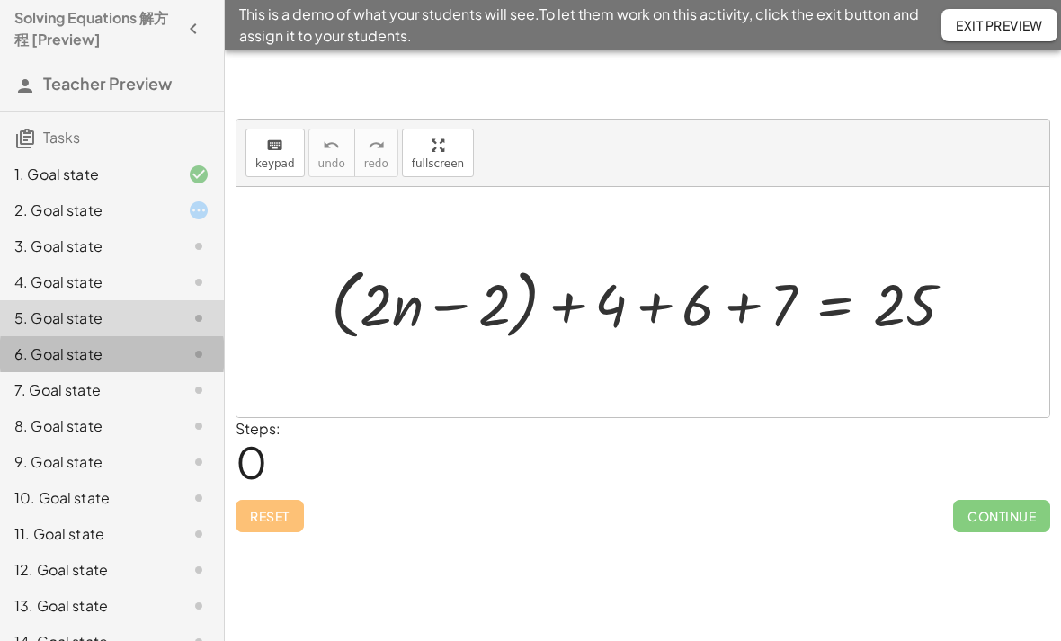
click at [134, 408] on div "6. Goal state" at bounding box center [112, 426] width 224 height 36
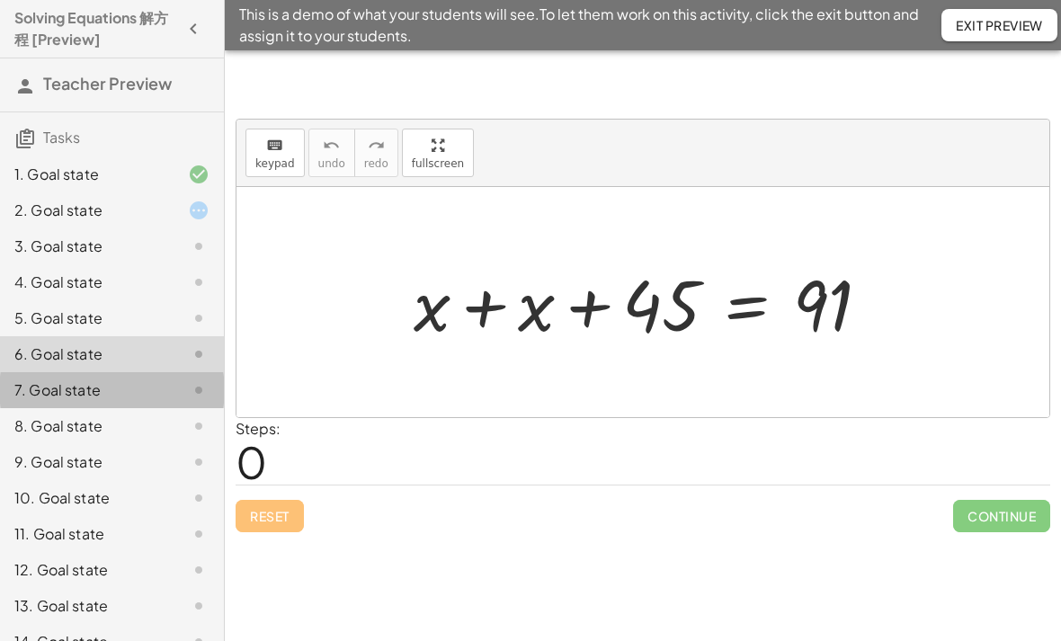
click at [151, 384] on div "7. Goal state" at bounding box center [86, 391] width 145 height 22
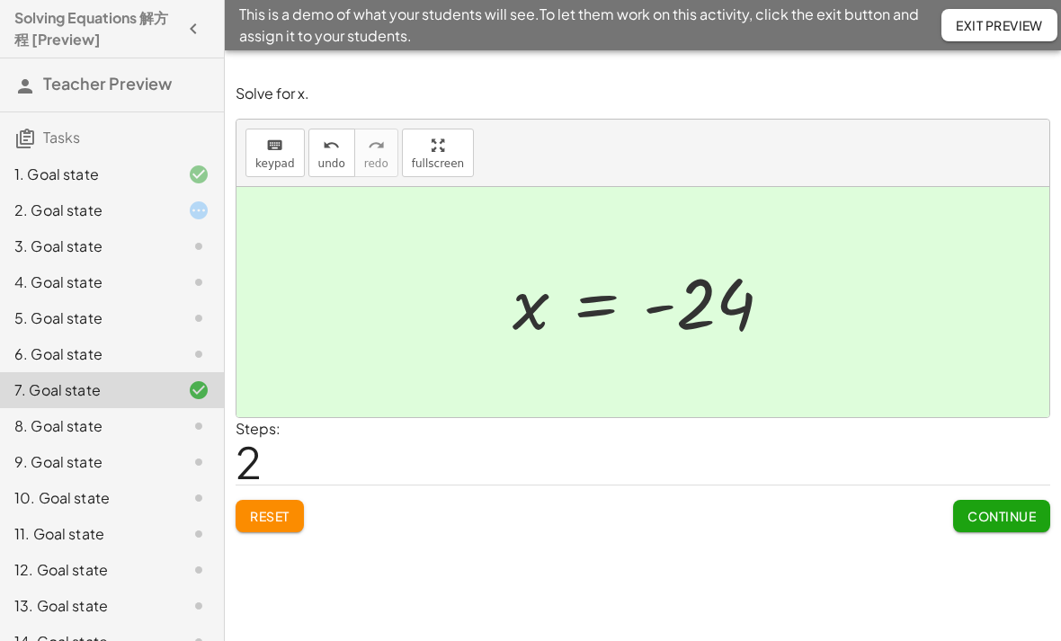
click at [988, 522] on span "Continue" at bounding box center [1002, 516] width 68 height 16
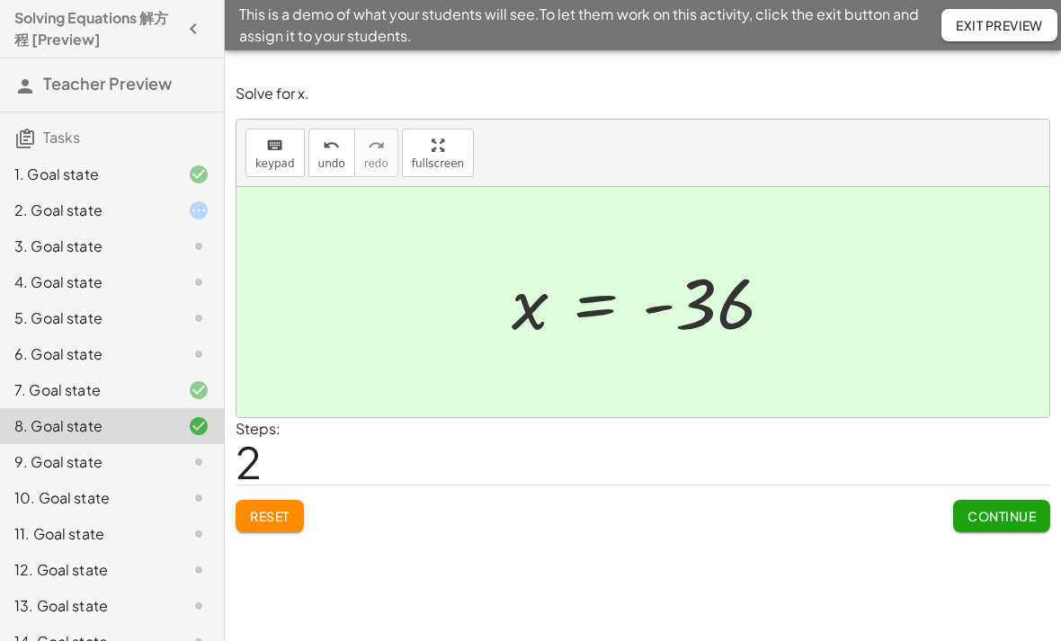
click at [994, 500] on button "Continue" at bounding box center [1002, 516] width 97 height 32
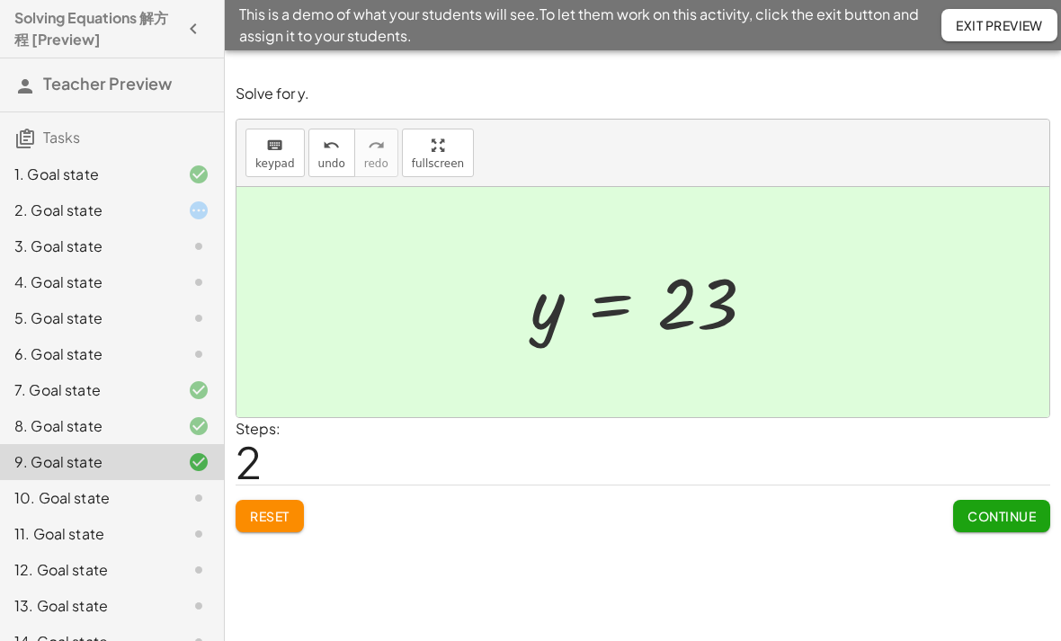
click at [1007, 519] on span "Continue" at bounding box center [1002, 516] width 68 height 16
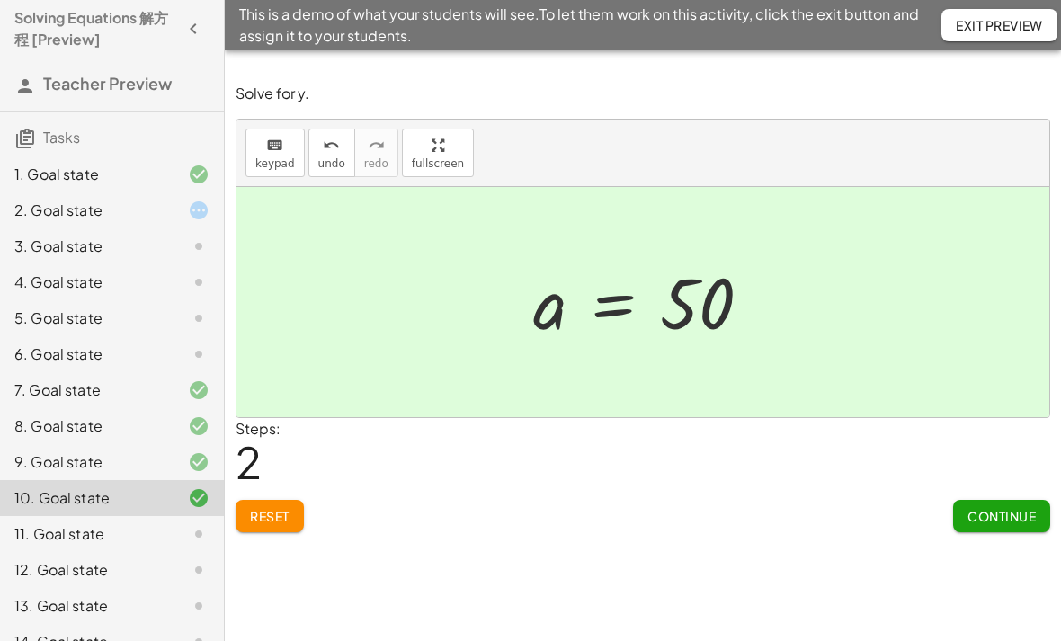
click at [1009, 522] on span "Continue" at bounding box center [1002, 516] width 68 height 16
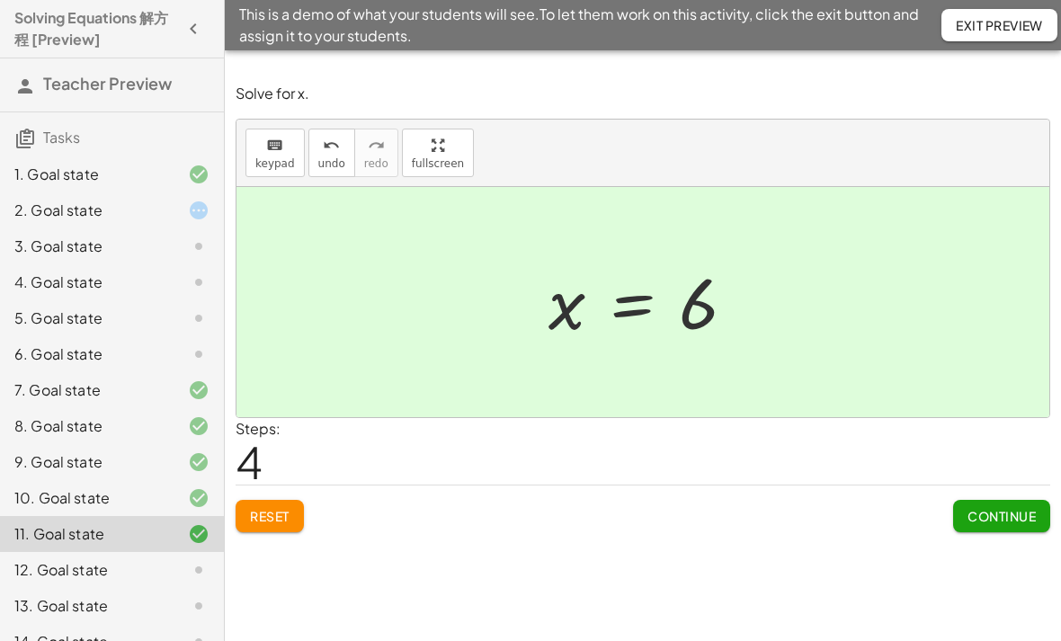
click at [996, 526] on button "Continue" at bounding box center [1002, 516] width 97 height 32
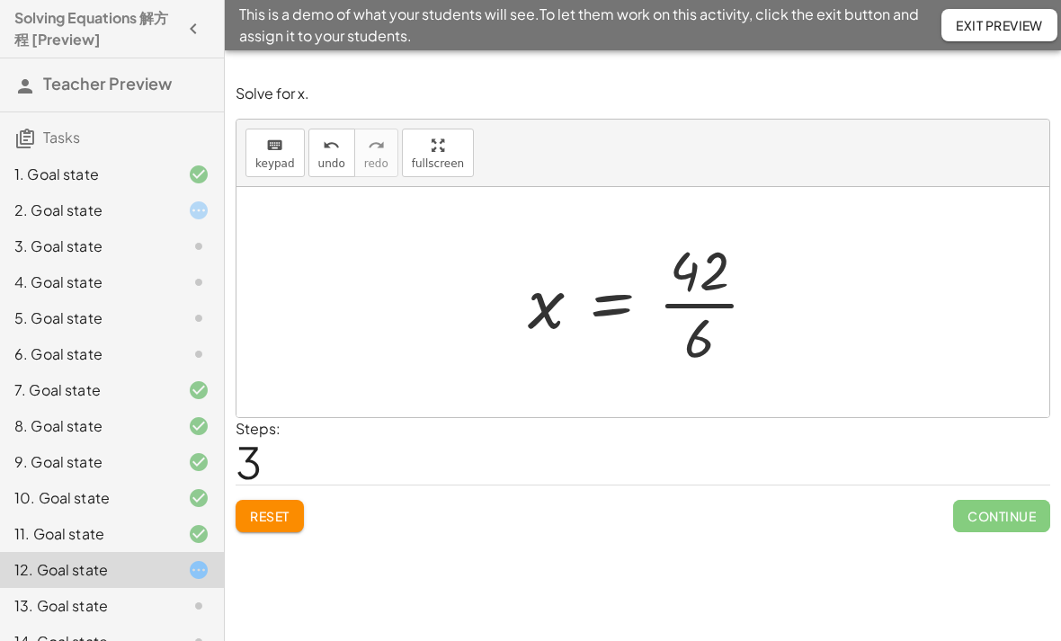
click at [993, 520] on span "Continue" at bounding box center [1002, 516] width 97 height 32
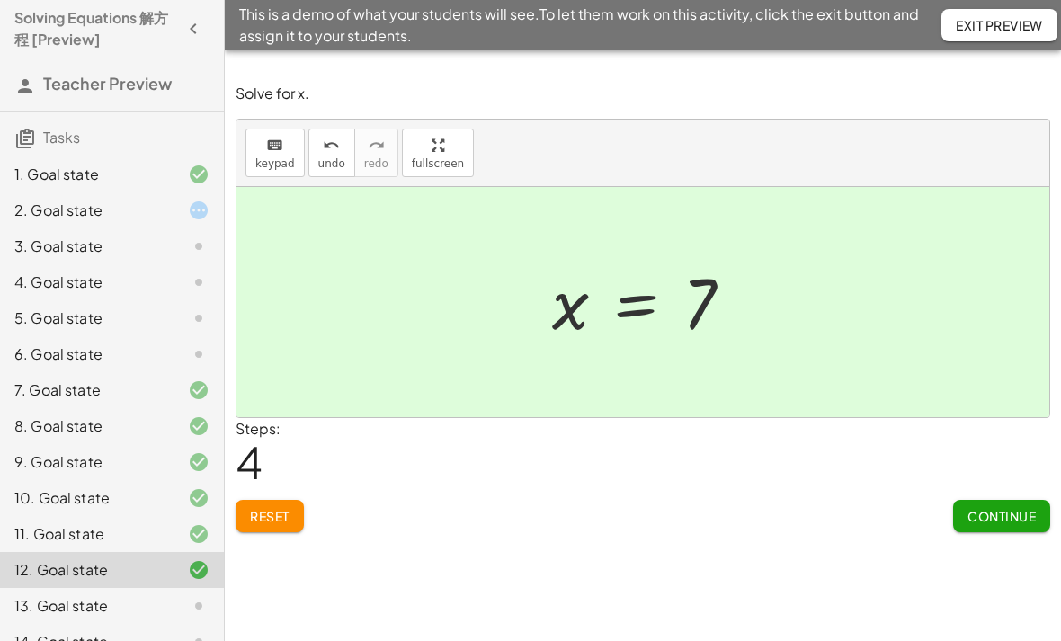
click at [1006, 515] on span "Continue" at bounding box center [1002, 516] width 68 height 16
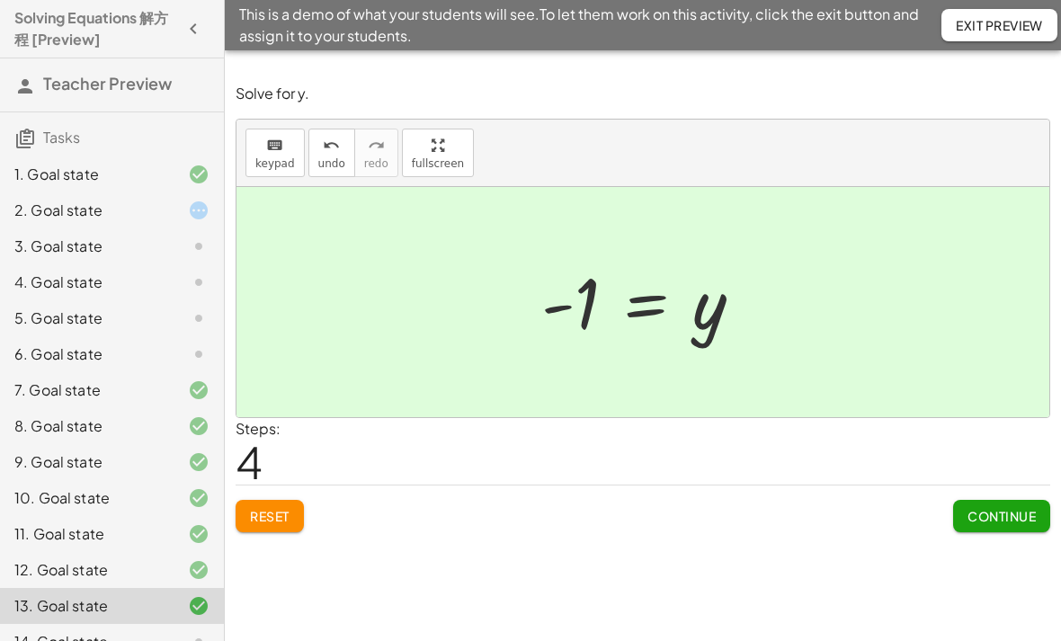
click at [1001, 508] on span "Continue" at bounding box center [1002, 516] width 68 height 16
click at [990, 524] on button "Continue" at bounding box center [1002, 516] width 97 height 32
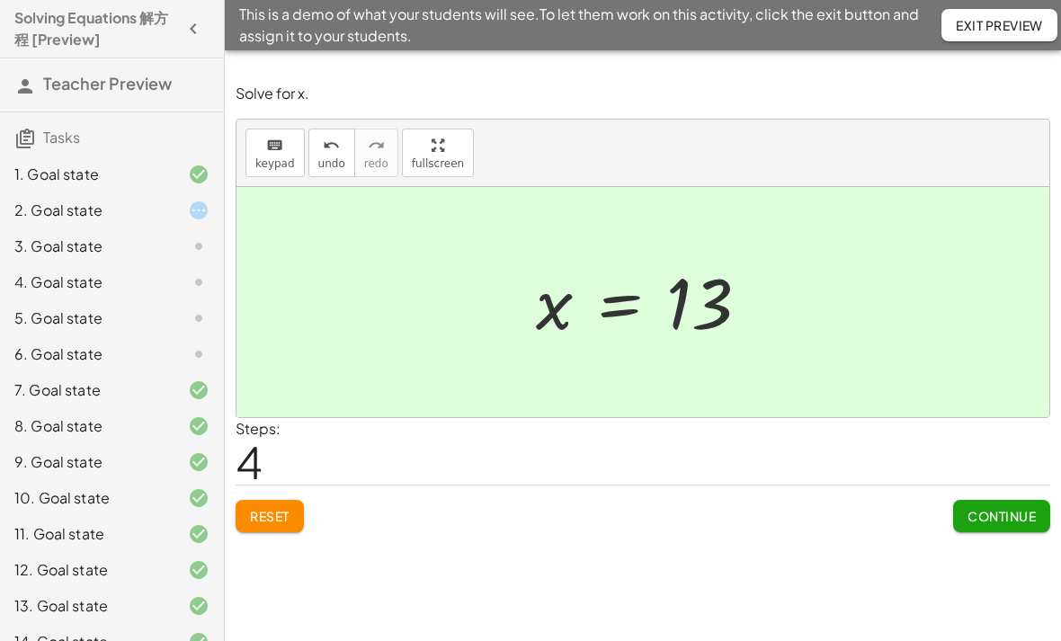
click at [959, 528] on button "Continue" at bounding box center [1002, 516] width 97 height 32
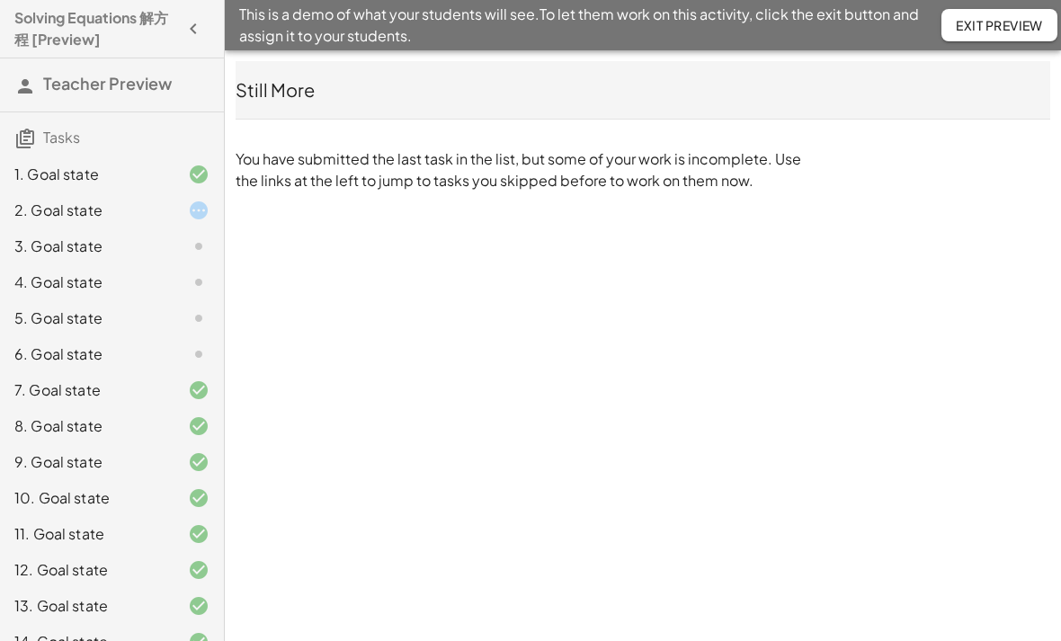
click at [198, 28] on icon "button" at bounding box center [194, 29] width 22 height 22
